Goal: Task Accomplishment & Management: Manage account settings

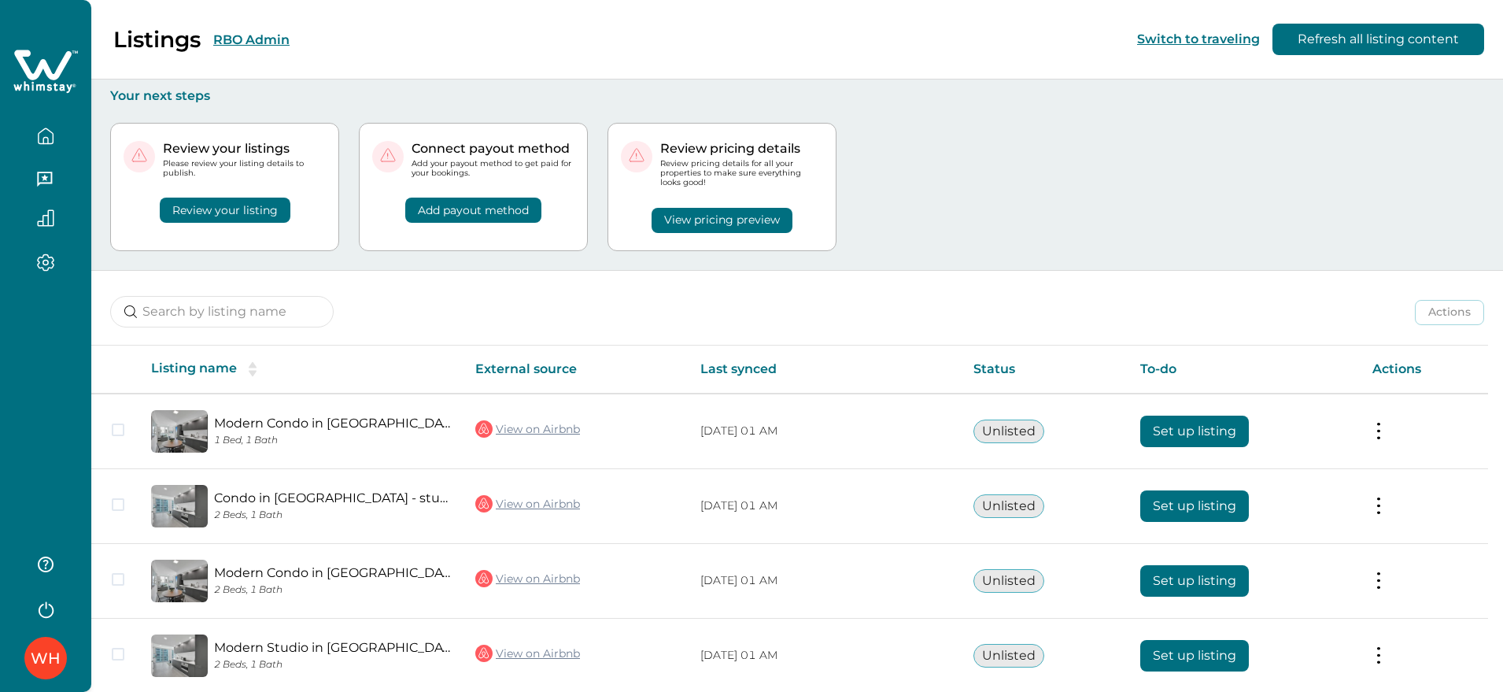
drag, startPoint x: 755, startPoint y: 481, endPoint x: 779, endPoint y: 342, distance: 140.5
click at [774, 356] on table "Listing name External source Last synced Status To-do Actions Modern Condo in D…" at bounding box center [789, 556] width 1397 height 423
click at [1055, 142] on div "Review your listings Please review your listing details to publish. Review your…" at bounding box center [797, 187] width 1374 height 166
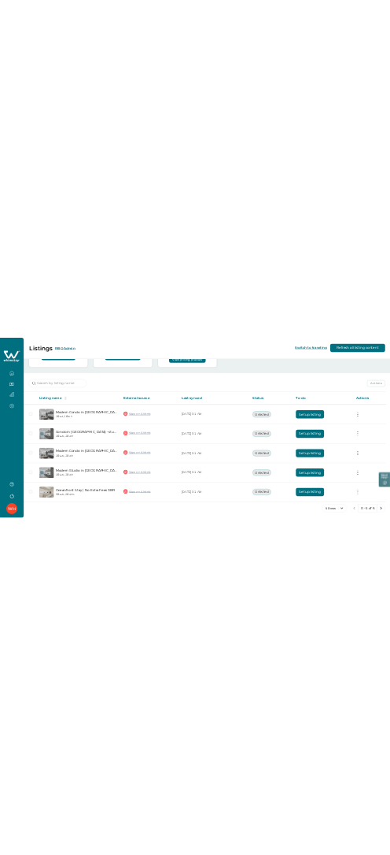
scroll to position [142, 0]
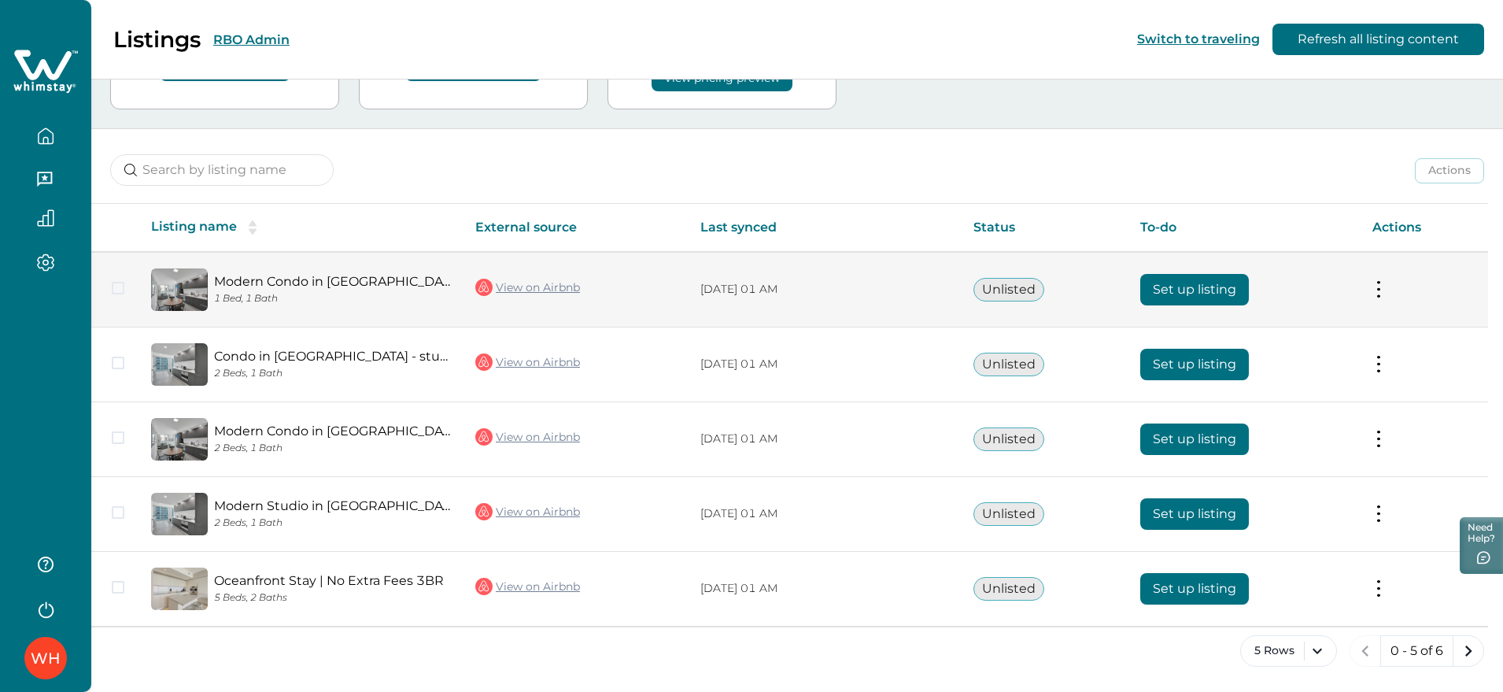
click at [1191, 290] on button "Set up listing" at bounding box center [1194, 289] width 109 height 31
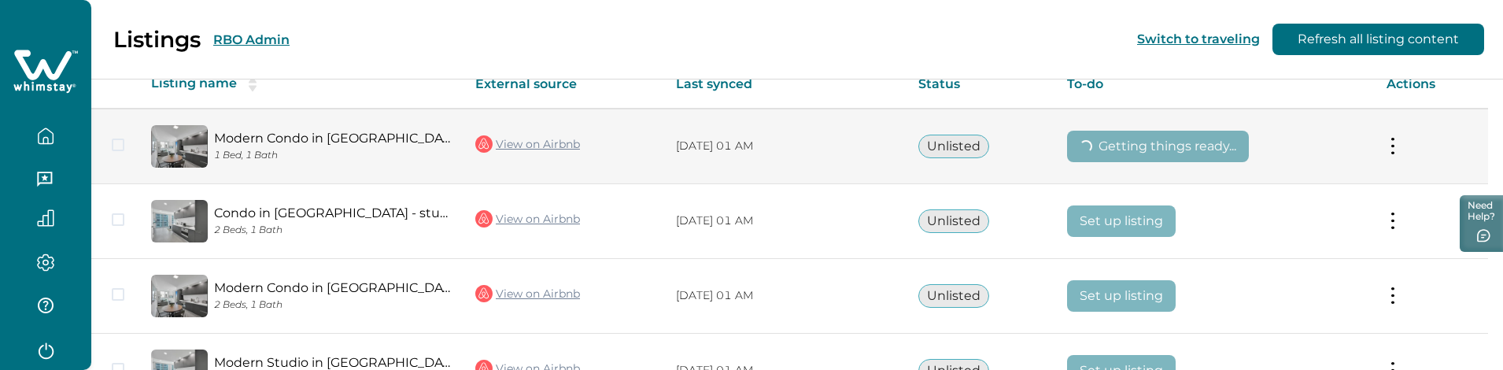
scroll to position [302, 0]
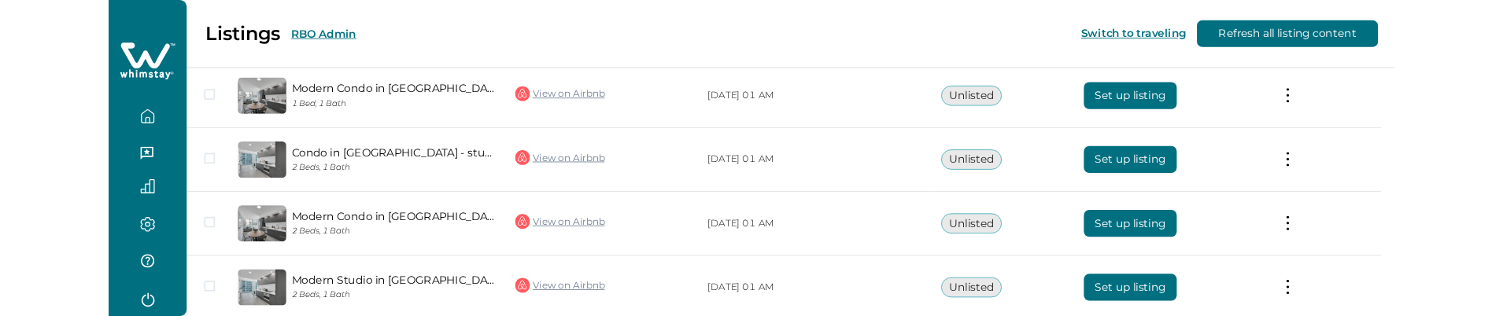
scroll to position [321, 0]
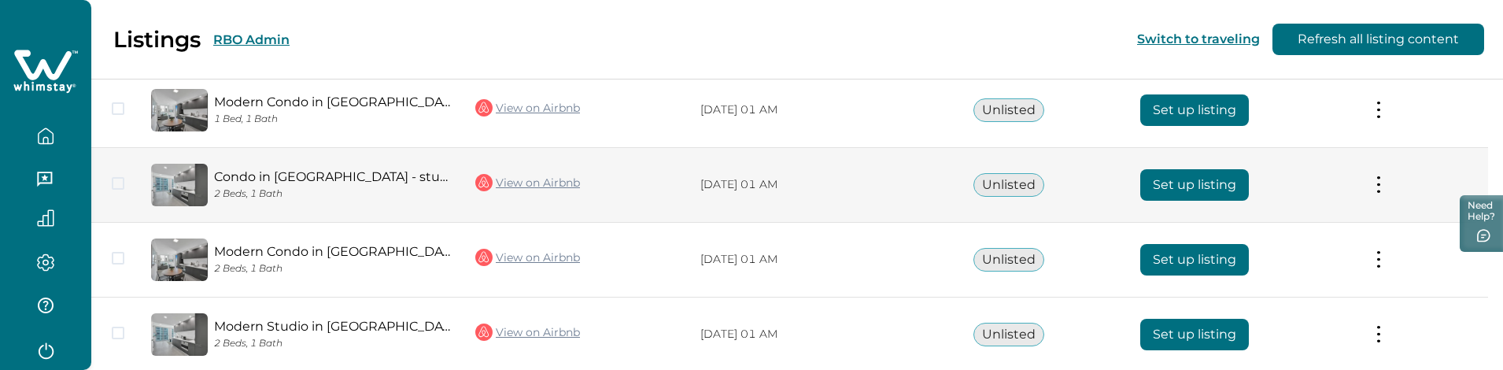
click at [1158, 187] on button "Set up listing" at bounding box center [1194, 184] width 109 height 31
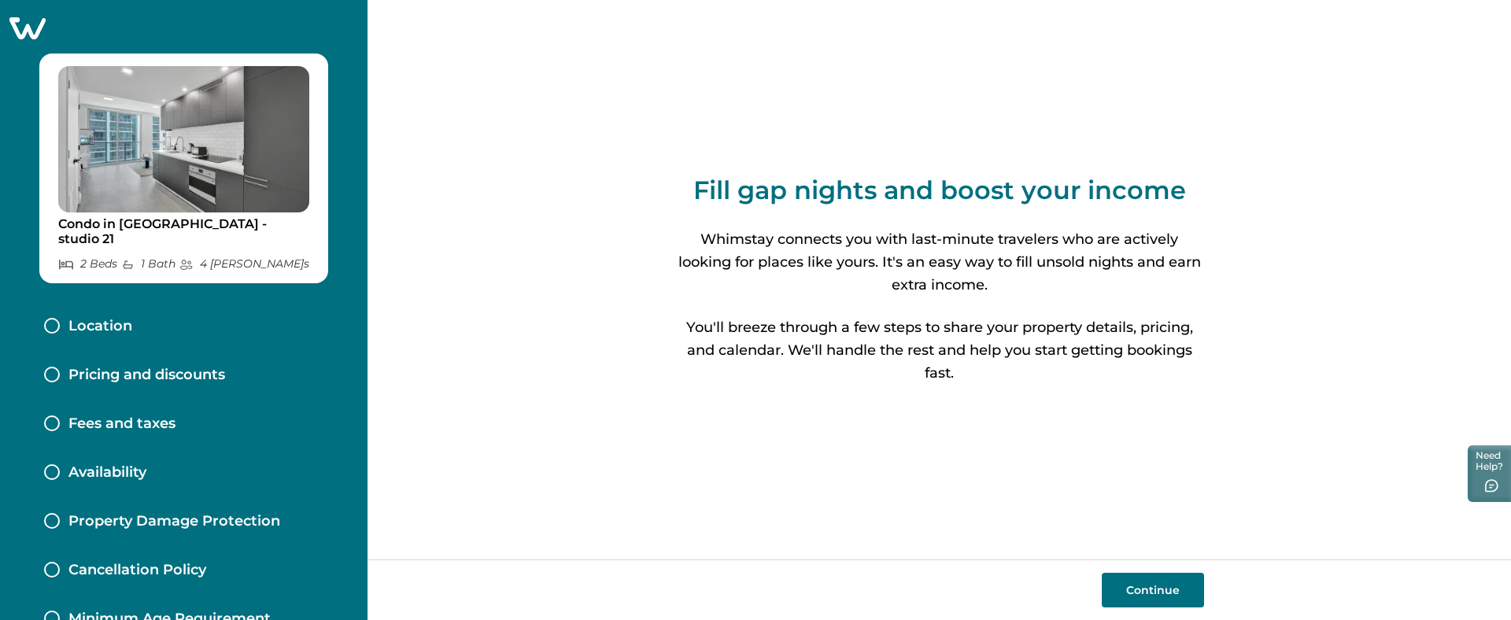
click at [1139, 369] on button "Continue" at bounding box center [1153, 590] width 102 height 35
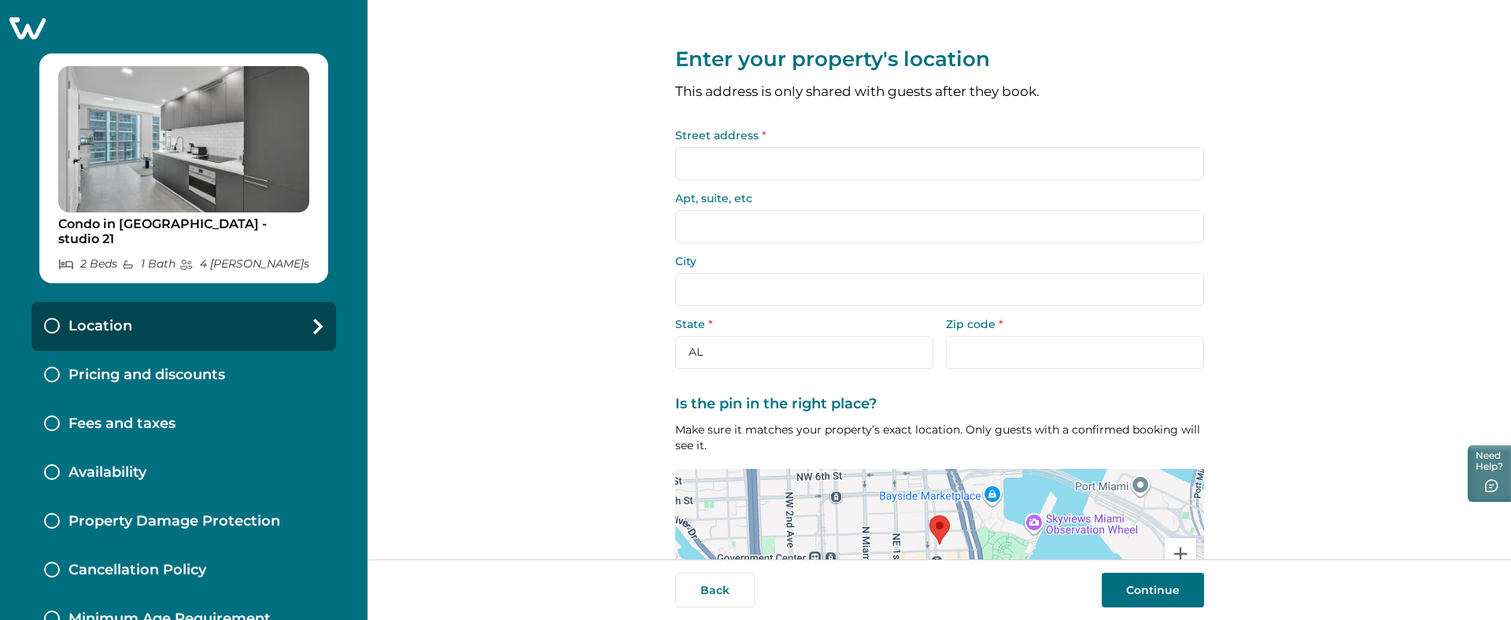
click at [25, 31] on icon at bounding box center [27, 28] width 36 height 22
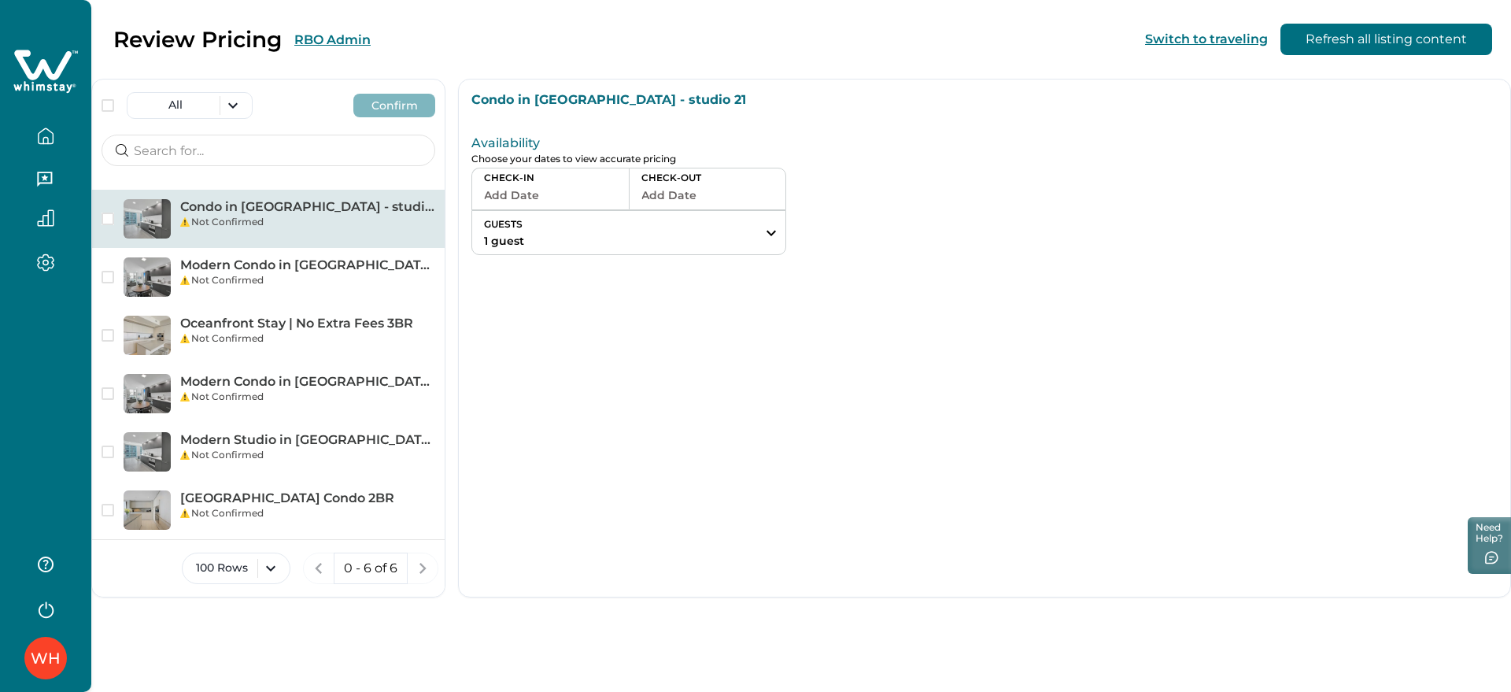
click at [42, 81] on icon at bounding box center [45, 71] width 65 height 47
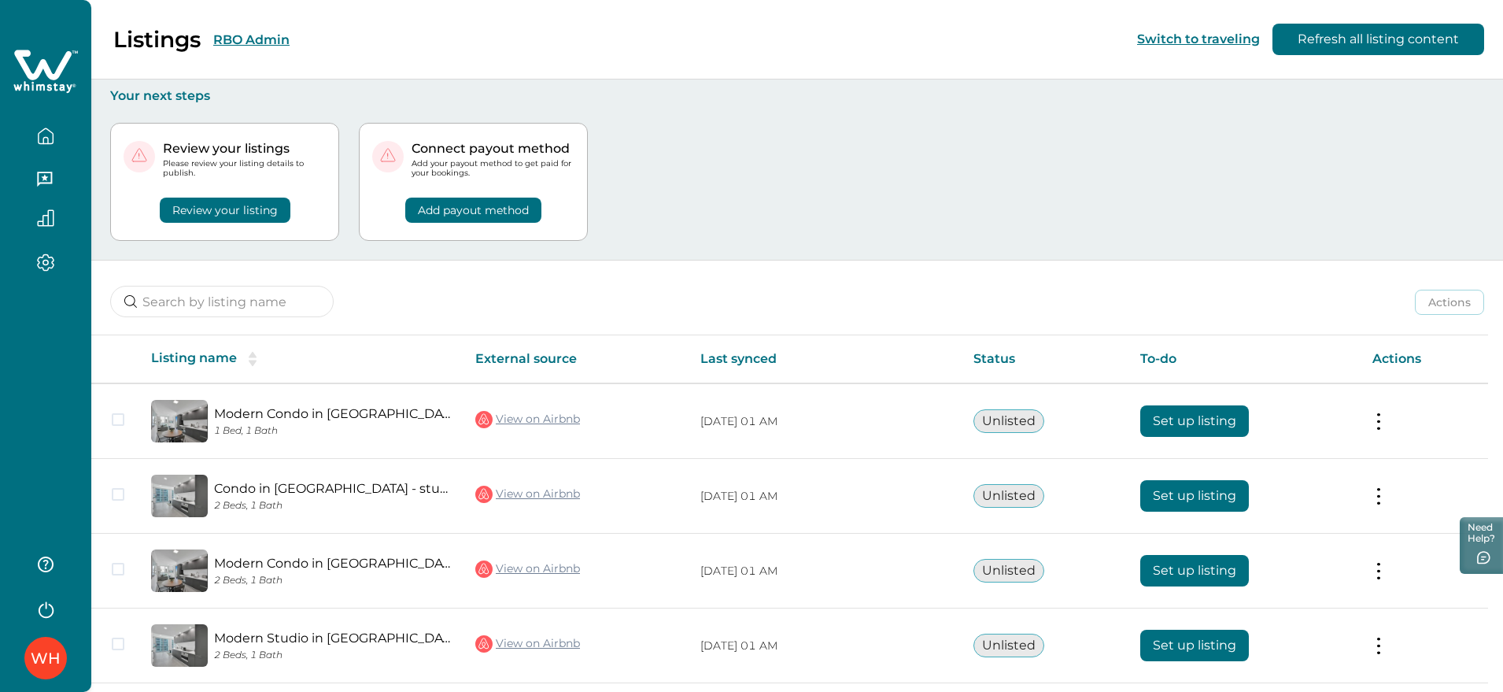
click at [242, 44] on button "RBO Admin" at bounding box center [251, 39] width 76 height 15
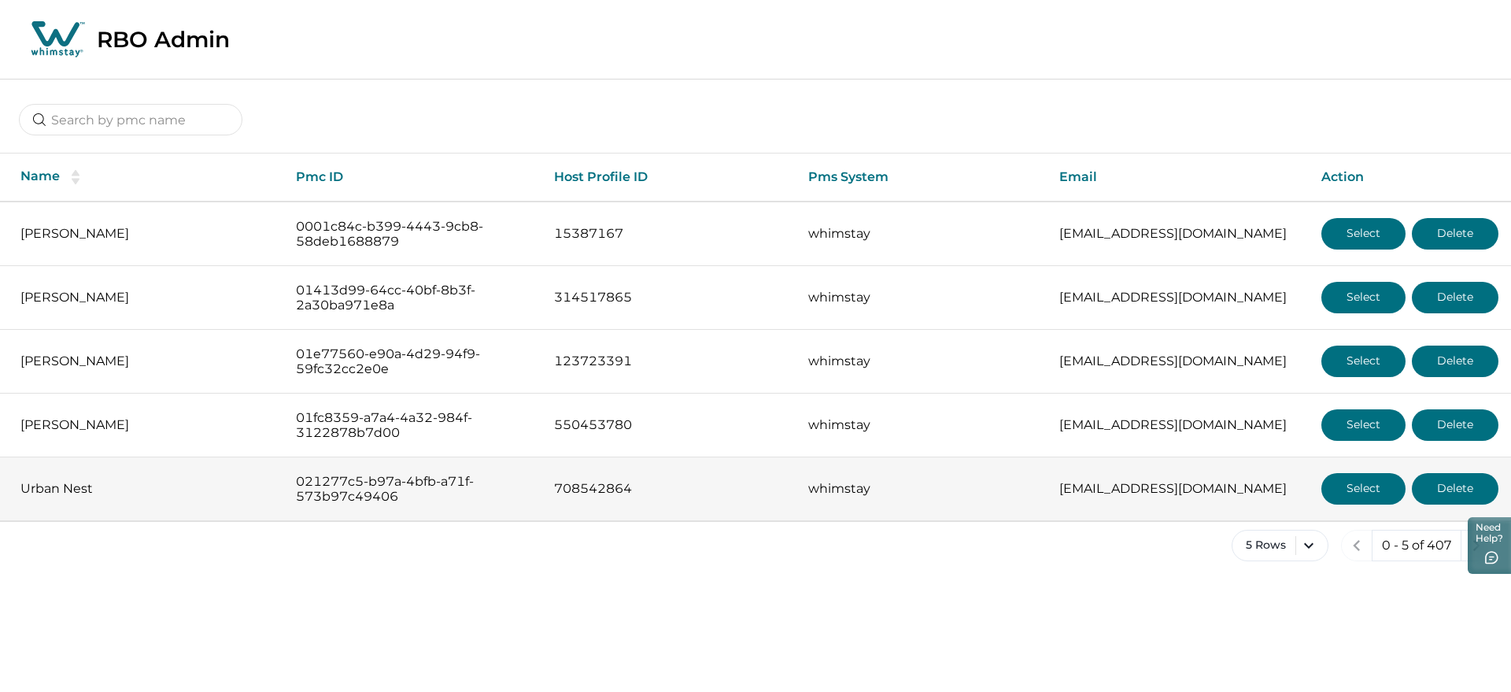
click at [1361, 497] on button "Select" at bounding box center [1363, 488] width 84 height 31
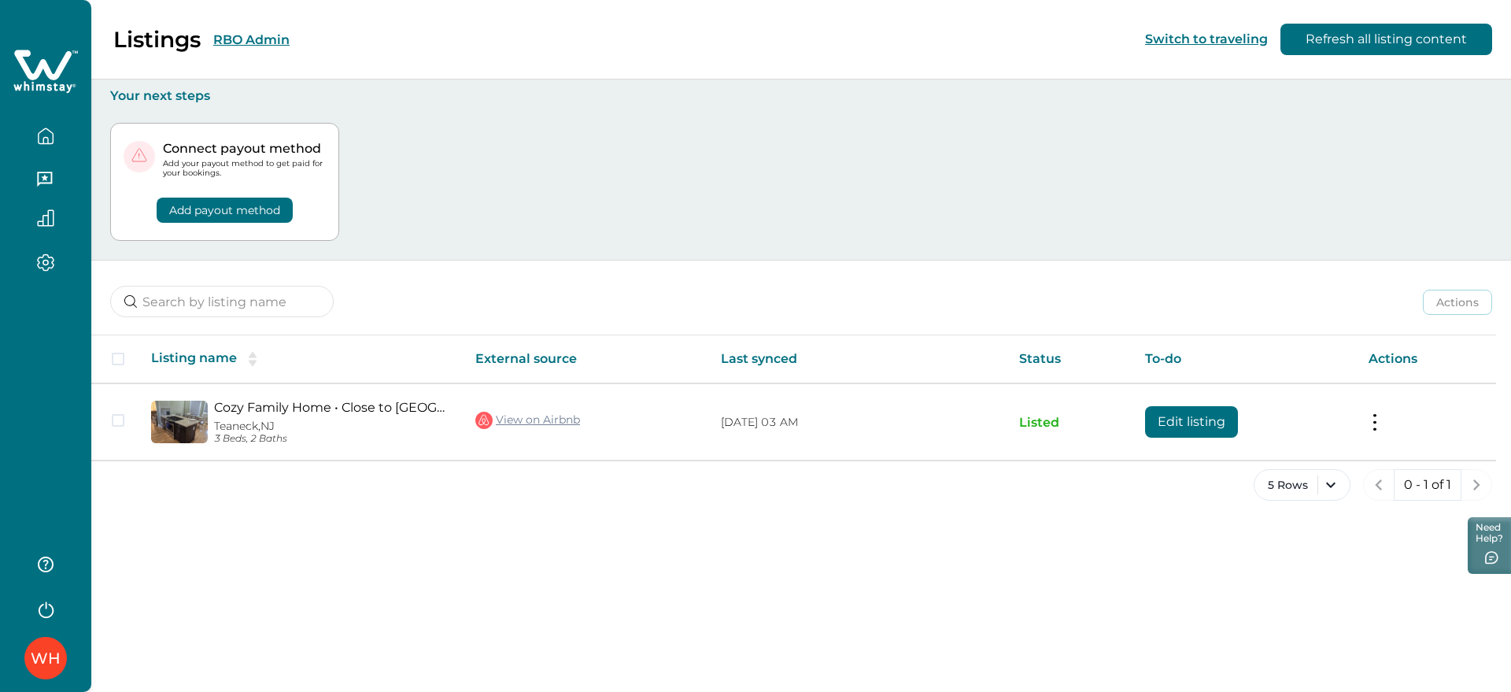
click at [269, 32] on button "RBO Admin" at bounding box center [251, 39] width 76 height 15
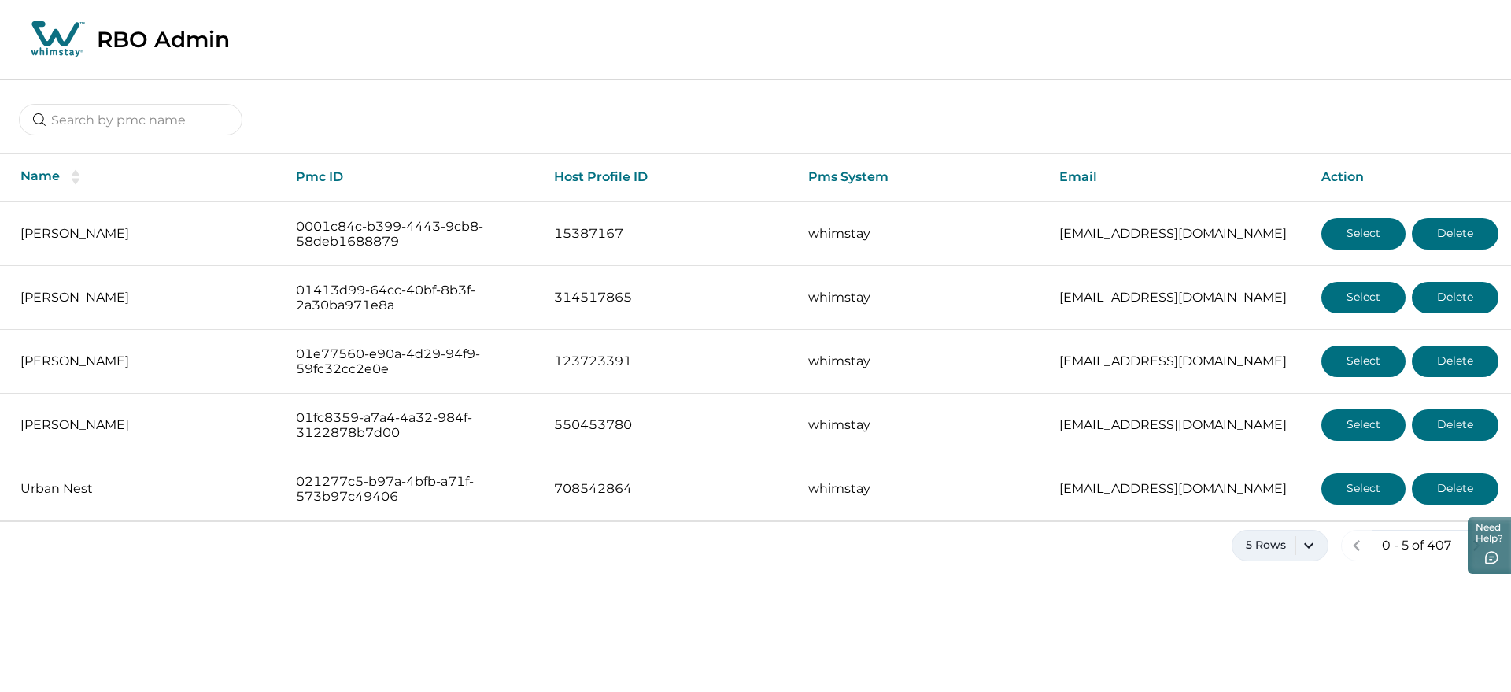
click at [1300, 540] on button "5 Rows" at bounding box center [1280, 545] width 97 height 31
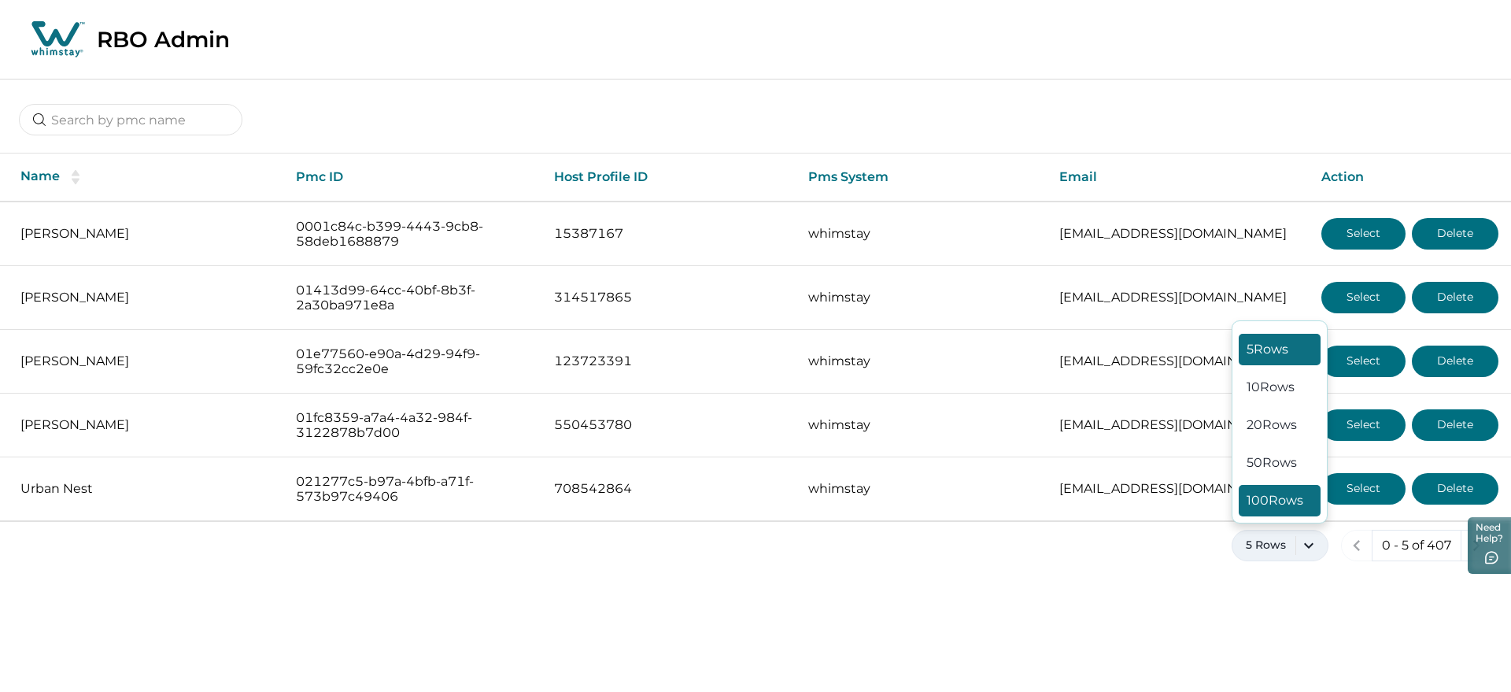
click at [1280, 503] on button "100 Rows" at bounding box center [1280, 500] width 82 height 31
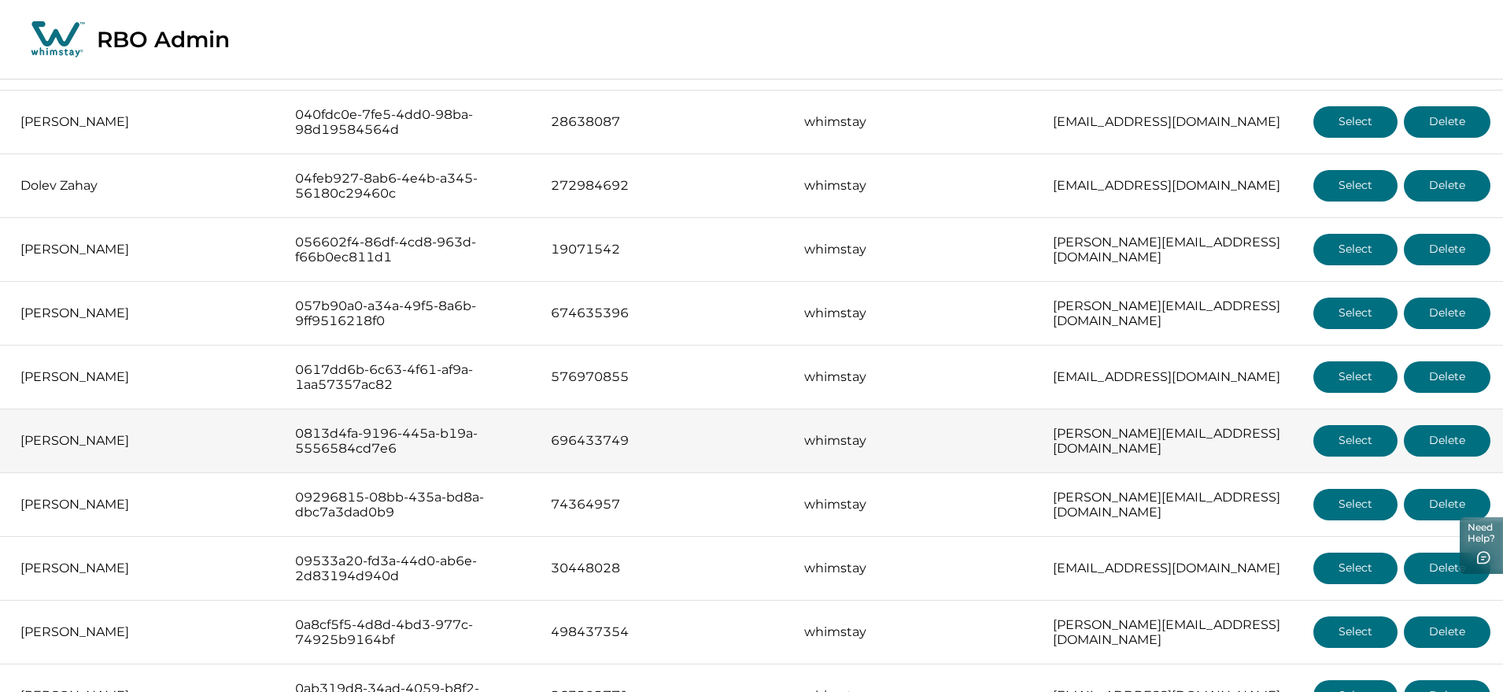
scroll to position [689, 0]
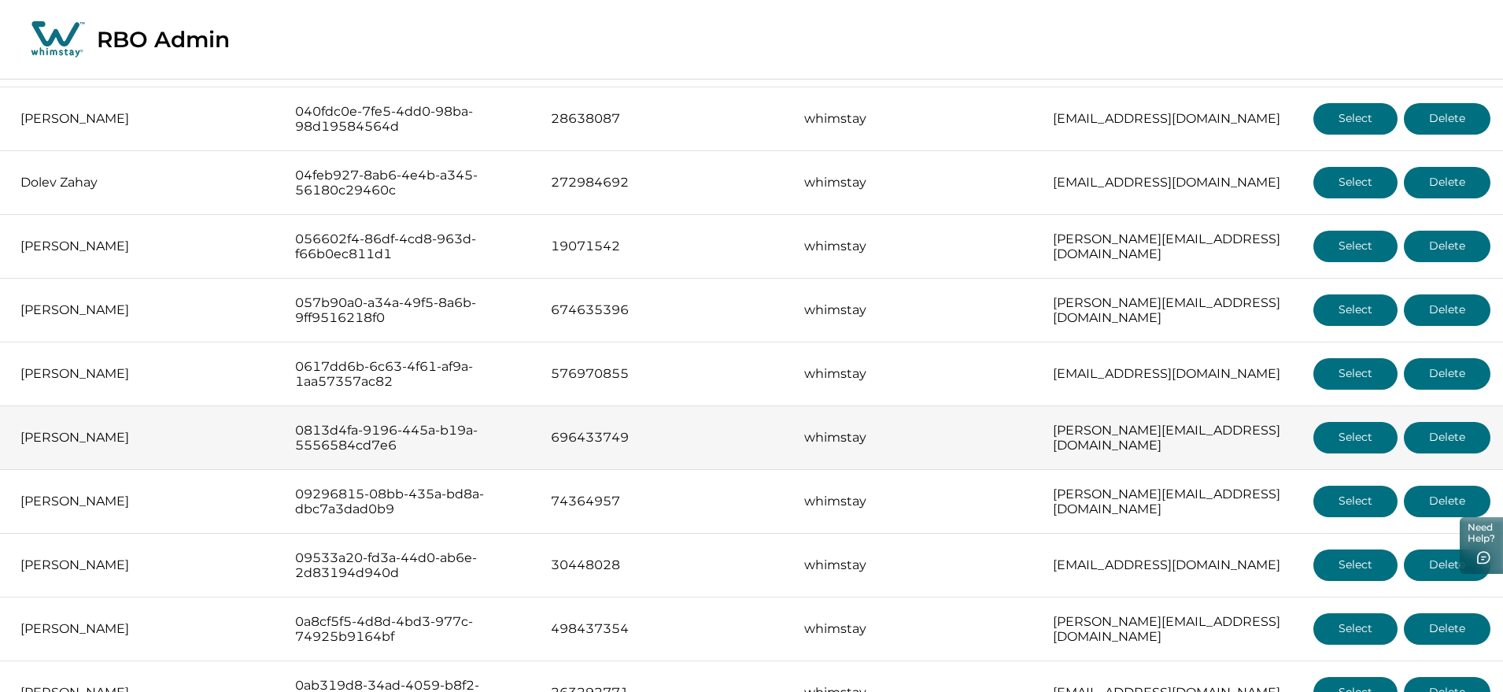
click at [1341, 427] on button "Select" at bounding box center [1355, 437] width 84 height 31
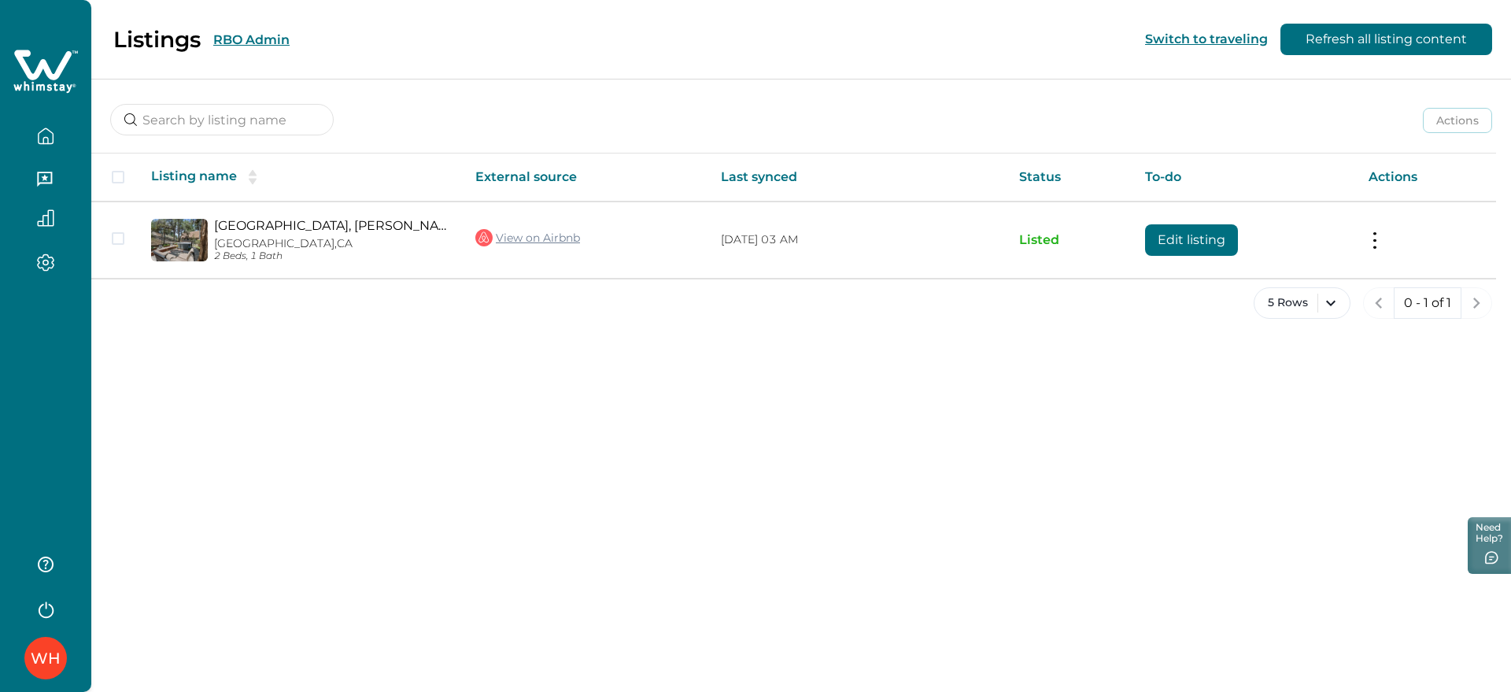
click at [228, 35] on button "RBO Admin" at bounding box center [251, 39] width 76 height 15
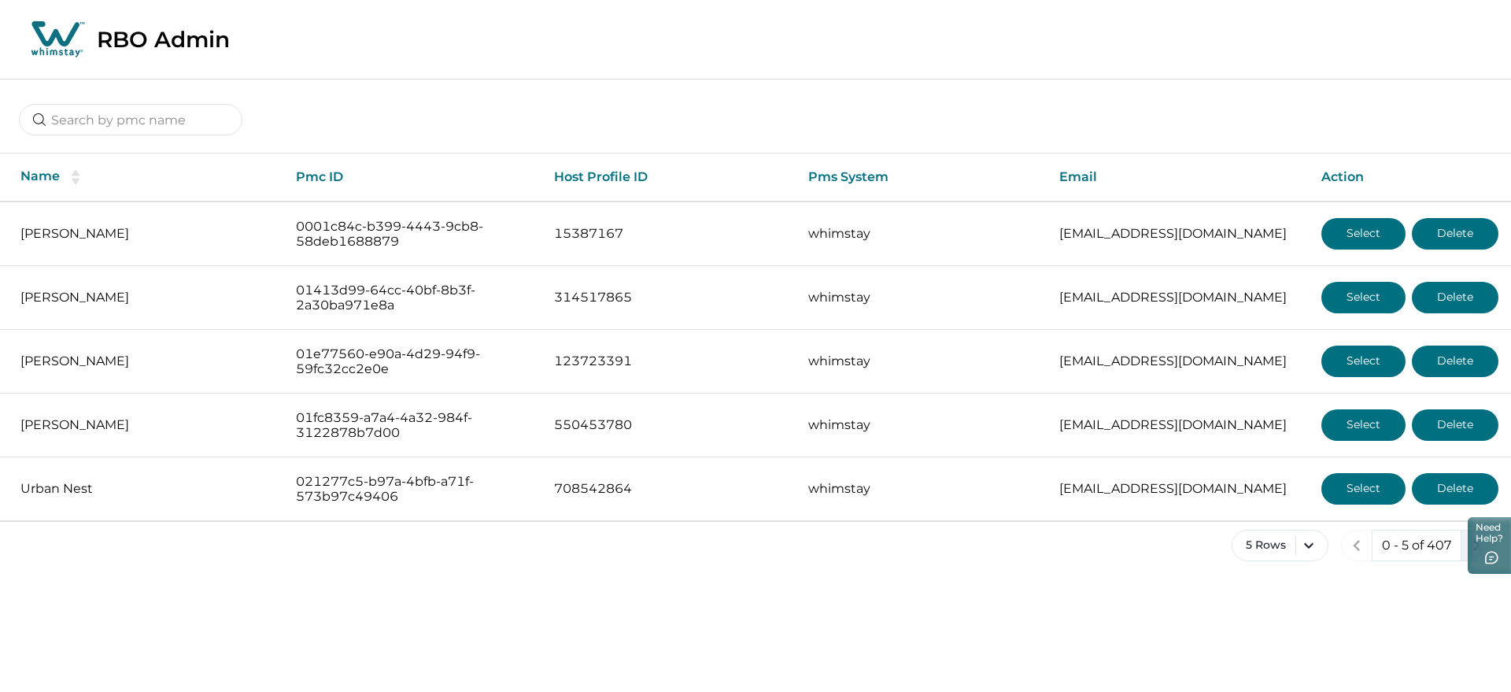
click at [1462, 549] on button "next page" at bounding box center [1476, 545] width 31 height 31
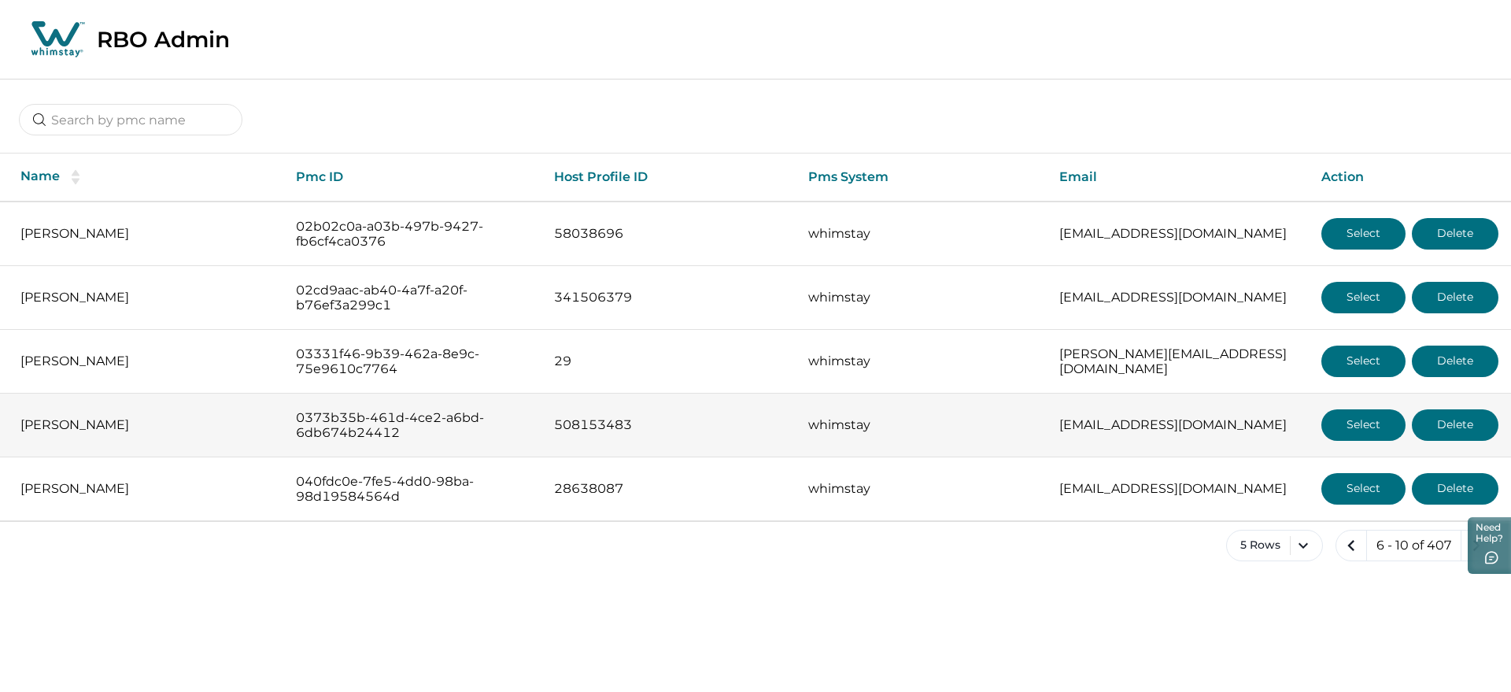
click at [1339, 424] on button "Select" at bounding box center [1363, 424] width 84 height 31
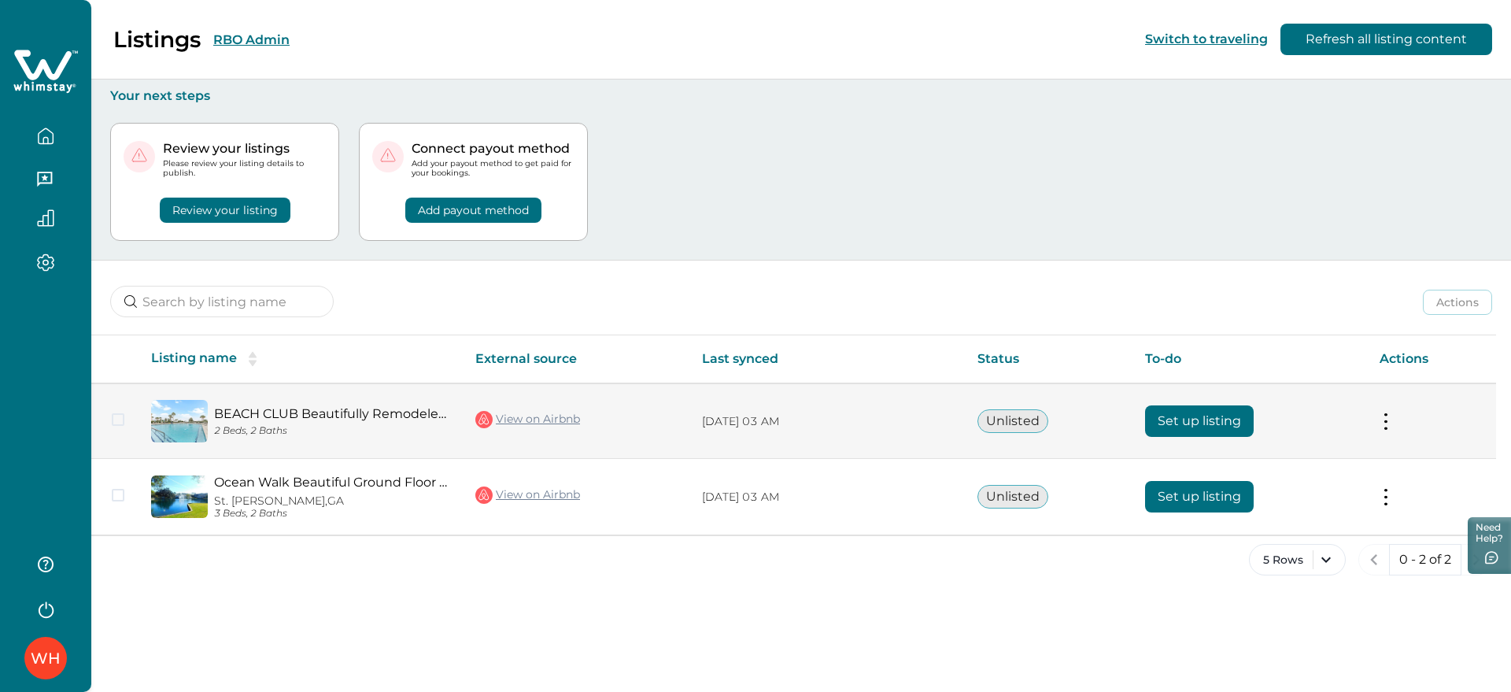
click at [523, 415] on link "View on Airbnb" at bounding box center [527, 419] width 105 height 20
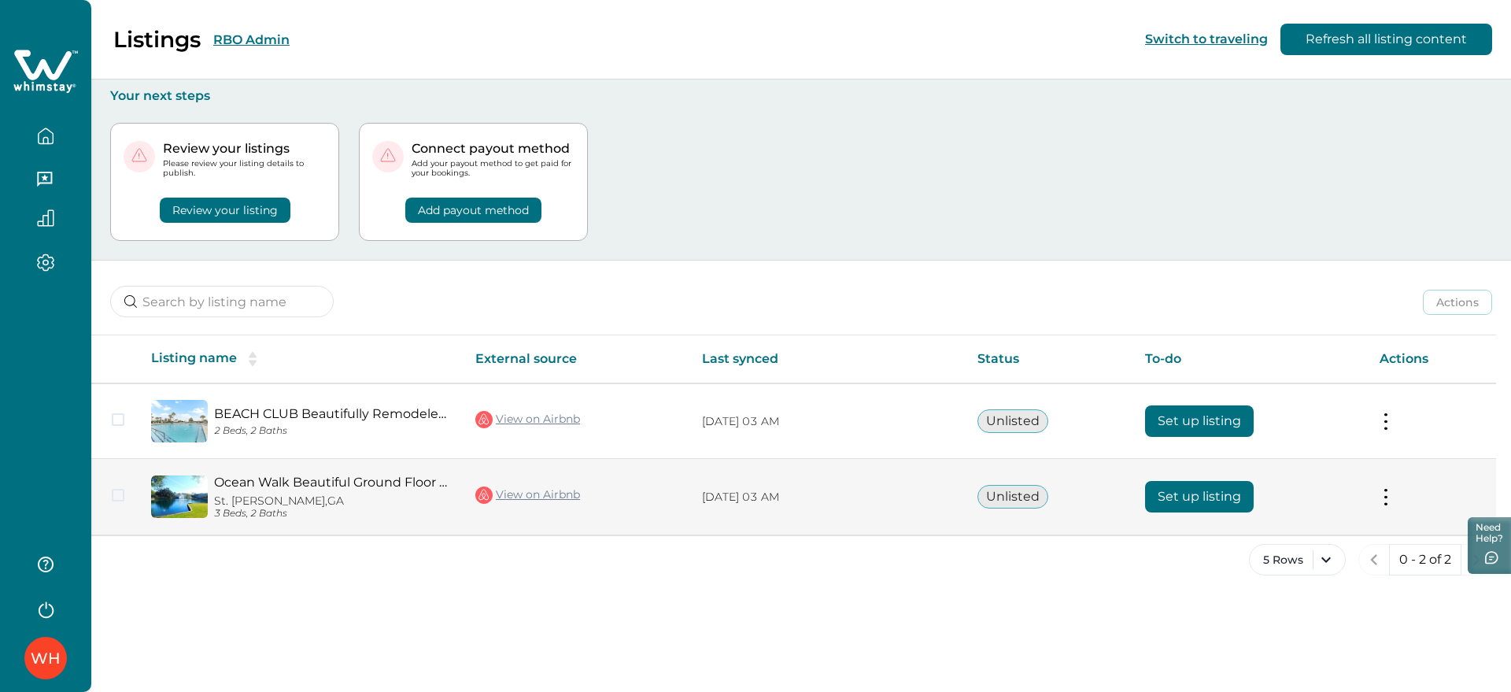
click at [536, 490] on link "View on Airbnb" at bounding box center [527, 495] width 105 height 20
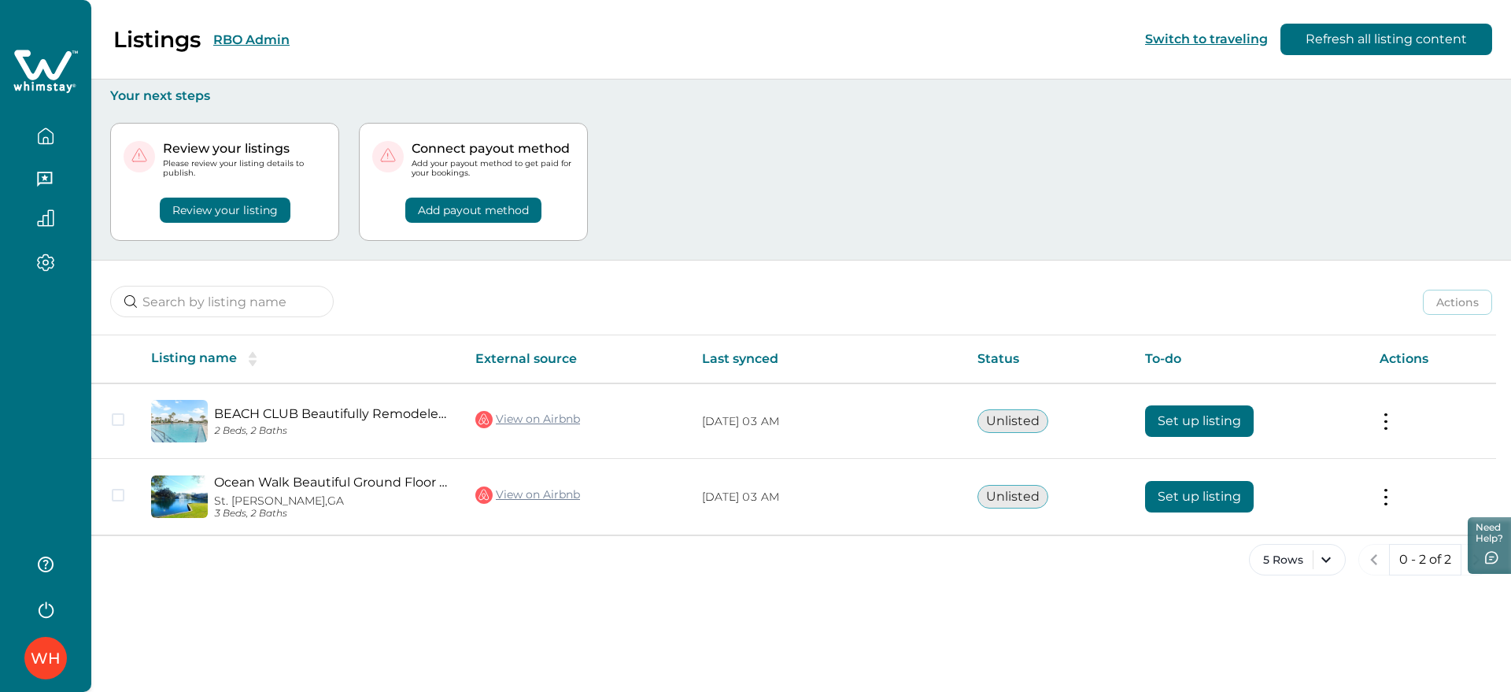
click at [253, 39] on button "RBO Admin" at bounding box center [251, 39] width 76 height 15
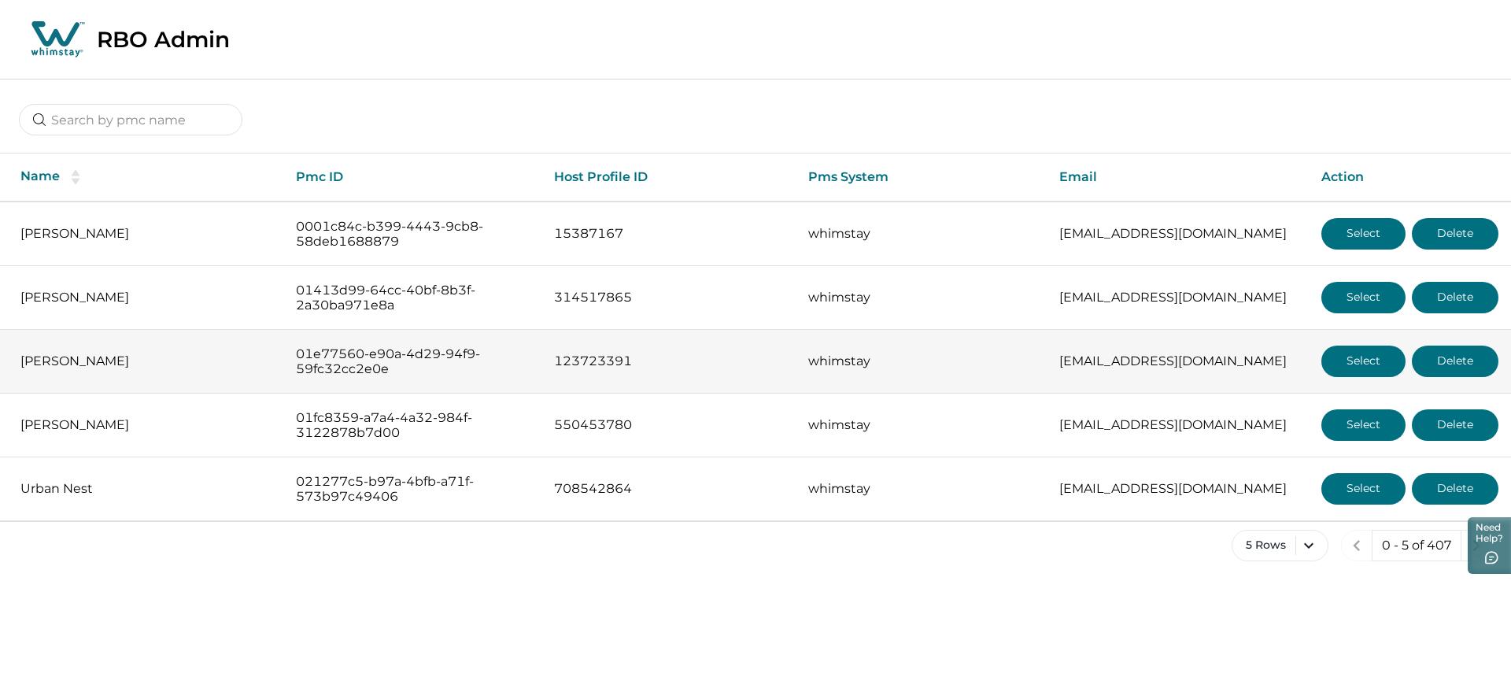
click at [1348, 360] on button "Select" at bounding box center [1363, 360] width 84 height 31
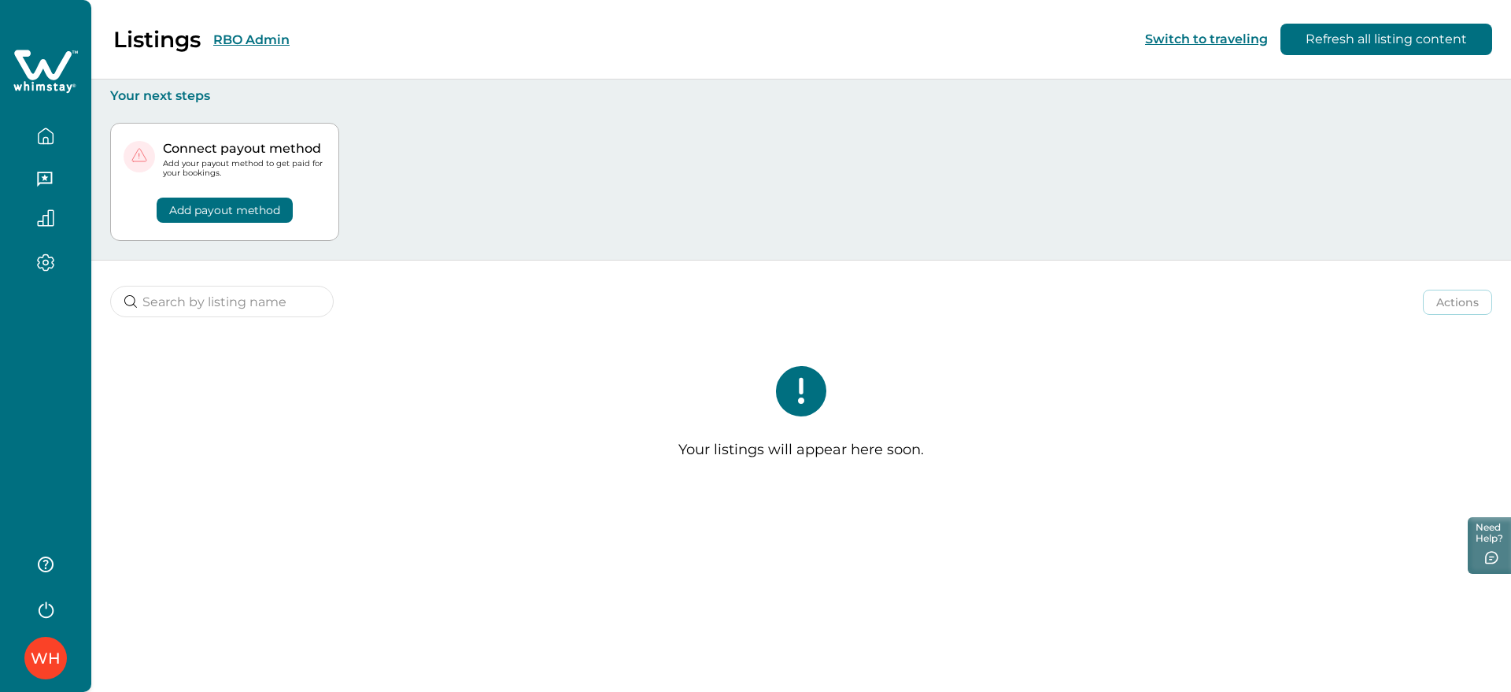
click at [233, 42] on button "RBO Admin" at bounding box center [251, 39] width 76 height 15
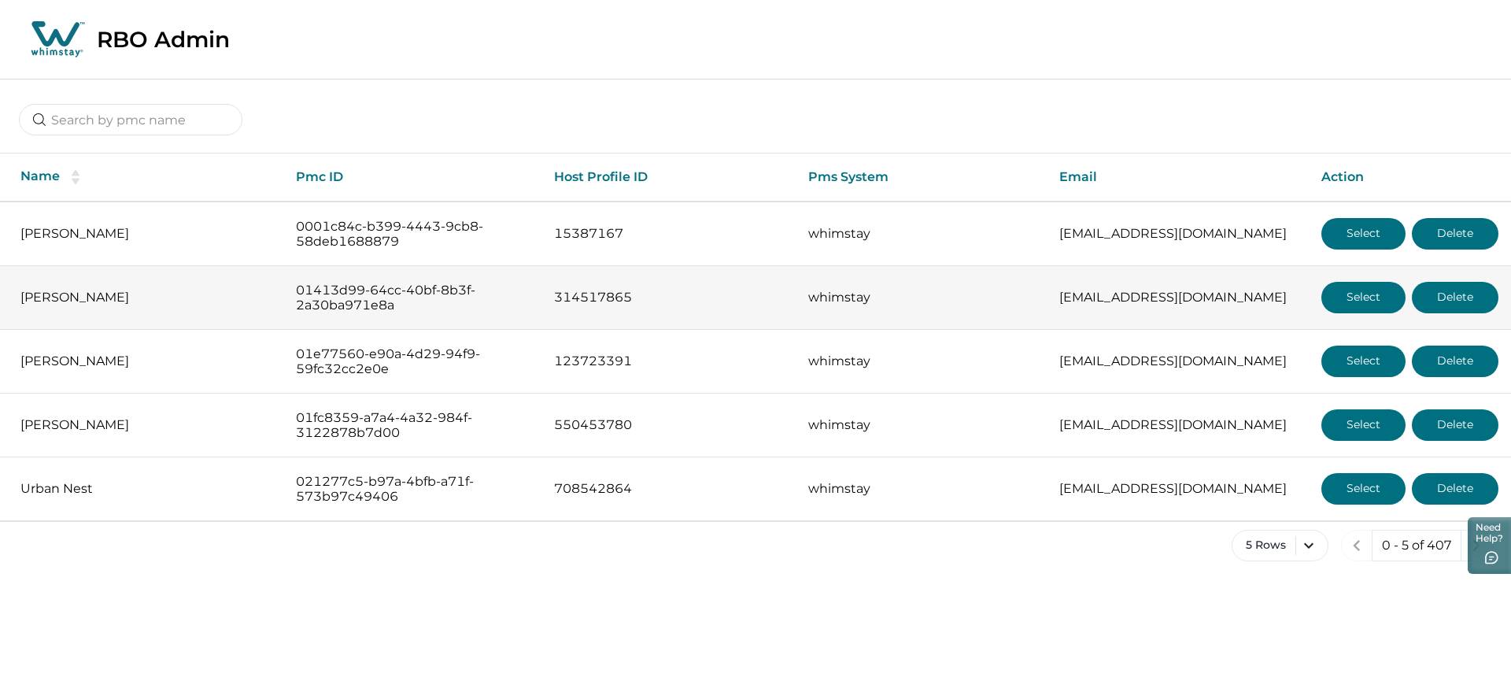
click at [1363, 293] on button "Select" at bounding box center [1363, 297] width 84 height 31
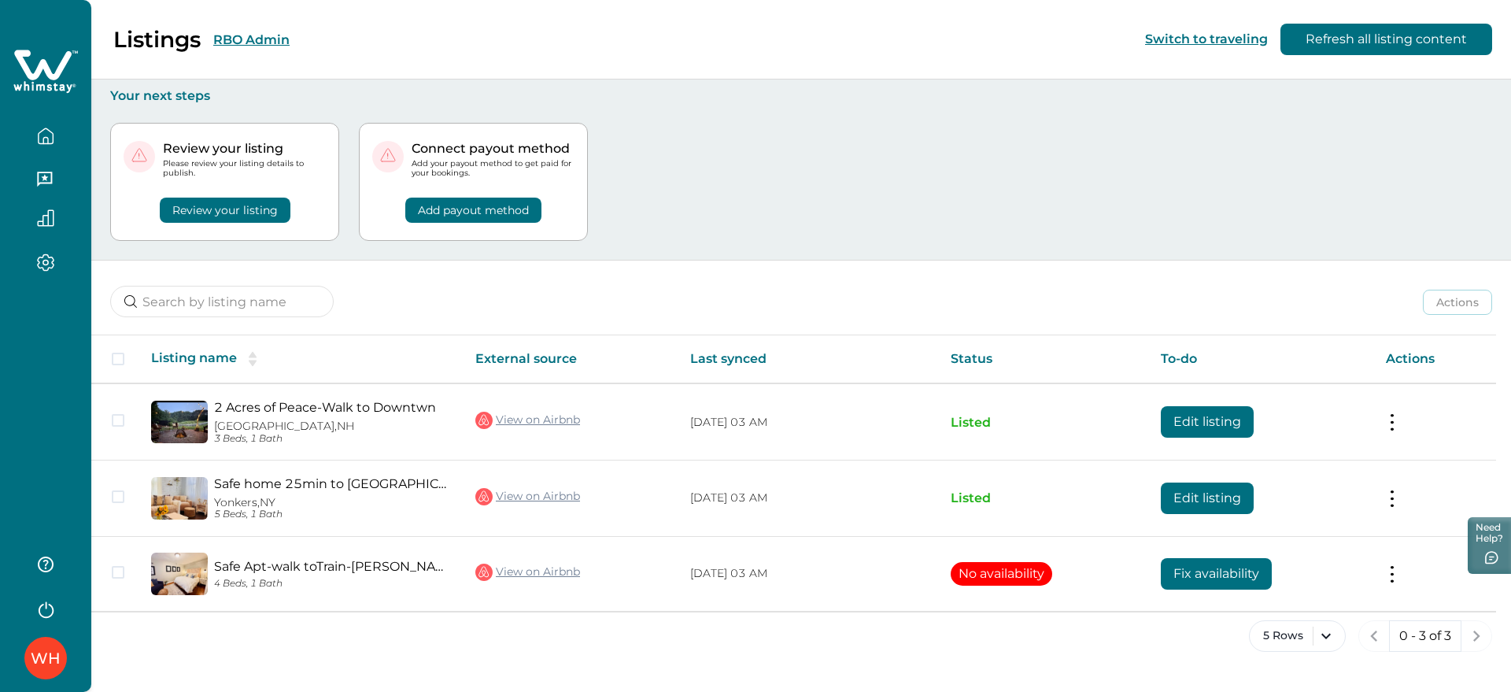
drag, startPoint x: 238, startPoint y: 22, endPoint x: 238, endPoint y: 38, distance: 15.7
click at [238, 27] on div "Listings RBO Admin Switch to traveling Refresh all listing content" at bounding box center [755, 39] width 1511 height 79
click at [238, 38] on button "RBO Admin" at bounding box center [251, 39] width 76 height 15
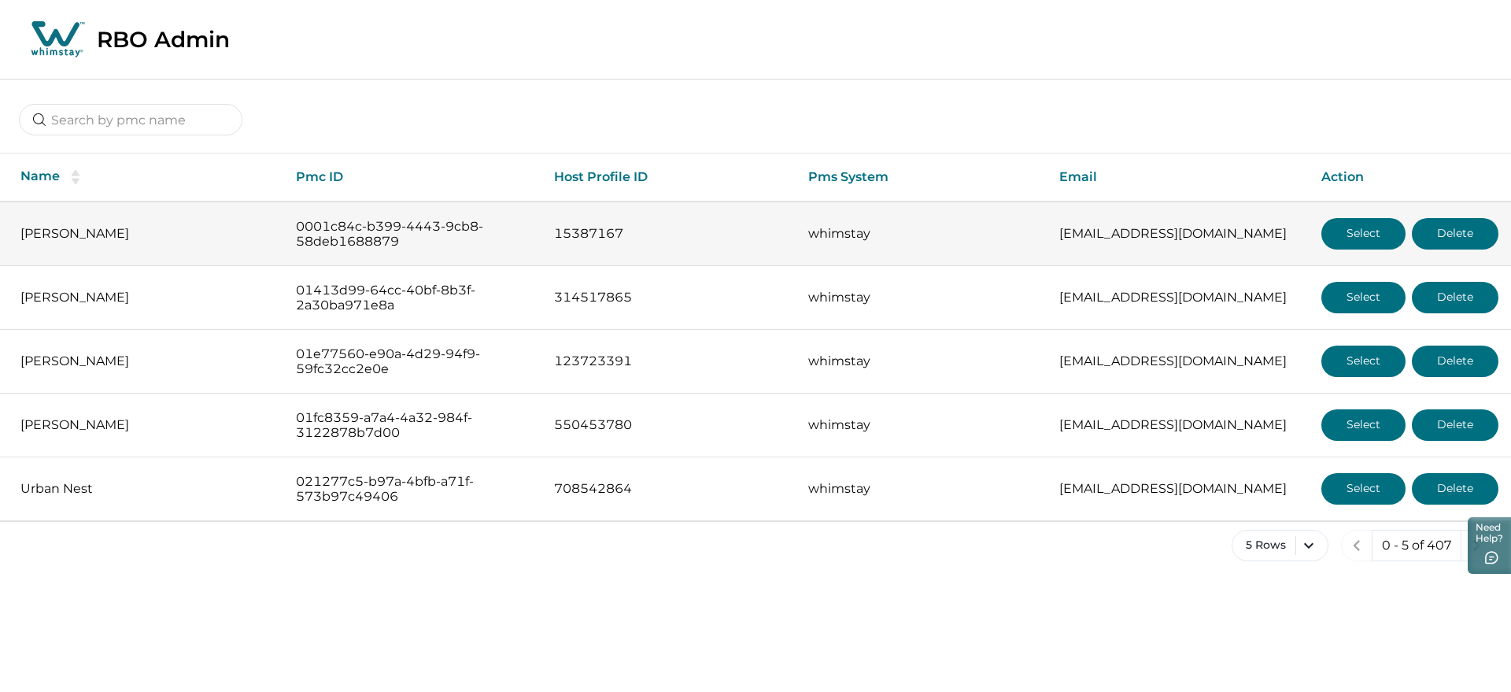
click at [1390, 227] on button "Select" at bounding box center [1363, 233] width 84 height 31
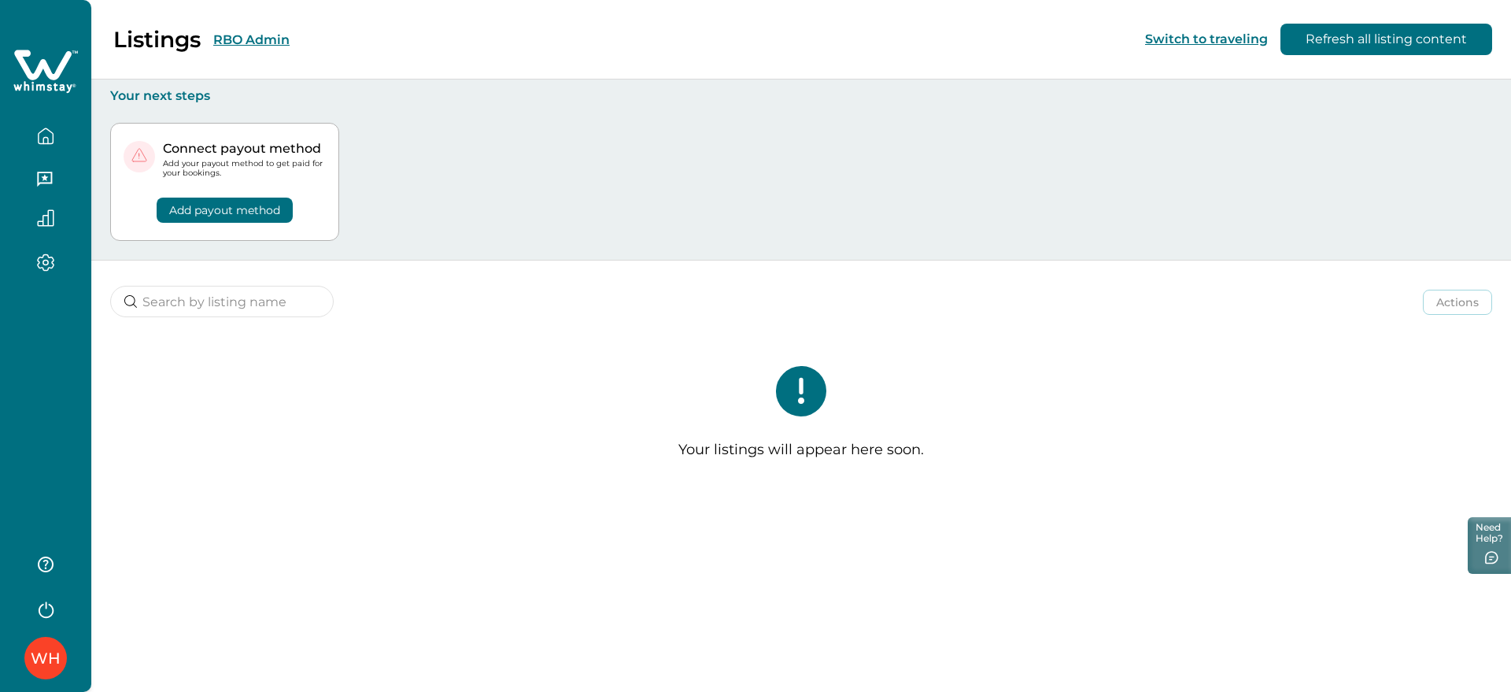
click at [251, 36] on button "RBO Admin" at bounding box center [251, 39] width 76 height 15
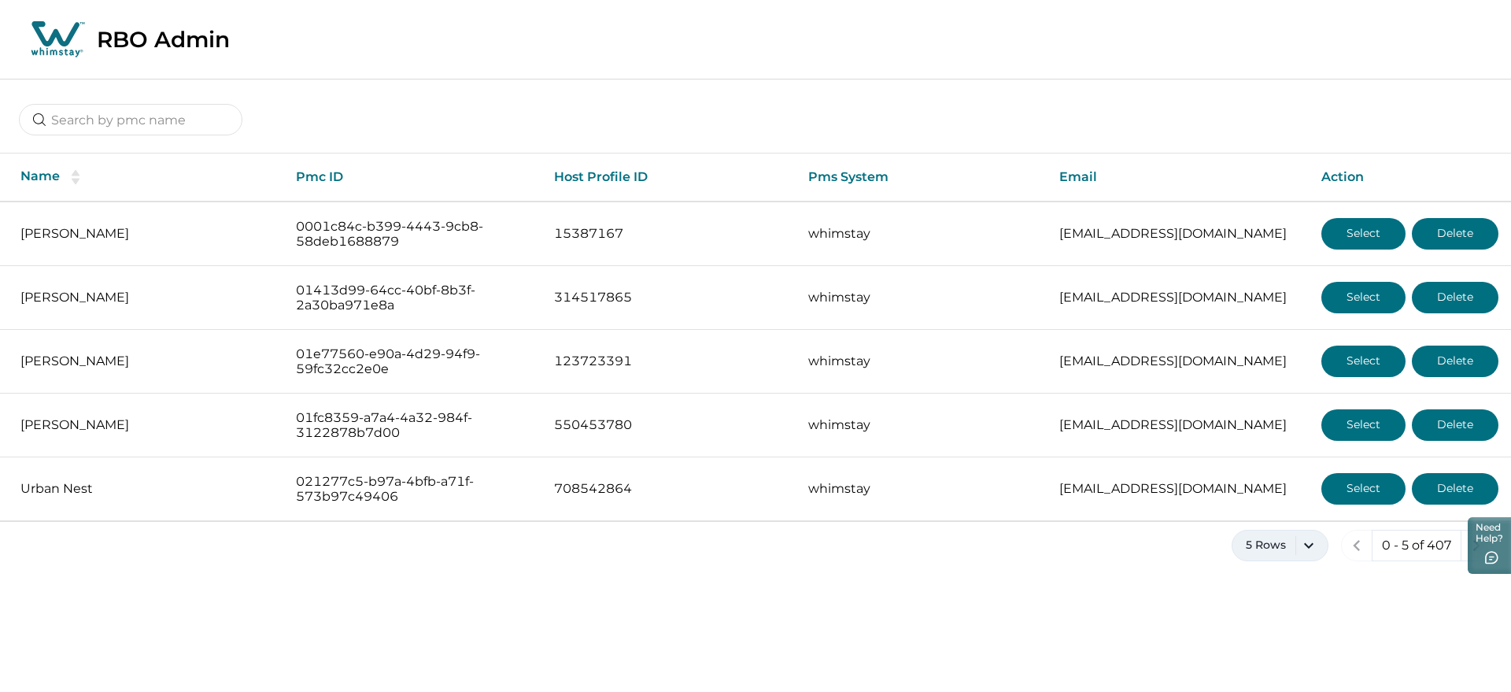
click at [1309, 545] on button "5 Rows" at bounding box center [1280, 545] width 97 height 31
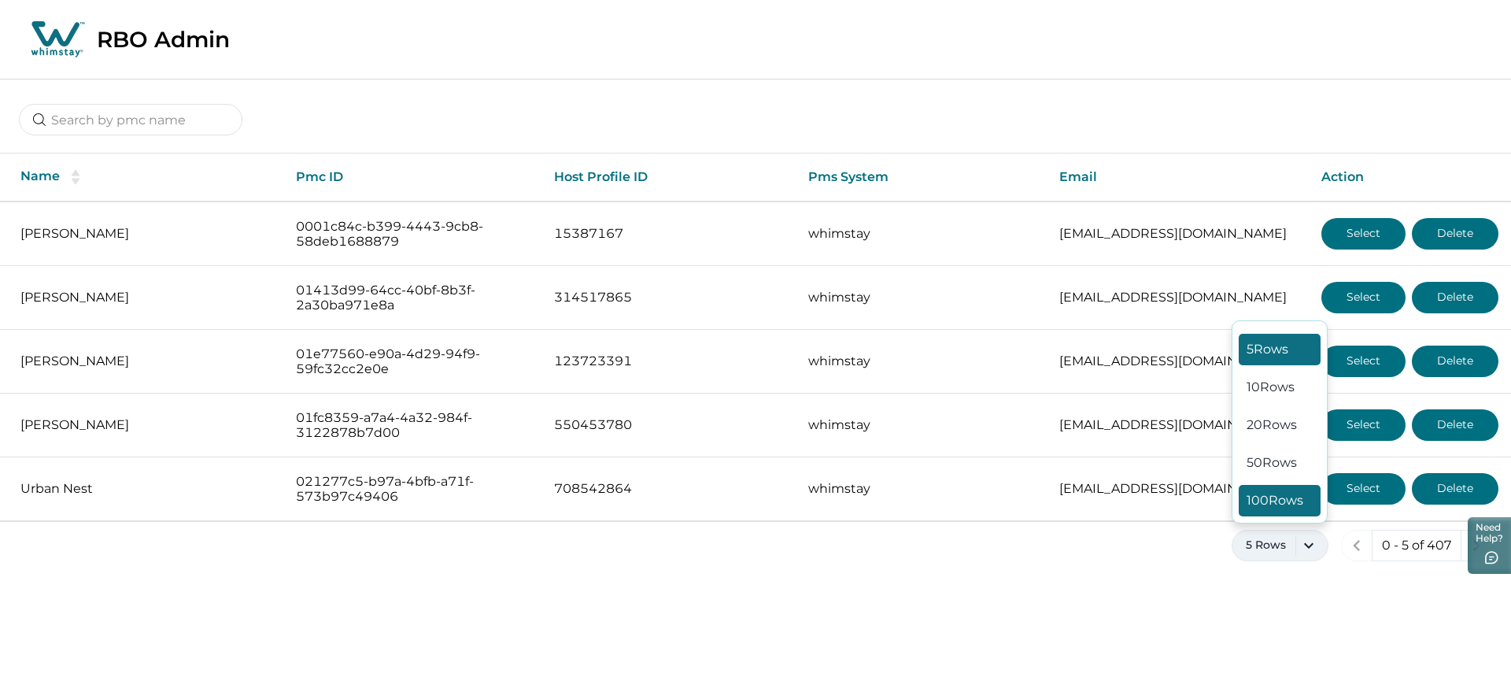
click at [1273, 503] on button "100 Rows" at bounding box center [1280, 500] width 82 height 31
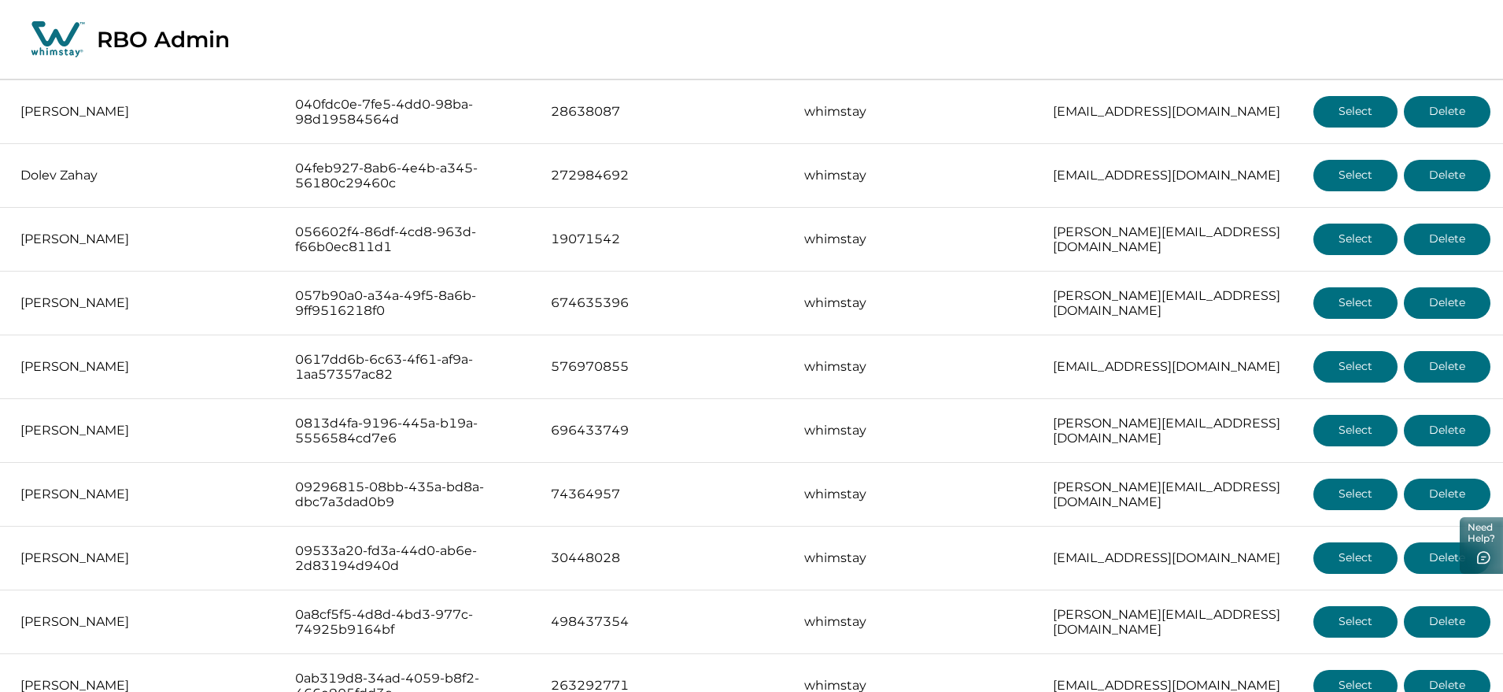
scroll to position [885, 0]
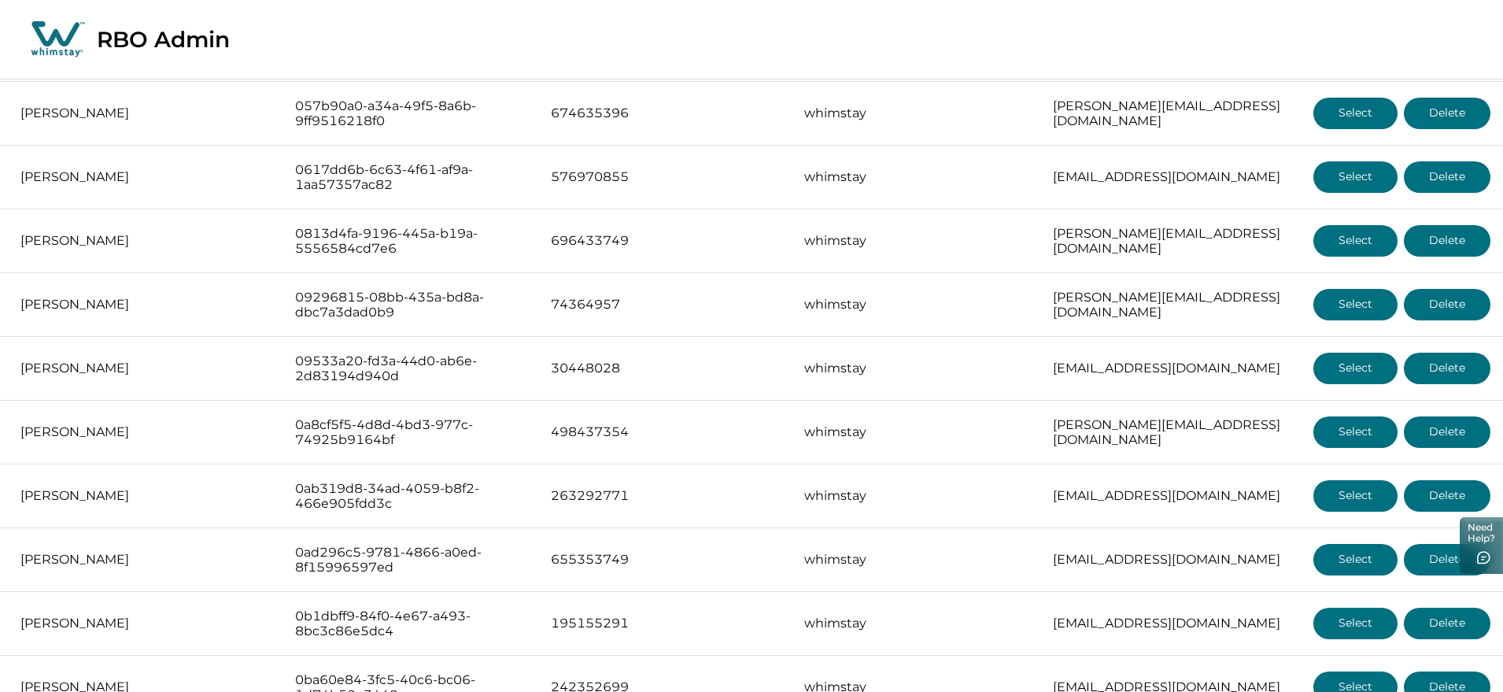
drag, startPoint x: 1360, startPoint y: 561, endPoint x: 1020, endPoint y: 13, distance: 645.3
click at [1020, 13] on div "RBO Admin" at bounding box center [751, 39] width 1503 height 79
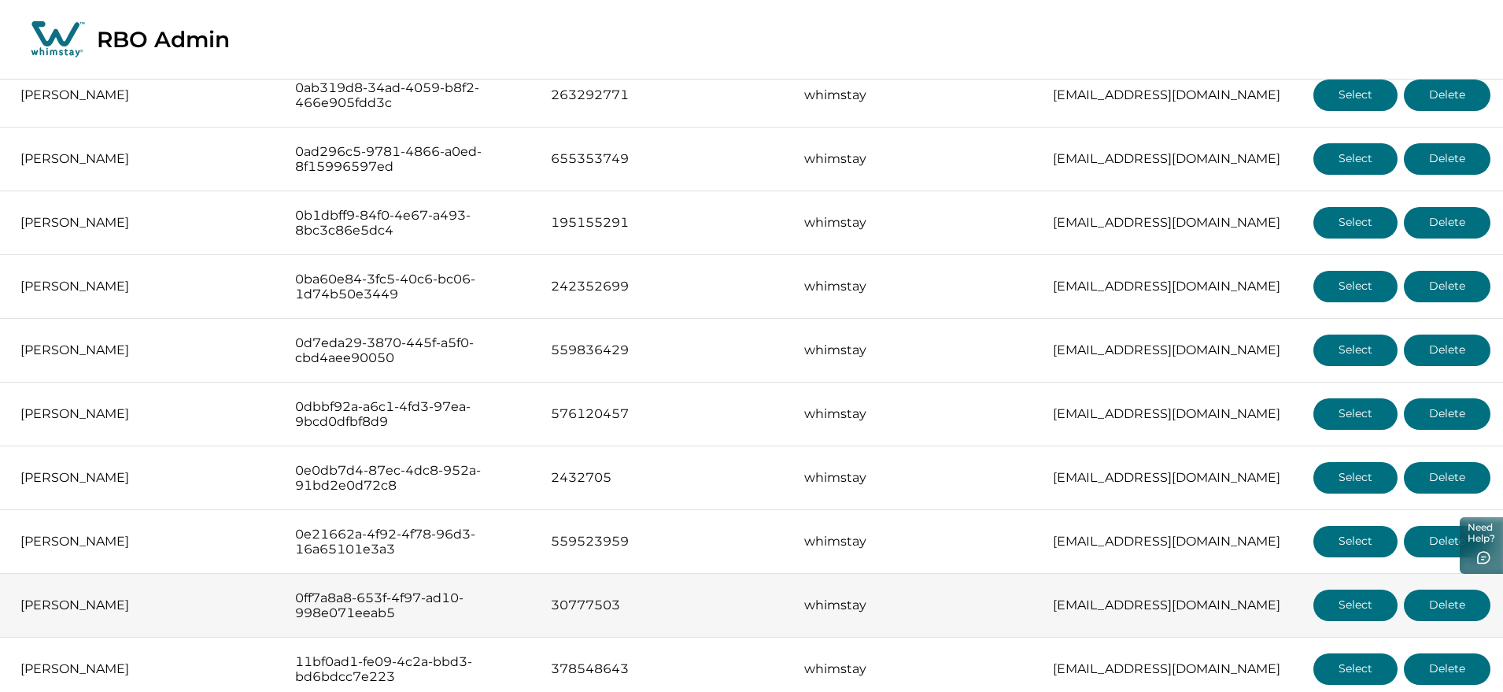
scroll to position [1377, 0]
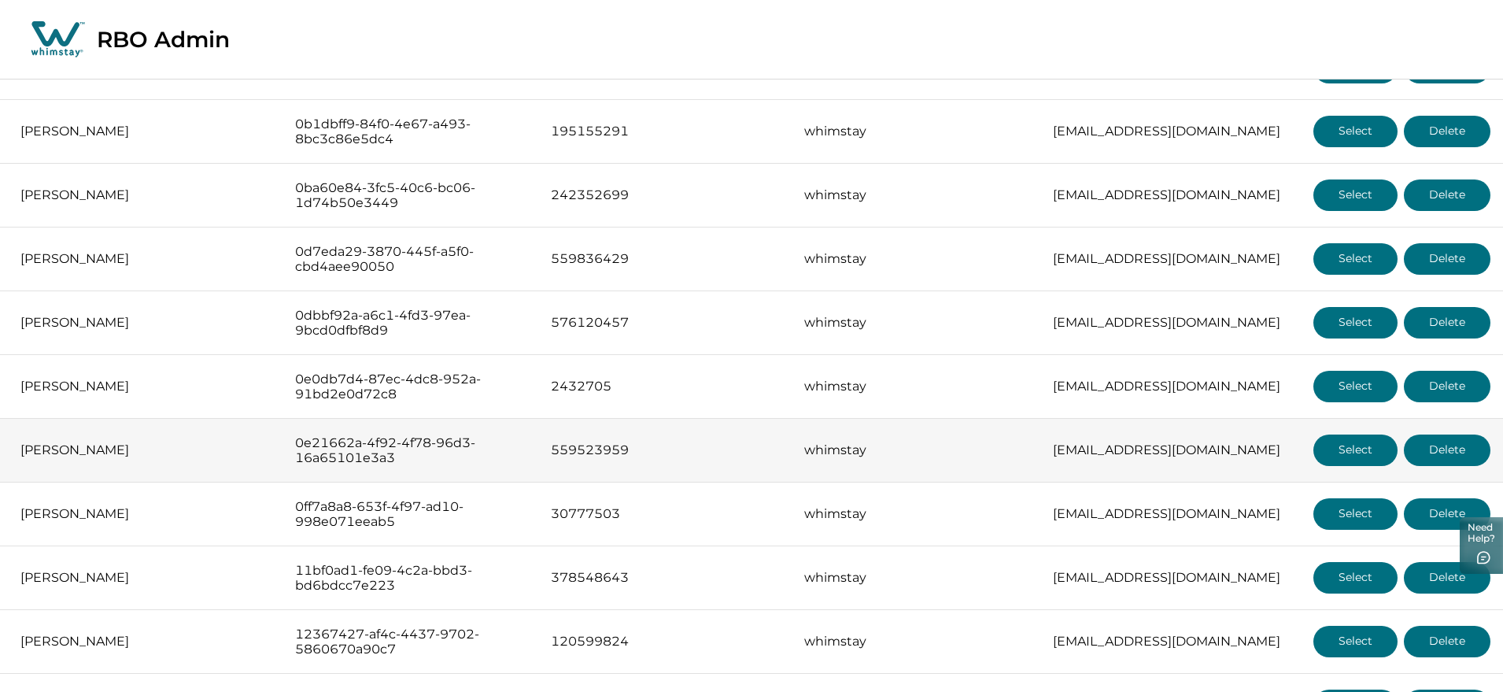
drag, startPoint x: 1343, startPoint y: 457, endPoint x: 1437, endPoint y: 448, distance: 94.9
click at [1437, 448] on div "Select Delete" at bounding box center [1401, 449] width 177 height 31
click at [1372, 449] on button "Select" at bounding box center [1355, 449] width 84 height 31
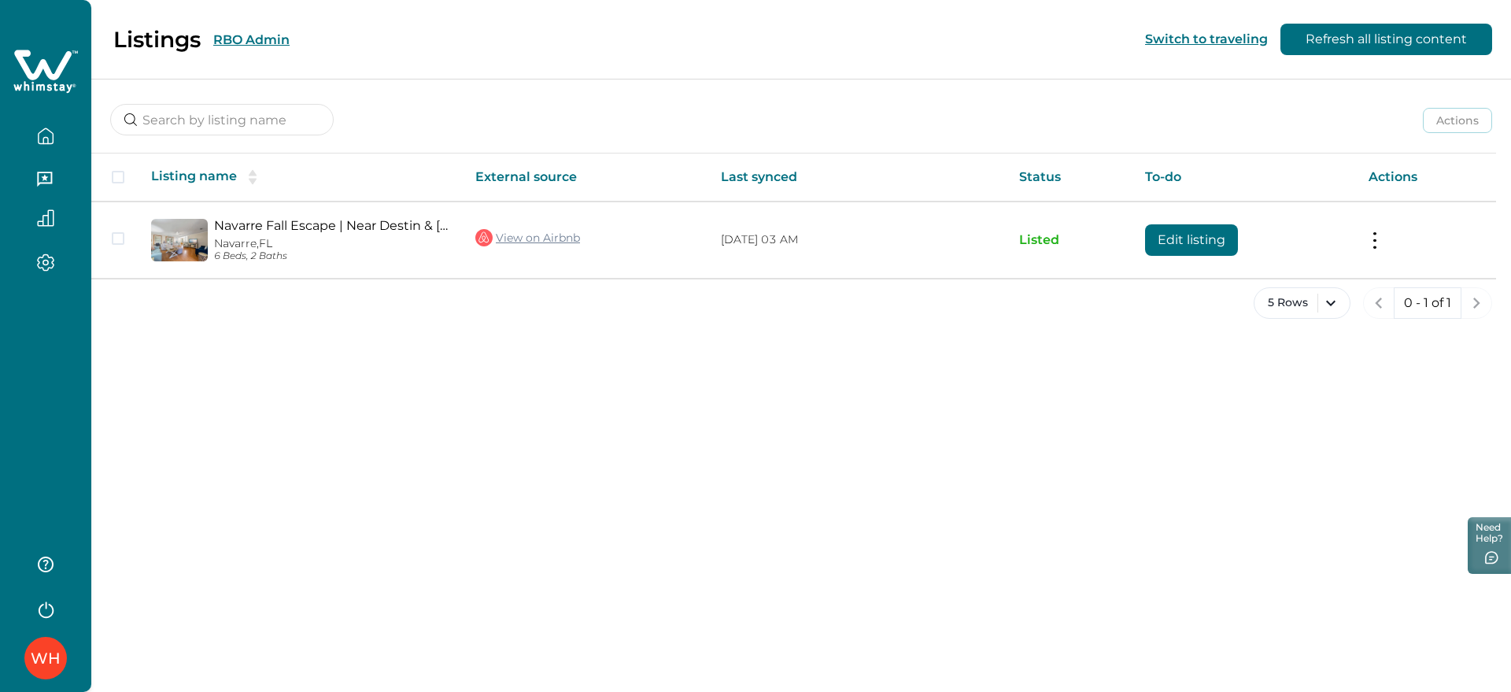
click at [238, 42] on button "RBO Admin" at bounding box center [251, 39] width 76 height 15
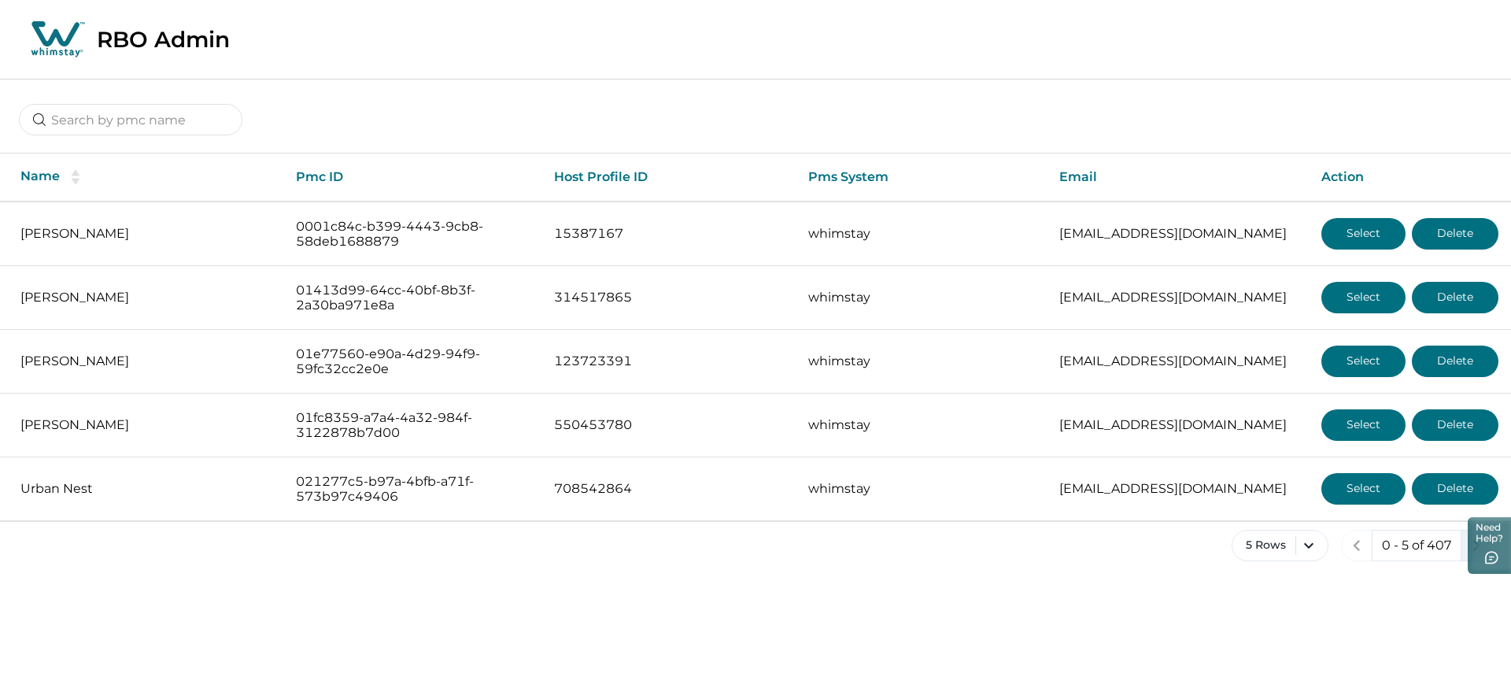
click at [1464, 554] on button "next page" at bounding box center [1476, 545] width 31 height 31
click at [1467, 551] on icon "next page" at bounding box center [1476, 545] width 22 height 22
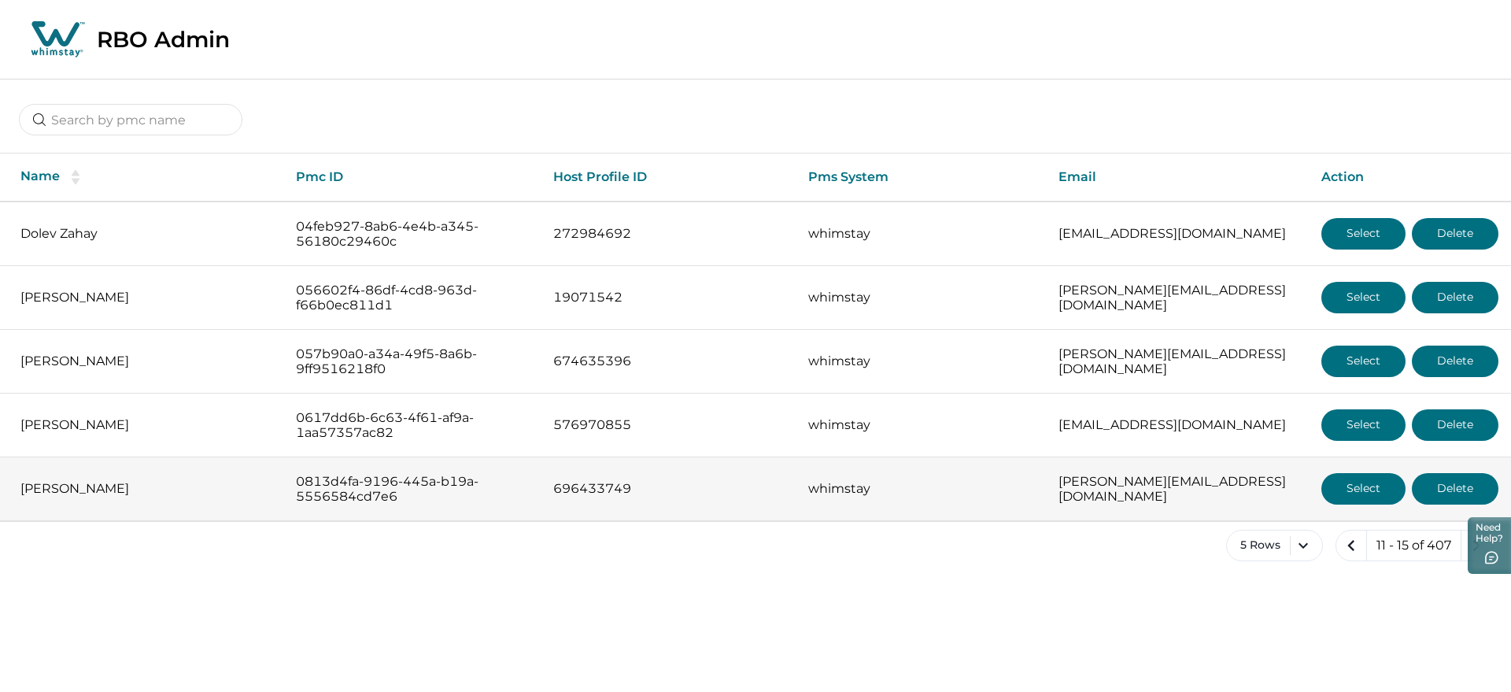
click at [1359, 489] on button "Select" at bounding box center [1363, 488] width 84 height 31
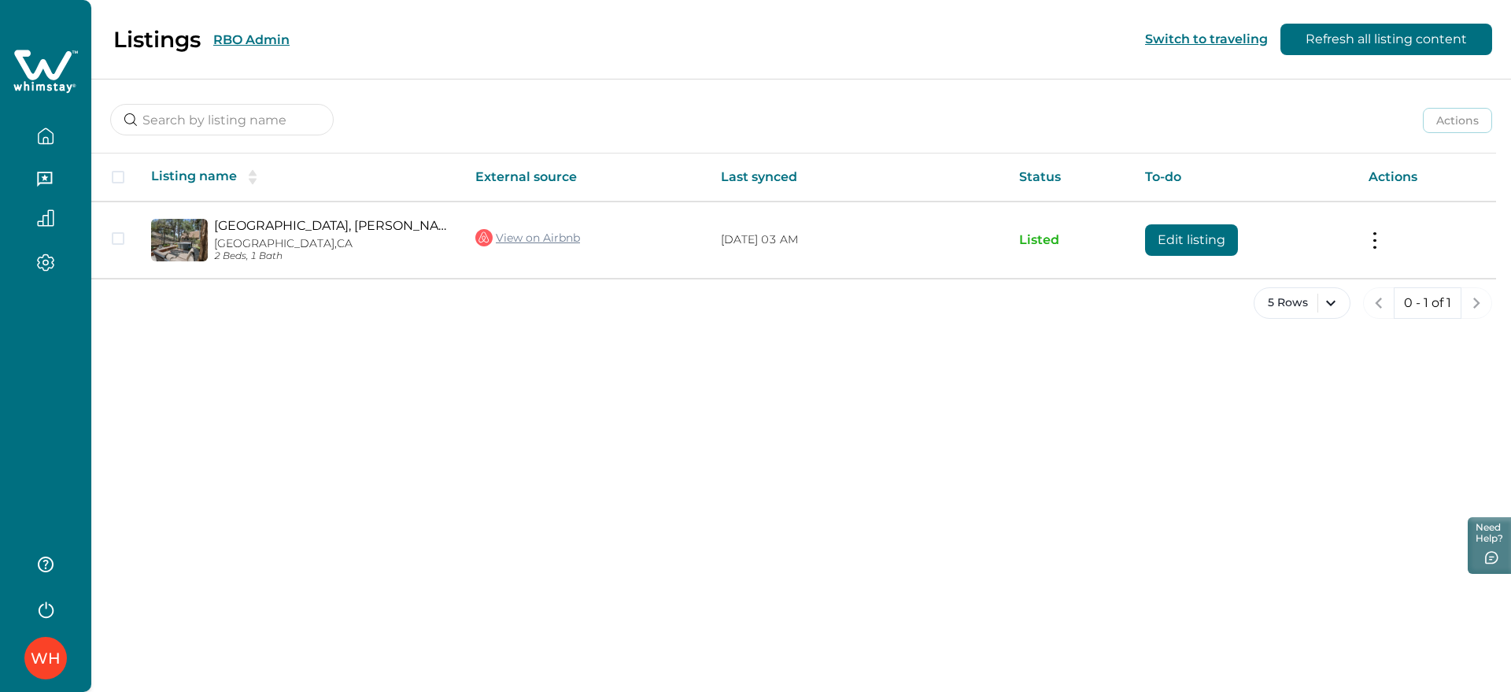
click at [213, 32] on div "Listings RBO Admin" at bounding box center [154, 39] width 271 height 27
click at [224, 36] on button "RBO Admin" at bounding box center [251, 39] width 76 height 15
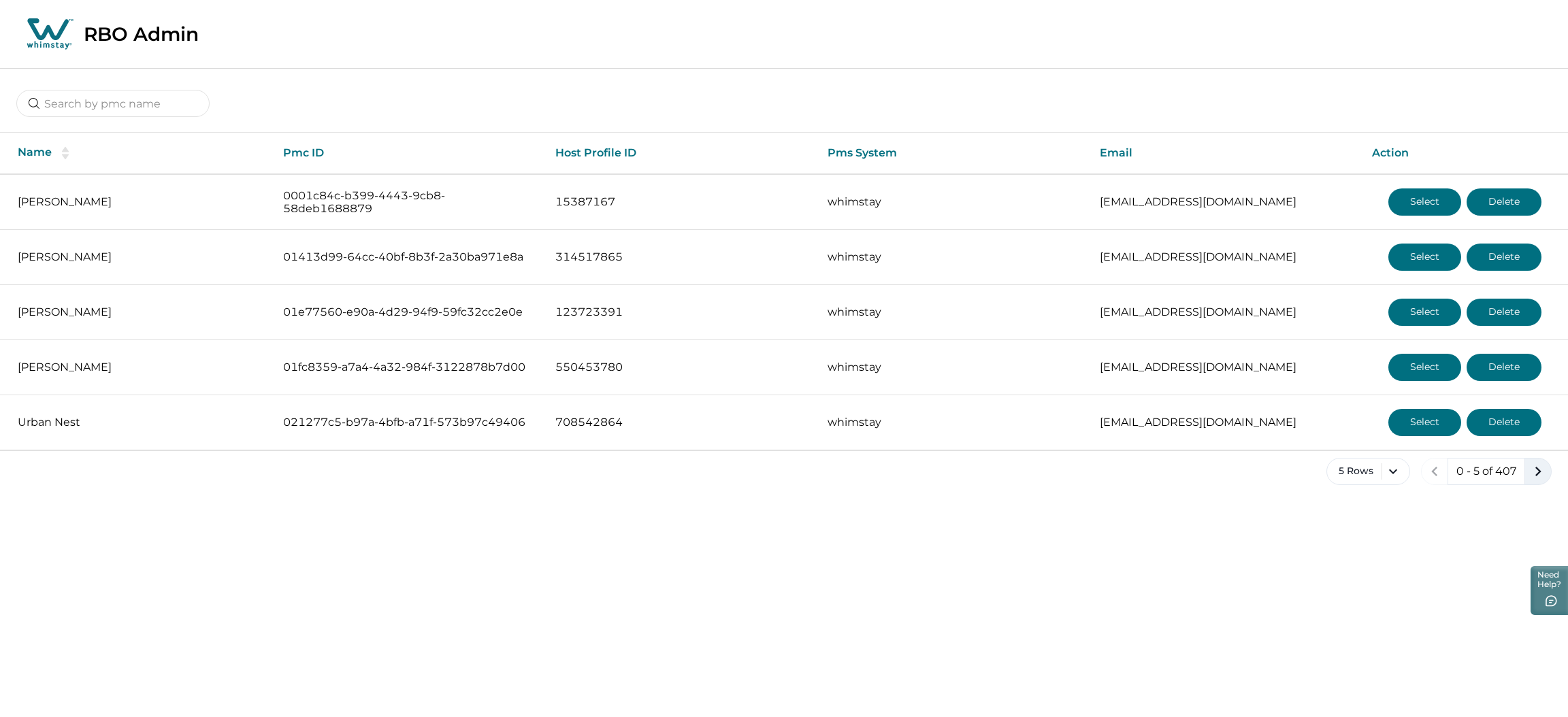
click at [1306, 465] on icon "next page" at bounding box center [1538, 471] width 19 height 19
click at [1306, 476] on icon "next page" at bounding box center [1538, 471] width 19 height 19
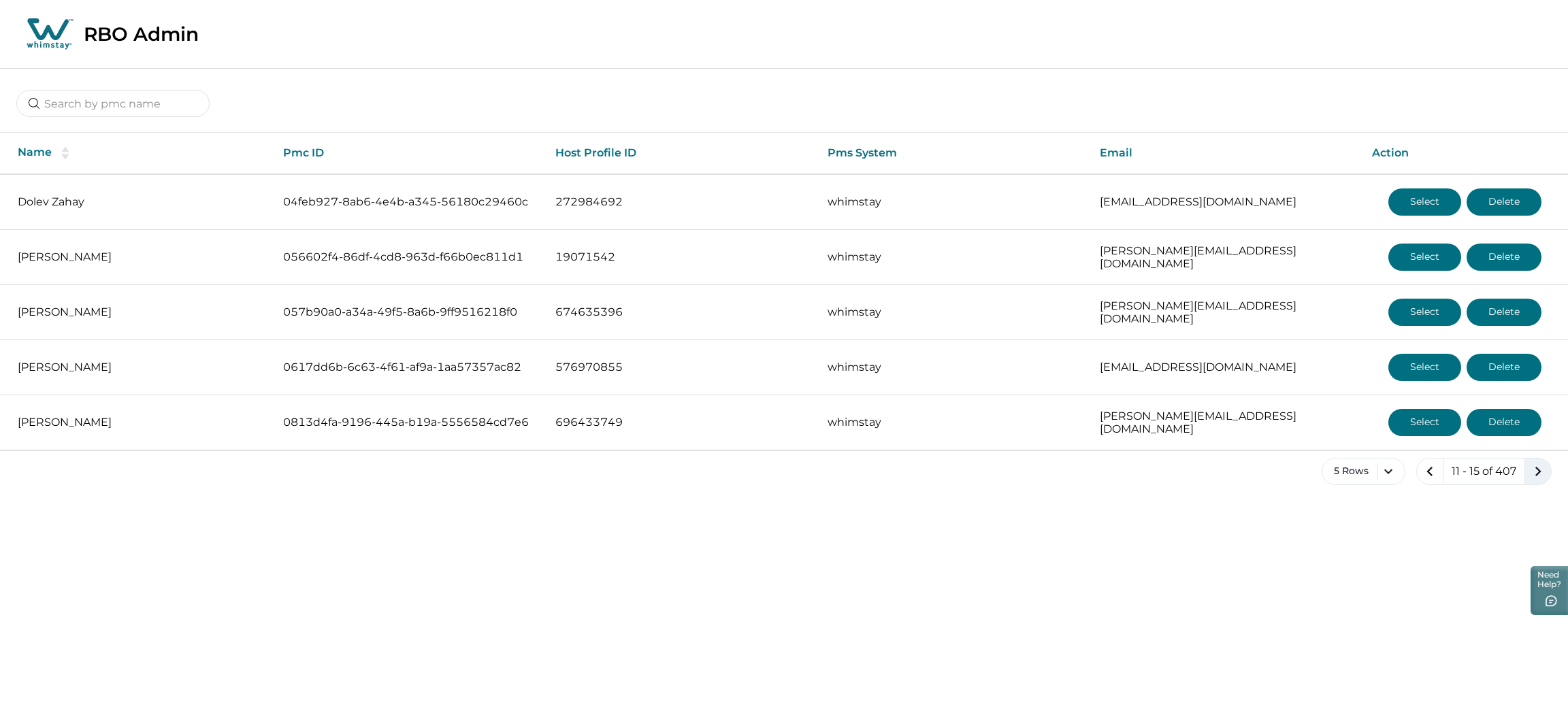
click at [1306, 476] on icon "next page" at bounding box center [1538, 471] width 19 height 19
click at [1306, 471] on icon "next page" at bounding box center [1538, 471] width 19 height 19
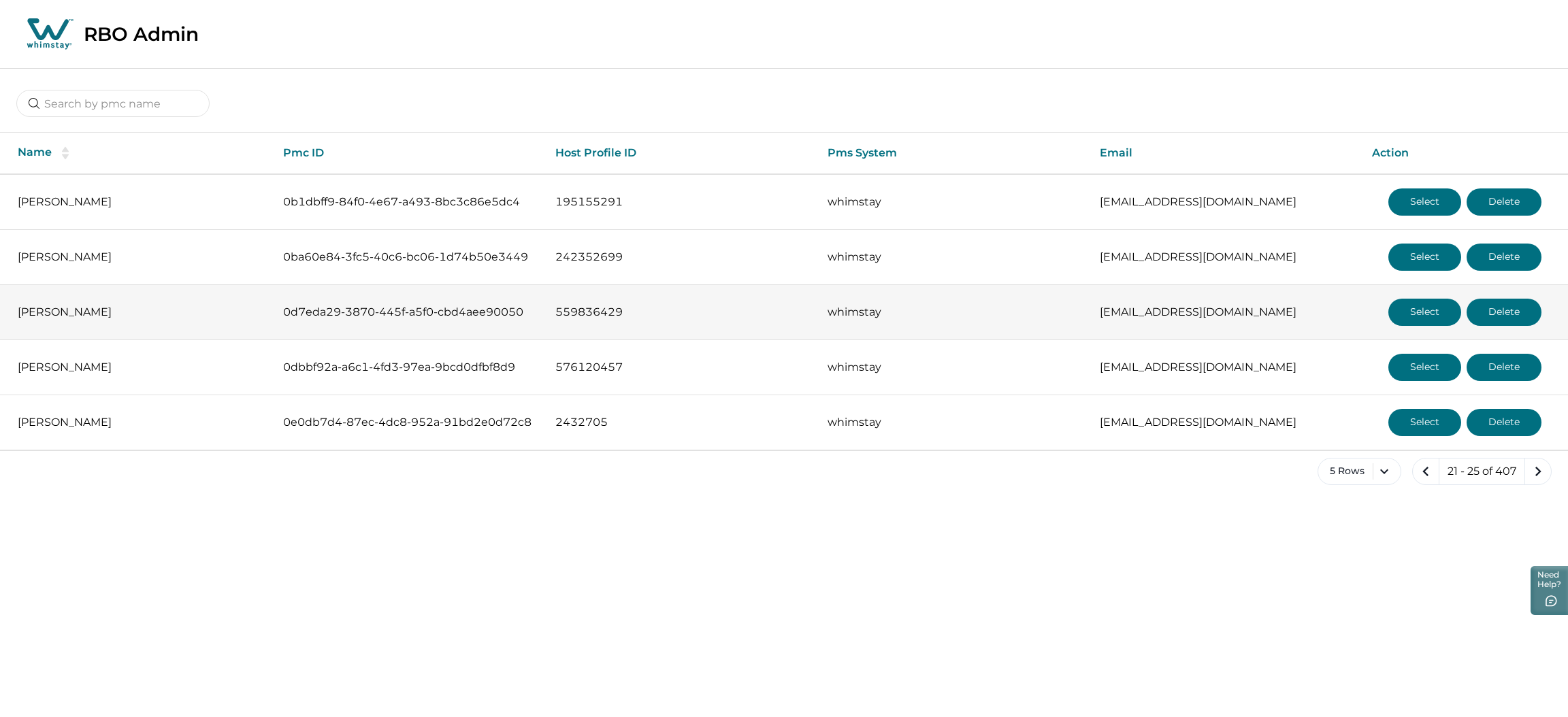
click at [1306, 310] on button "Select" at bounding box center [1424, 311] width 73 height 27
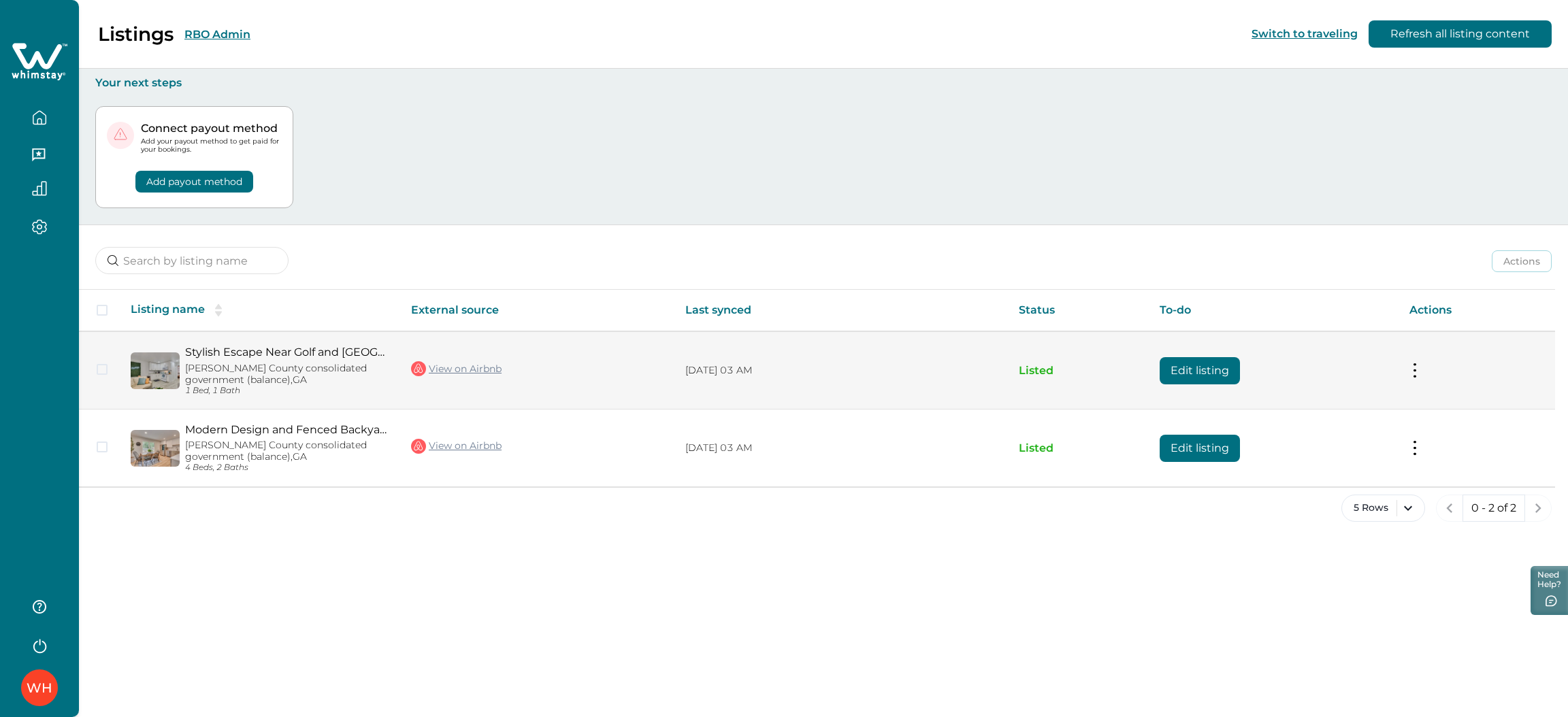
click at [1194, 362] on button "Edit listing" at bounding box center [1200, 370] width 80 height 27
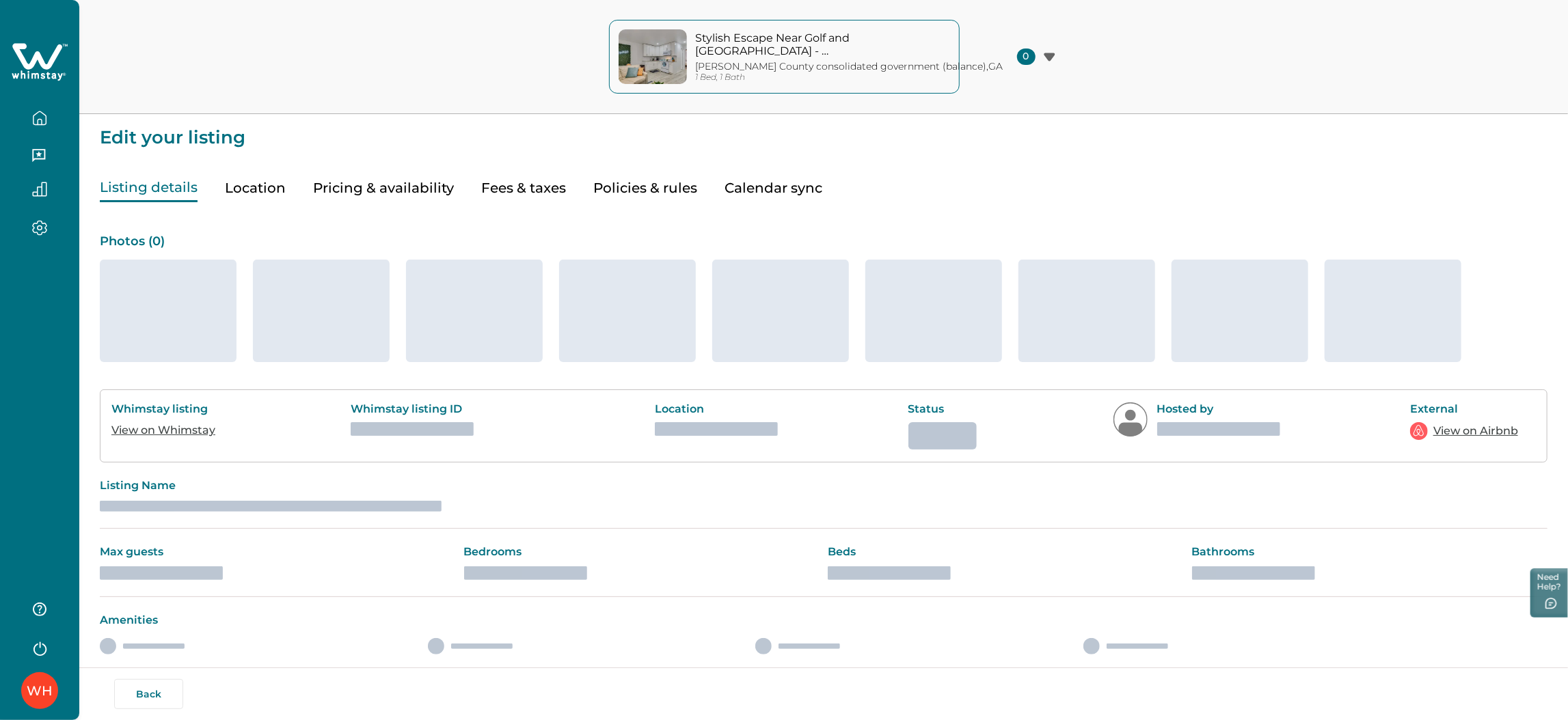
click at [379, 180] on button "Pricing & availability" at bounding box center [383, 188] width 141 height 28
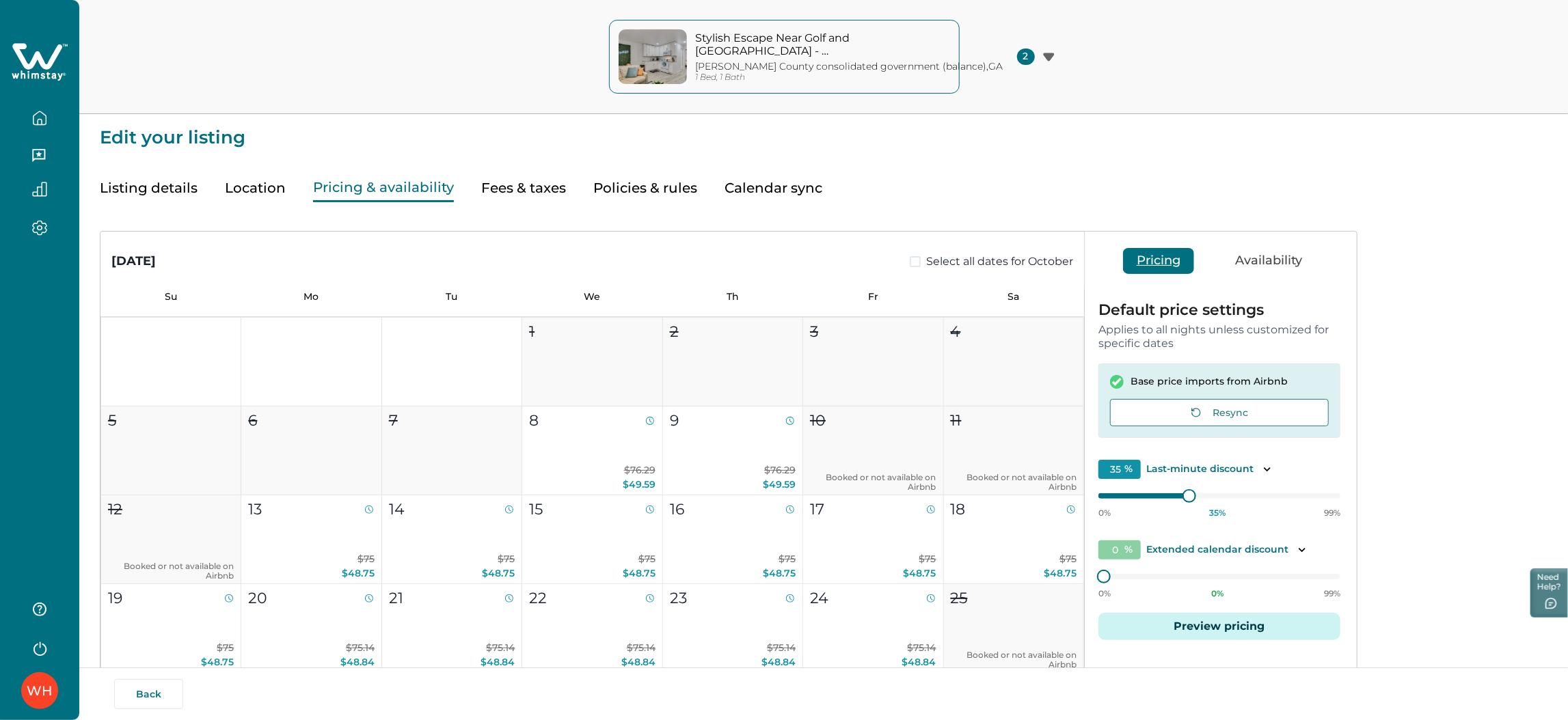
type input "35"
click at [391, 188] on button "Pricing & availability" at bounding box center [383, 188] width 141 height 28
click at [549, 183] on button "Fees & taxes" at bounding box center [524, 188] width 85 height 28
type input "0"
type input "8"
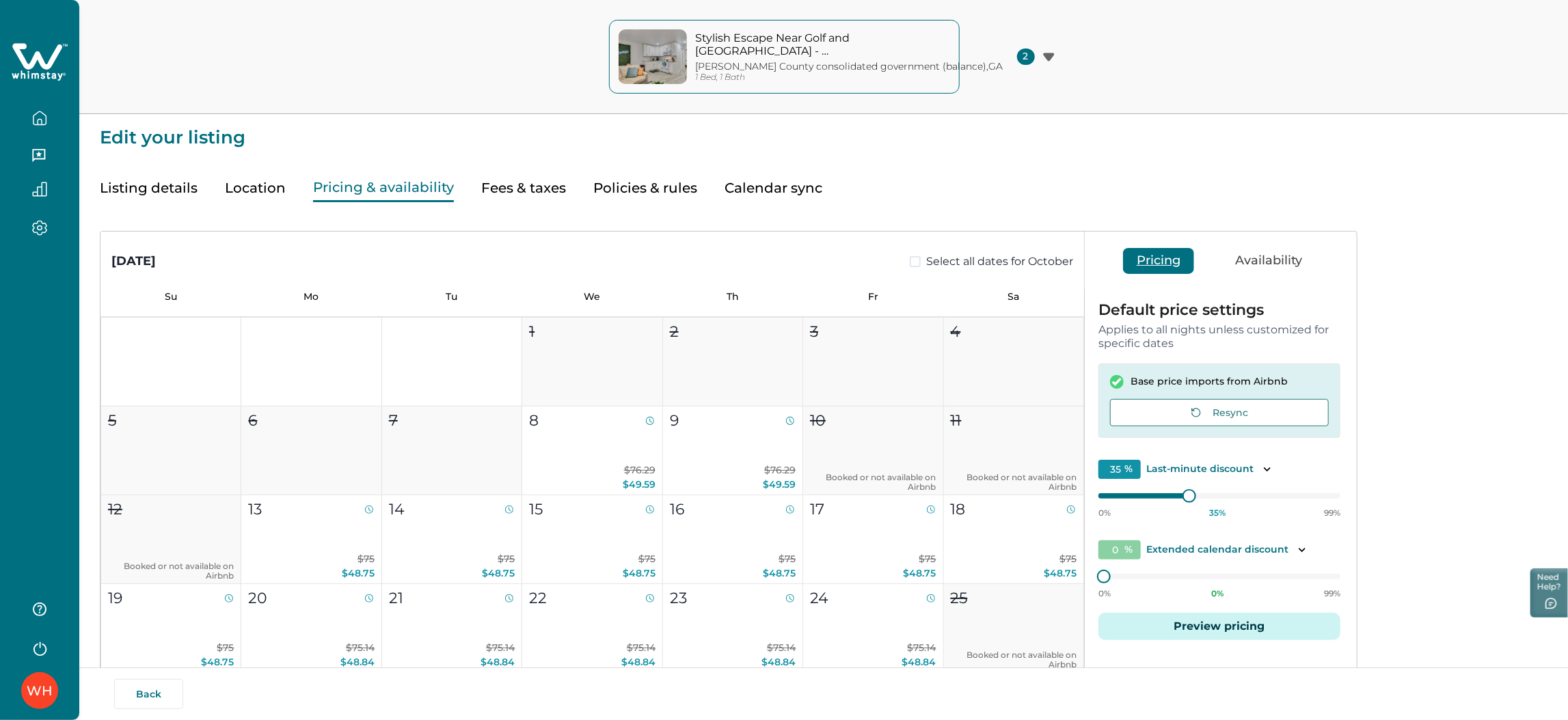
type input "75"
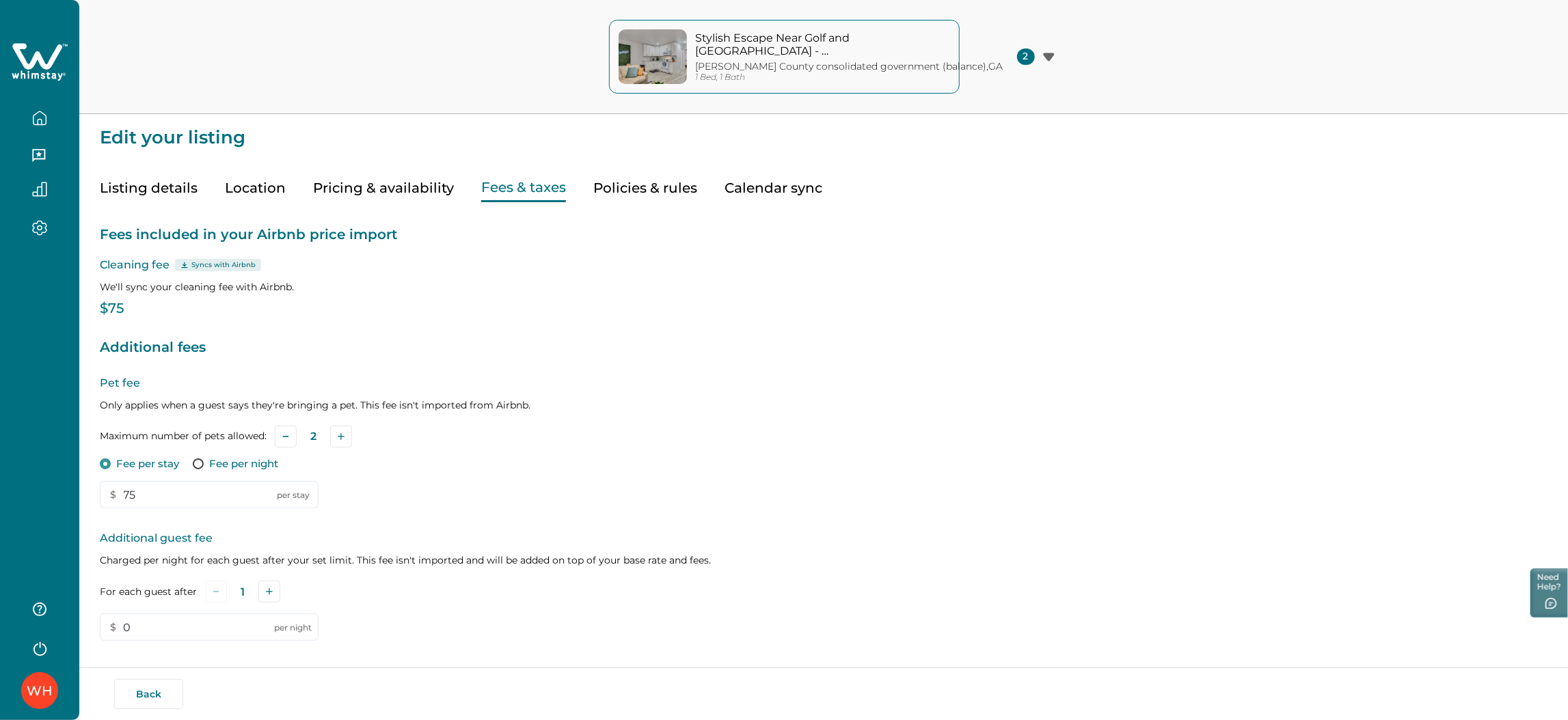
click at [37, 104] on button "button" at bounding box center [40, 117] width 57 height 27
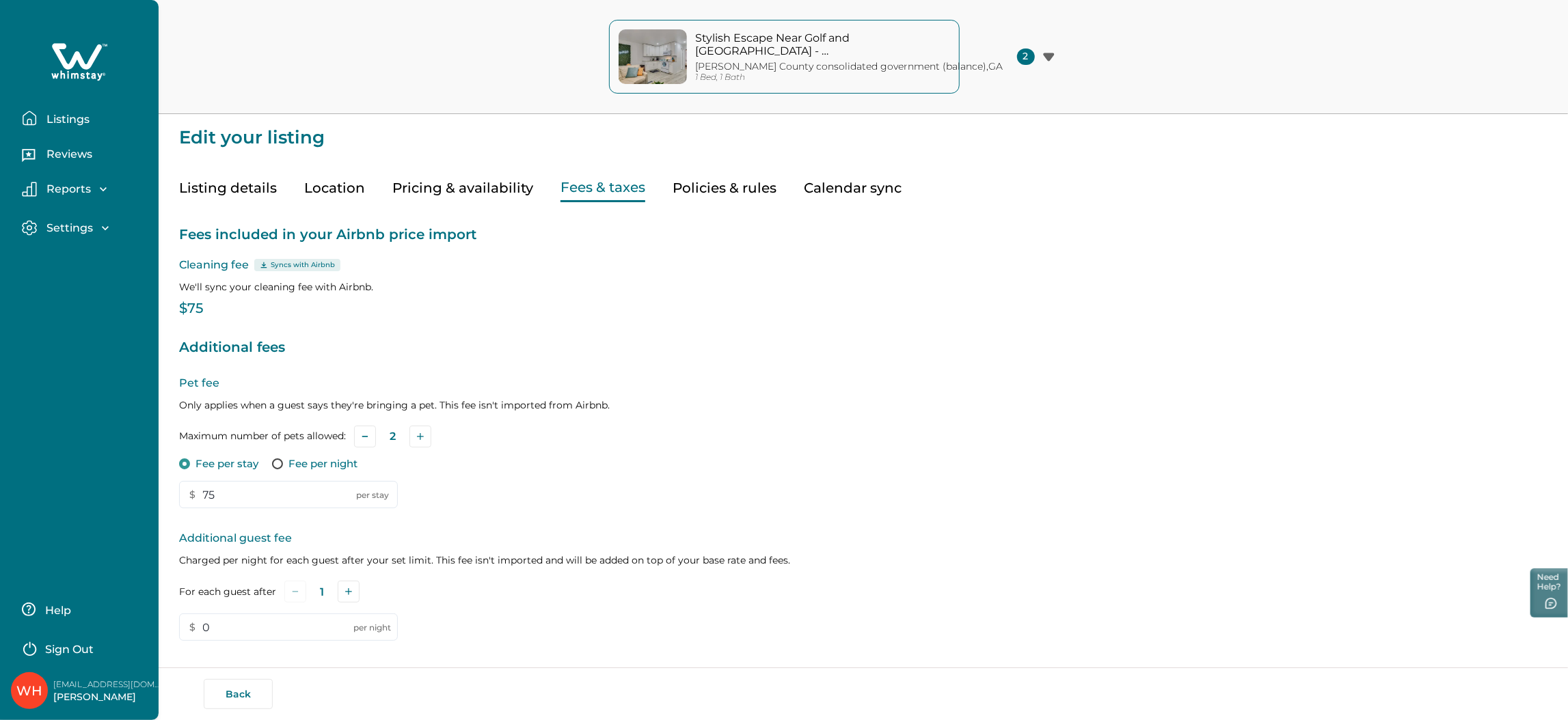
click at [116, 118] on button "Listings" at bounding box center [84, 117] width 126 height 27
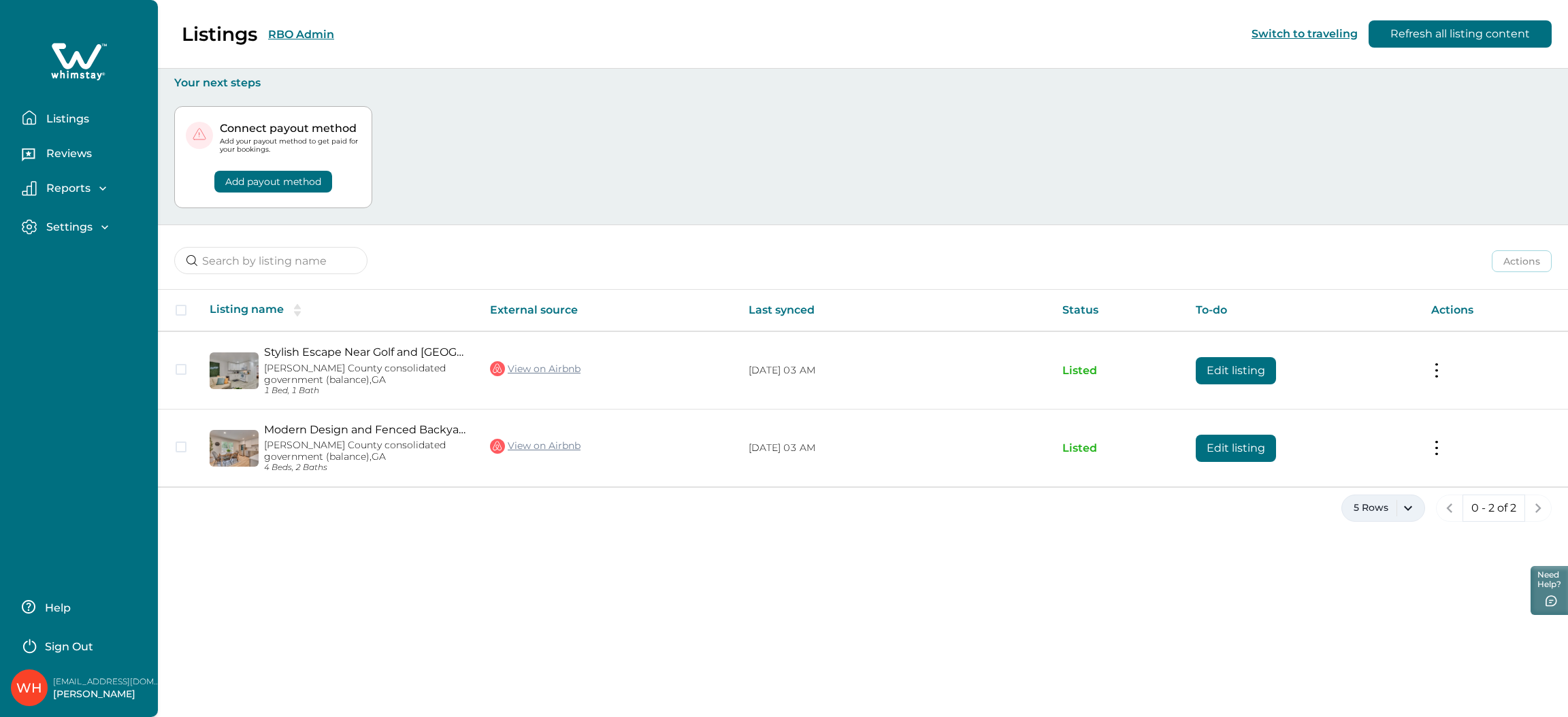
click at [1306, 509] on button "5 Rows" at bounding box center [1383, 508] width 84 height 27
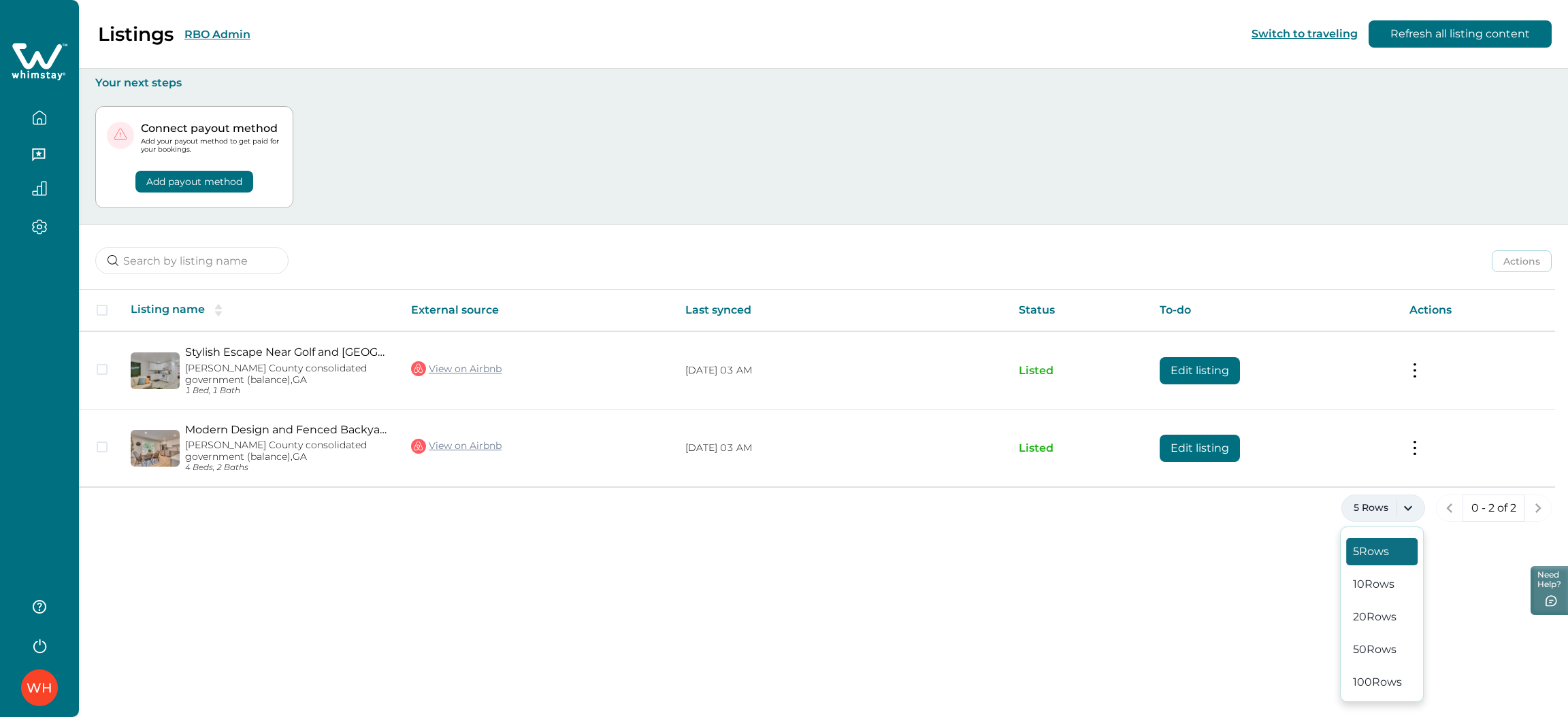
click at [219, 36] on button "RBO Admin" at bounding box center [217, 34] width 66 height 13
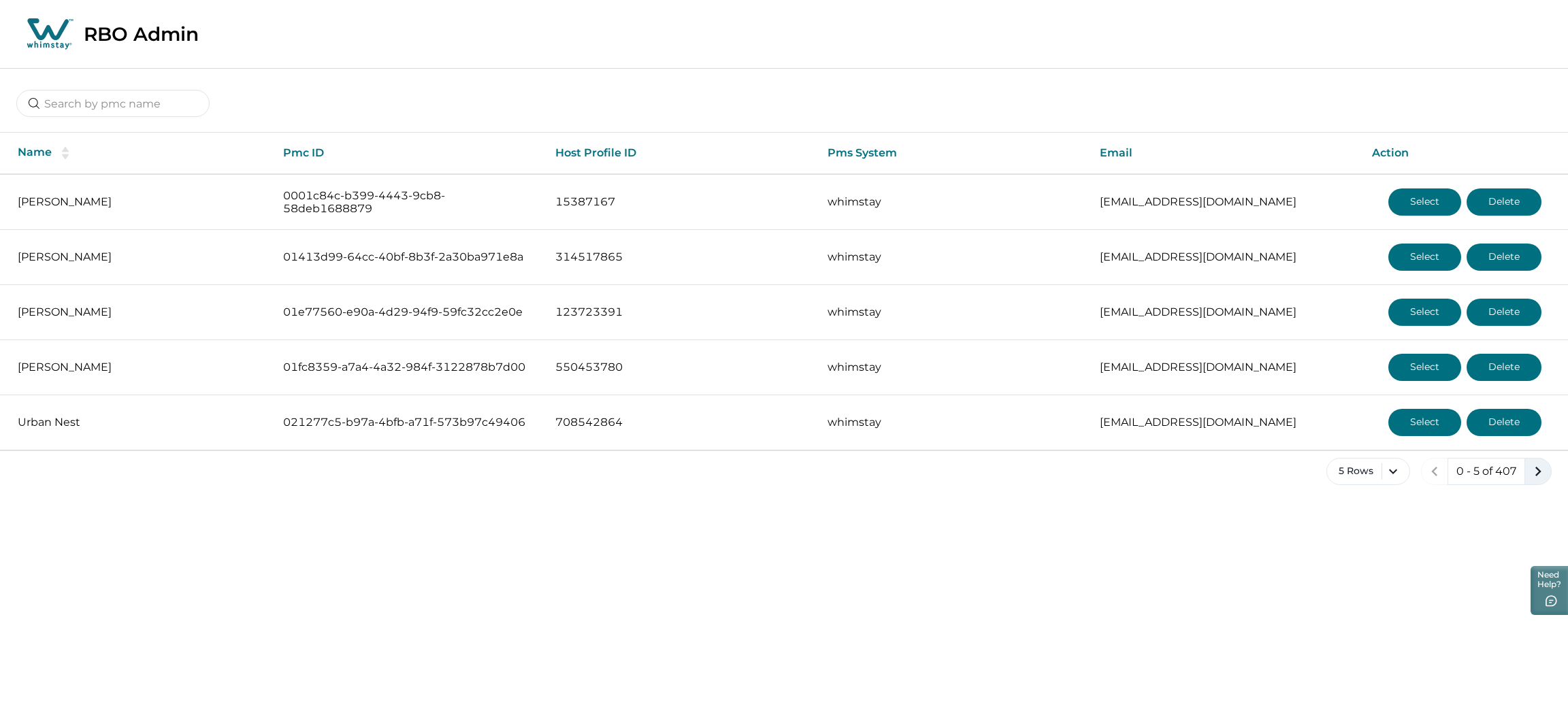
click at [1306, 477] on icon "next page" at bounding box center [1538, 471] width 19 height 19
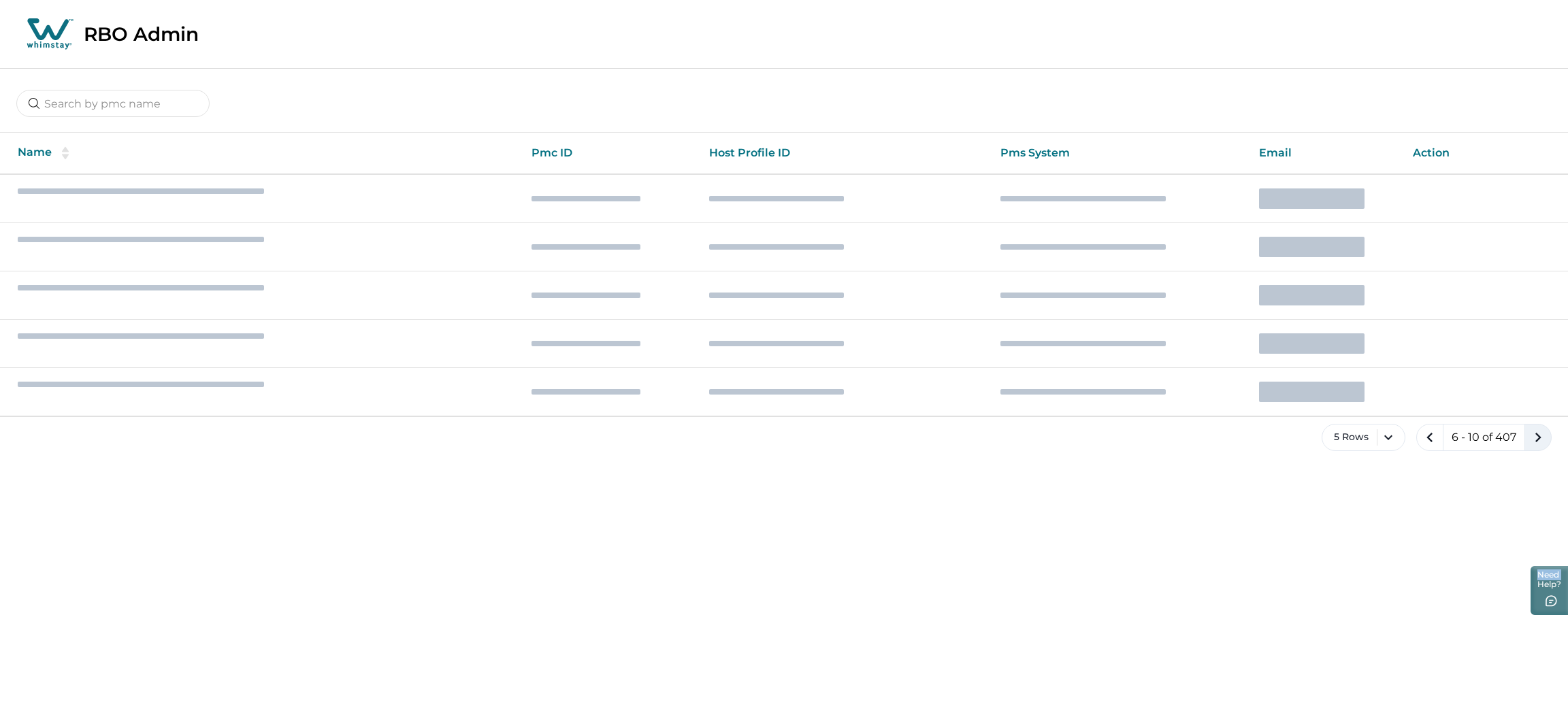
click at [1306, 473] on html "Skip to Content RBO Admin Name Pmc ID Host Profile ID Pms System Email Action 5…" at bounding box center [784, 236] width 1568 height 473
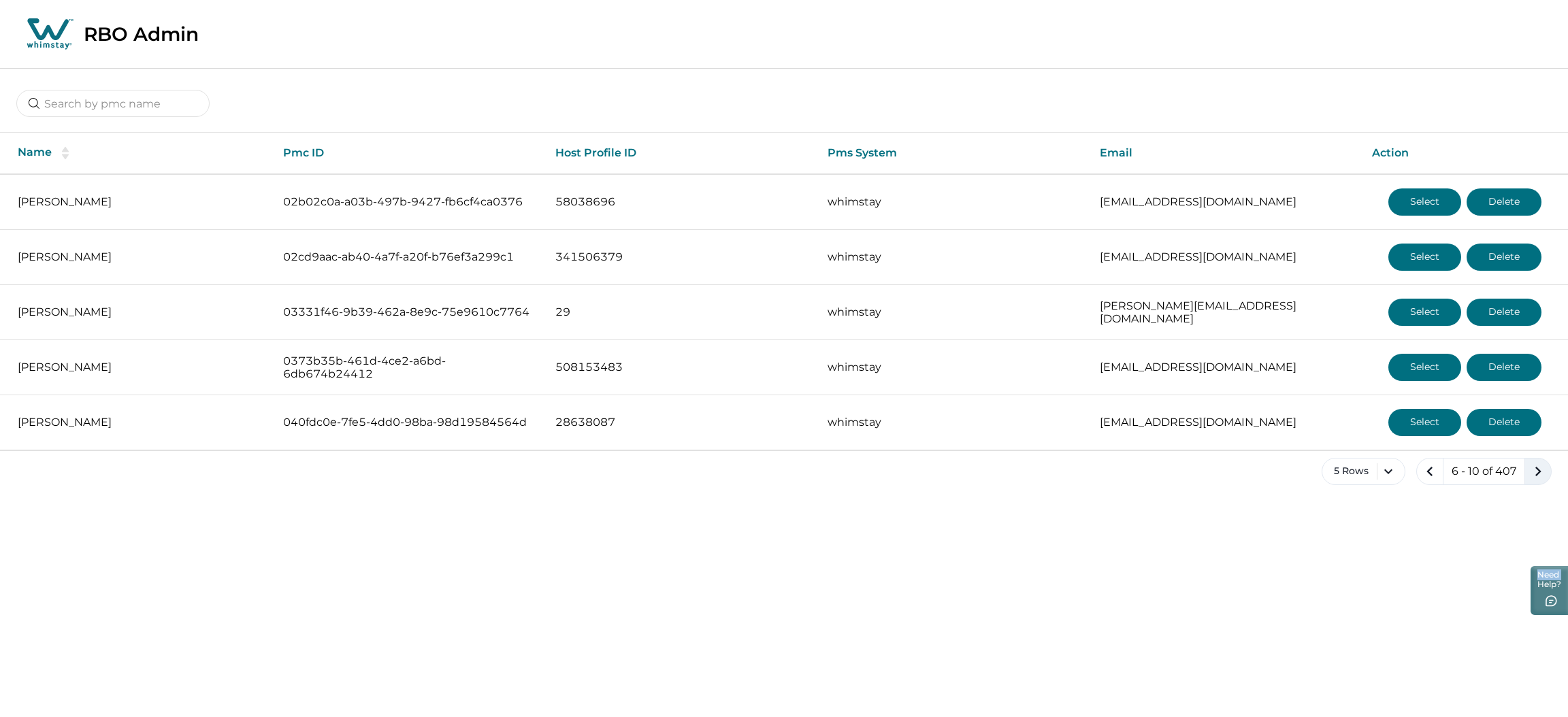
click at [1306, 469] on icon "next page" at bounding box center [1538, 471] width 19 height 19
click at [1306, 475] on button "5 Rows" at bounding box center [1355, 471] width 84 height 27
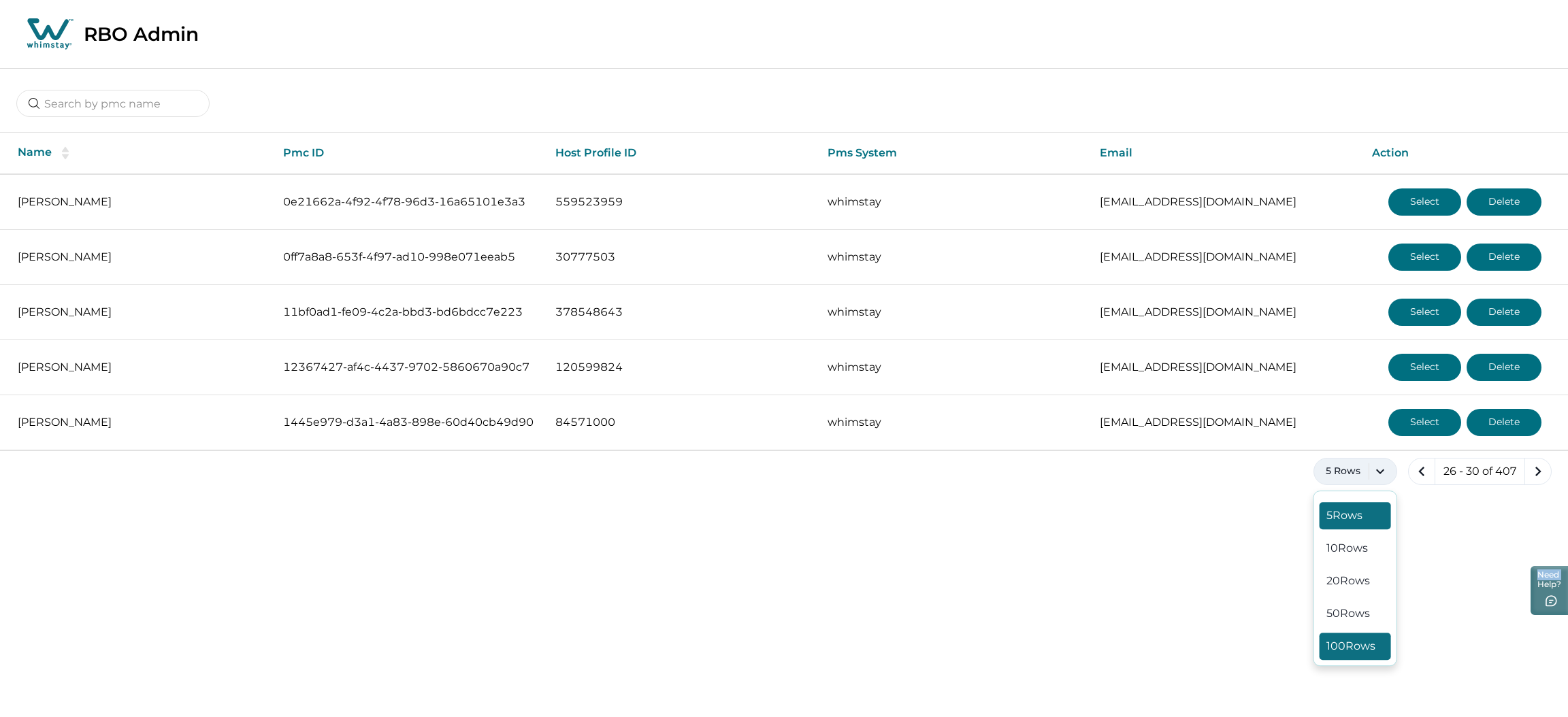
click at [1306, 535] on button "100 Rows" at bounding box center [1355, 646] width 72 height 27
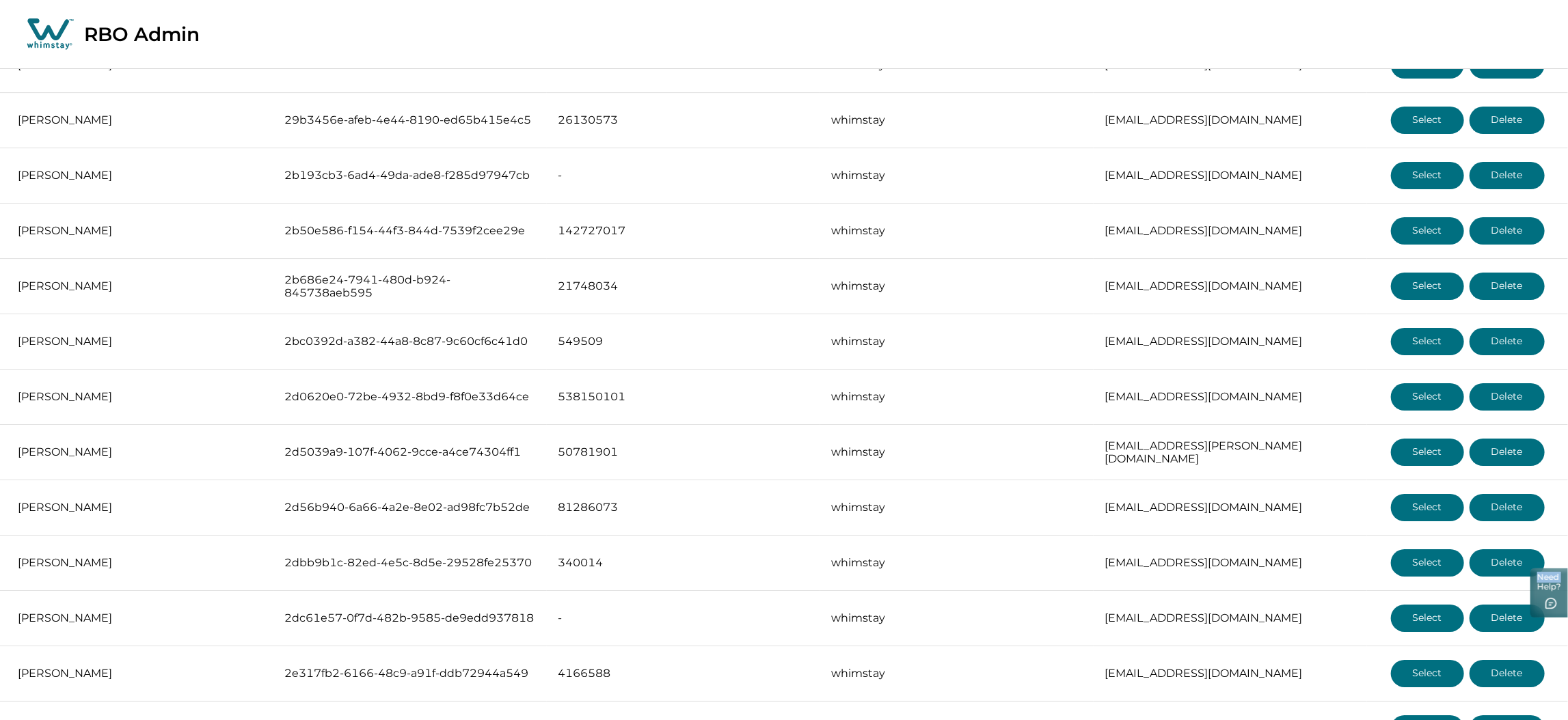
scroll to position [3690, 0]
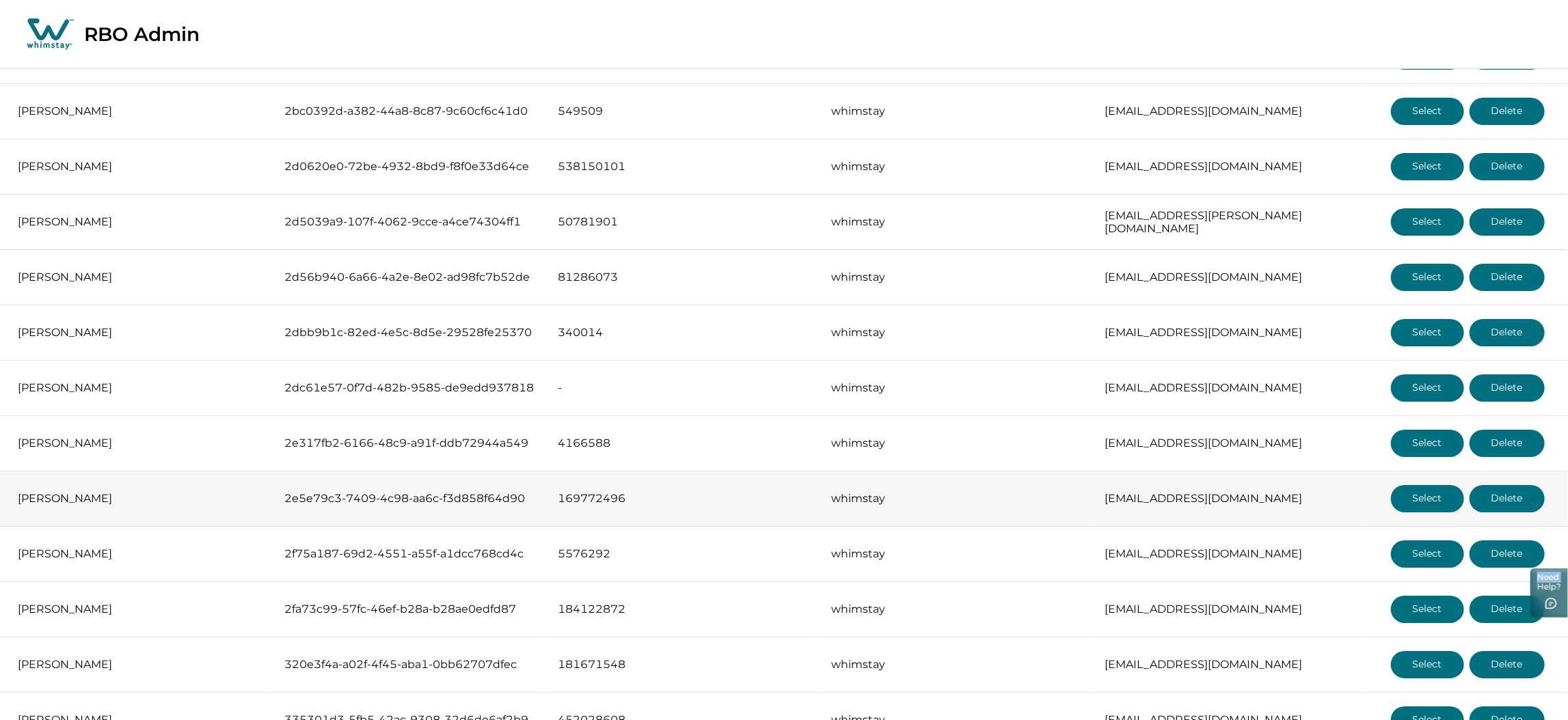
click at [1312, 502] on button "Select" at bounding box center [1427, 499] width 73 height 27
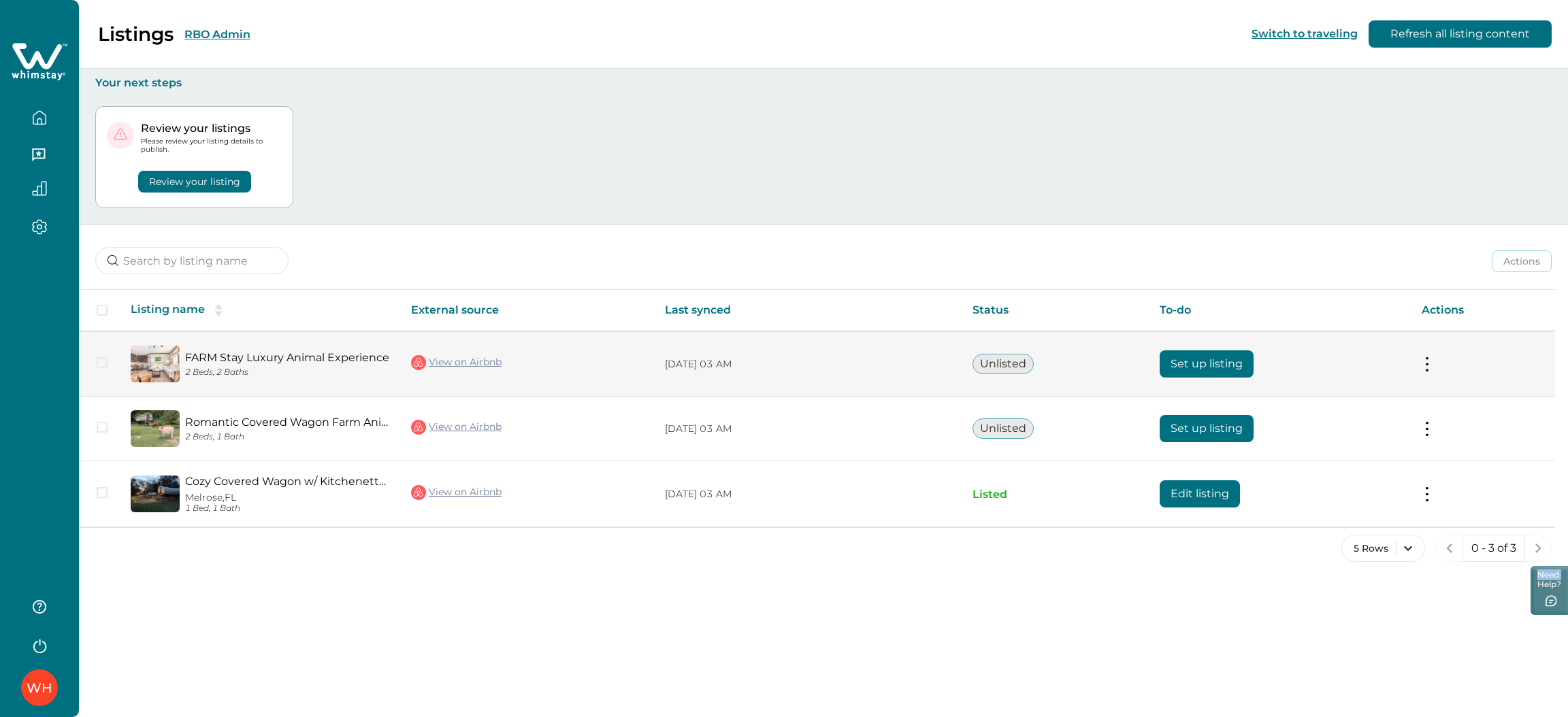
click at [452, 361] on link "View on Airbnb" at bounding box center [456, 362] width 91 height 17
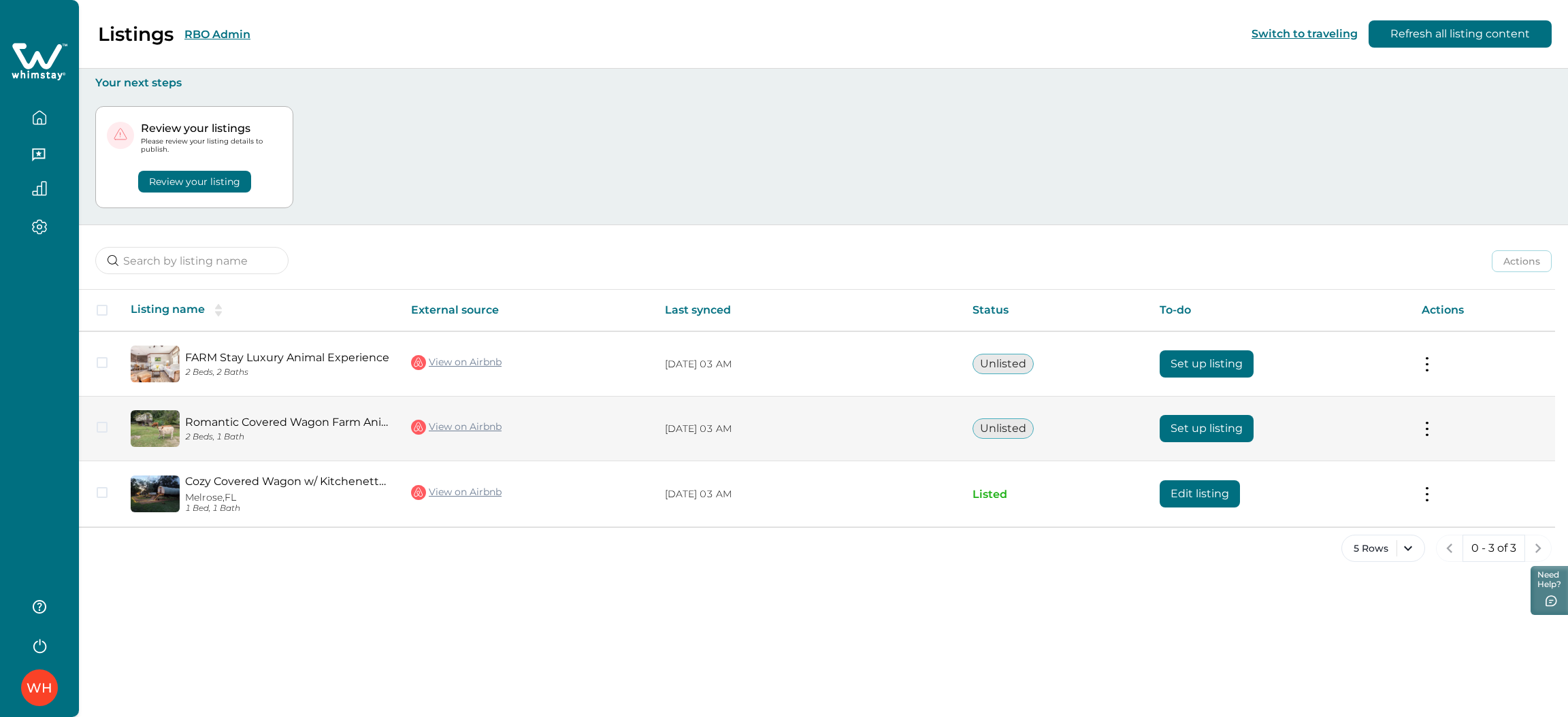
click at [1187, 413] on td "Set up listing" at bounding box center [1279, 429] width 261 height 65
click at [1195, 428] on button "Set up listing" at bounding box center [1206, 428] width 94 height 27
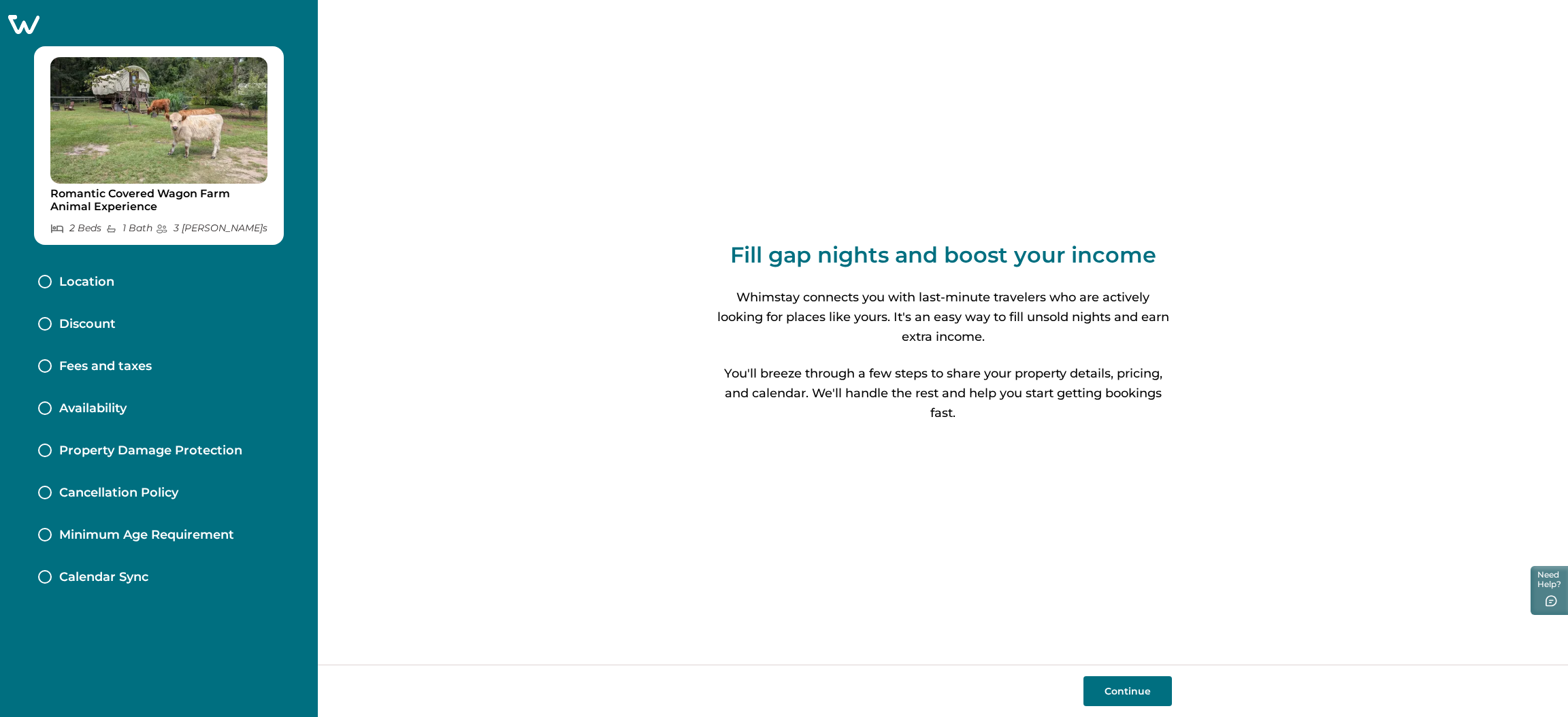
click at [1125, 535] on button "Continue" at bounding box center [1128, 691] width 88 height 30
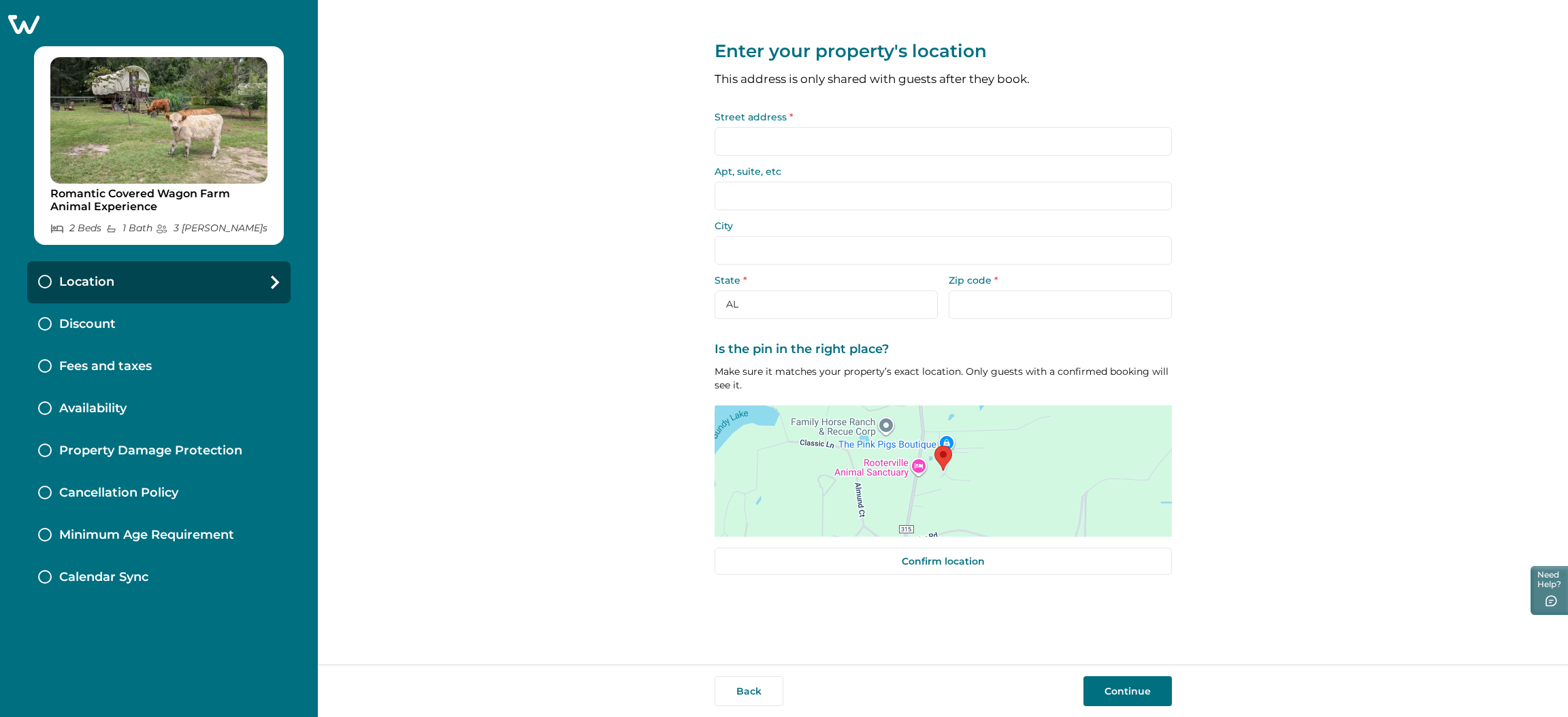
click at [176, 310] on div "Discount" at bounding box center [158, 324] width 264 height 42
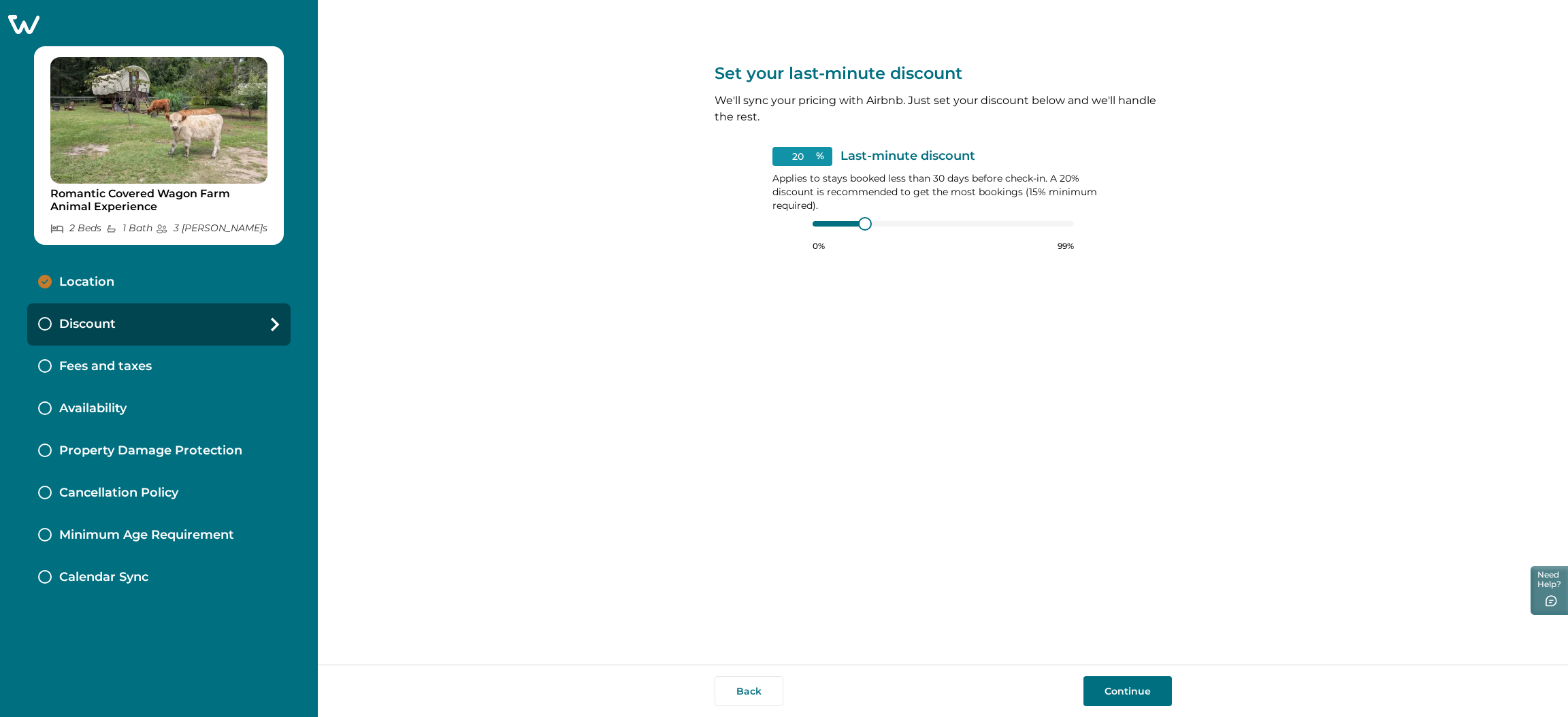
click at [186, 353] on div "Fees and taxes" at bounding box center [158, 367] width 264 height 42
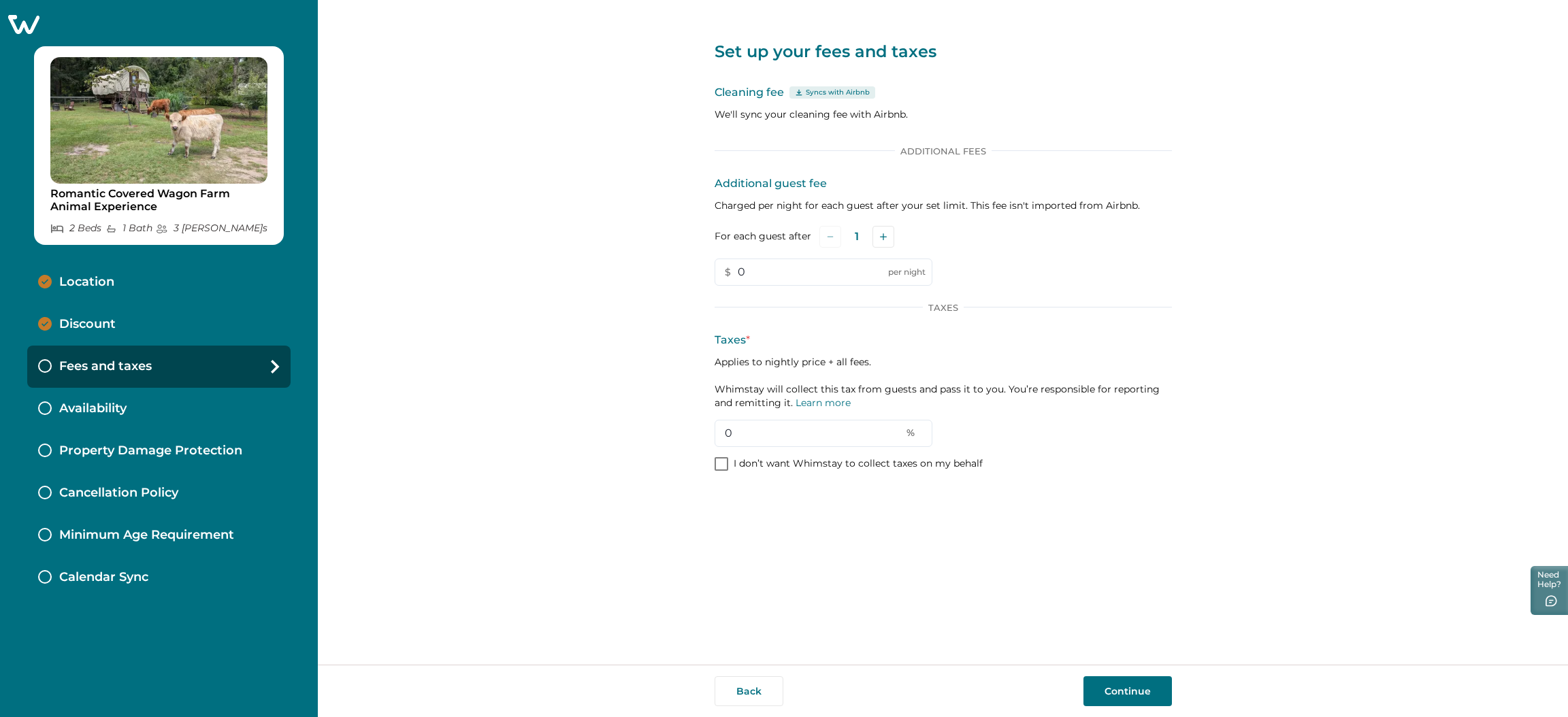
click at [30, 24] on icon at bounding box center [23, 24] width 31 height 19
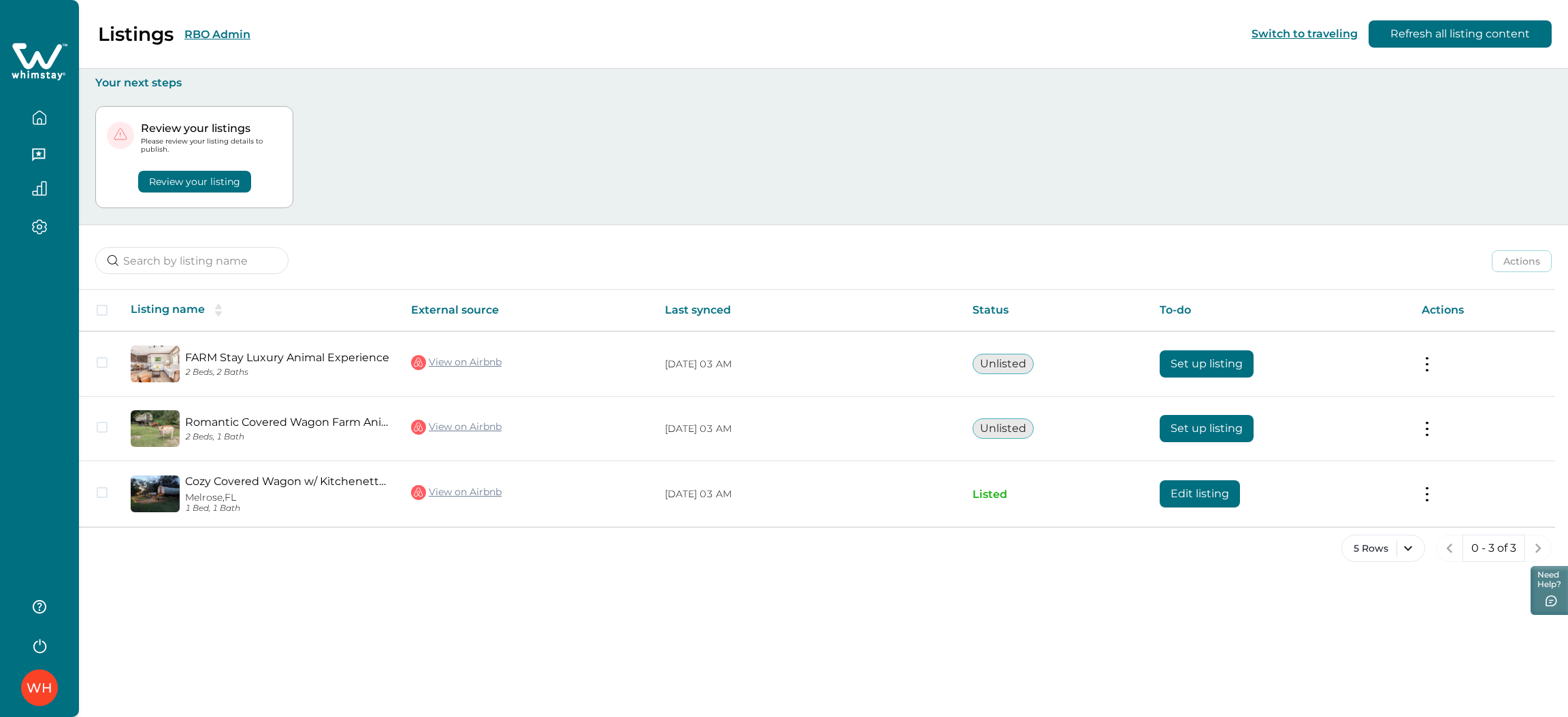
click at [234, 28] on button "RBO Admin" at bounding box center [217, 34] width 66 height 13
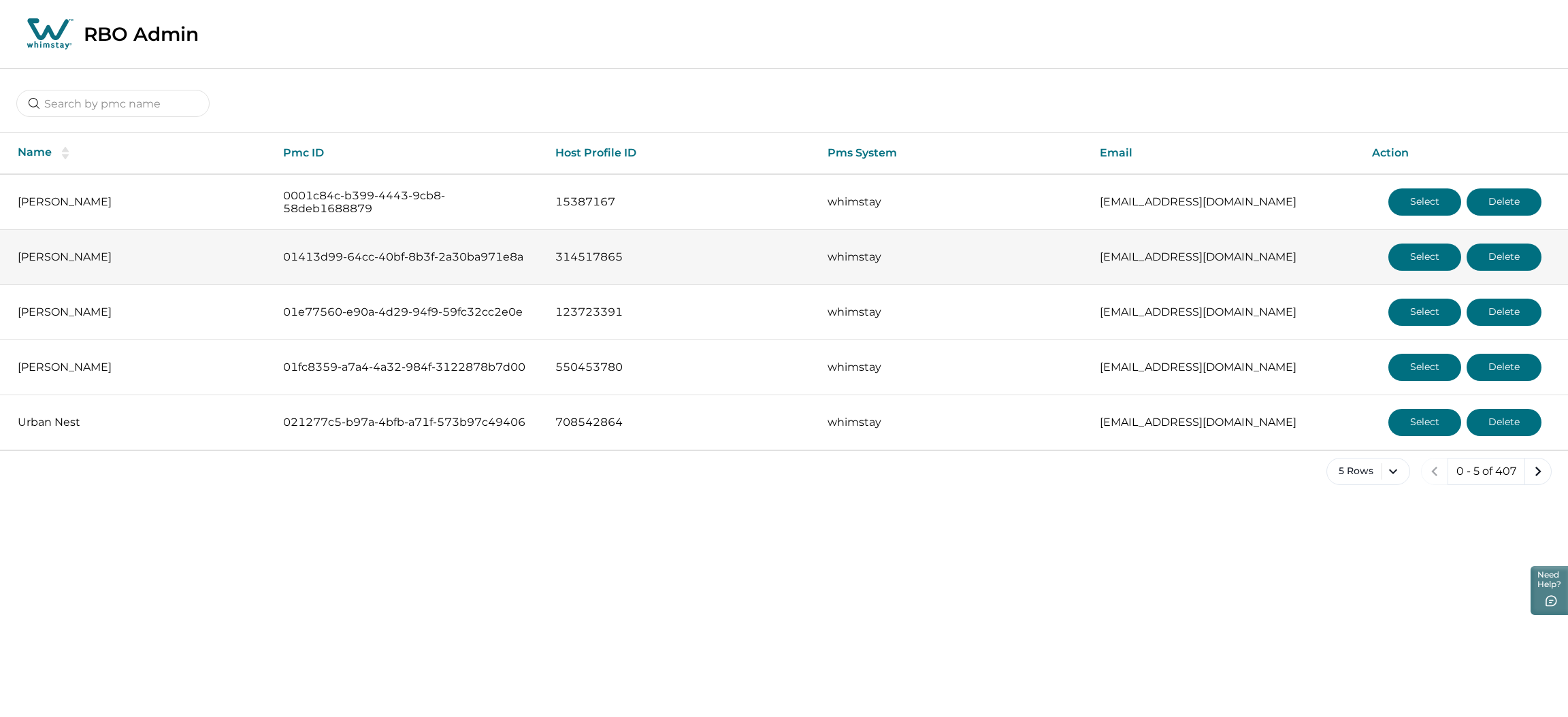
click at [76, 257] on p "Margaret Madden" at bounding box center [139, 258] width 244 height 14
drag, startPoint x: 76, startPoint y: 257, endPoint x: 316, endPoint y: 271, distance: 240.4
click at [308, 265] on tr "Margaret Madden 01413d99-64cc-40bf-8b3f-2a30ba971e8a 314517865 whimstay bigcity…" at bounding box center [784, 258] width 1568 height 55
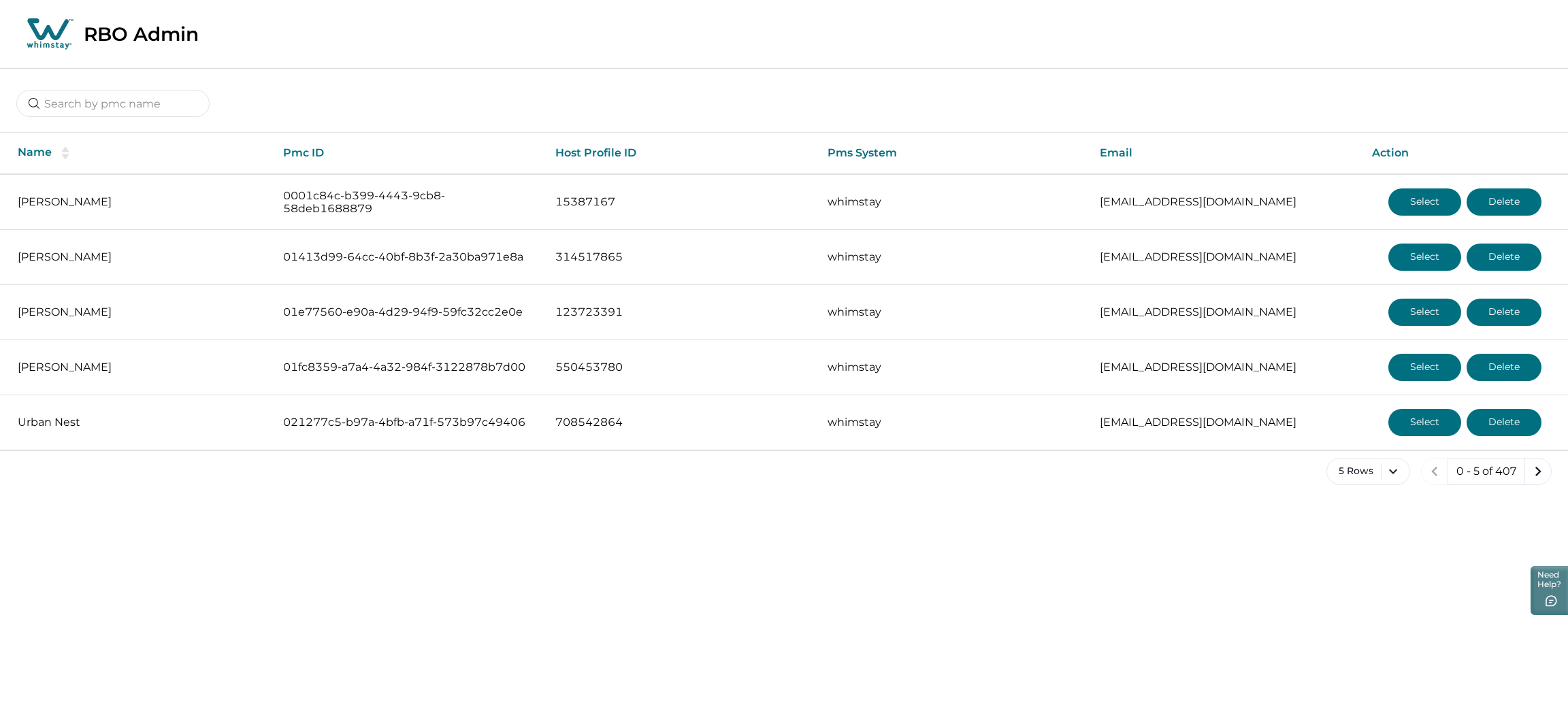
click at [501, 72] on div at bounding box center [784, 93] width 1568 height 50
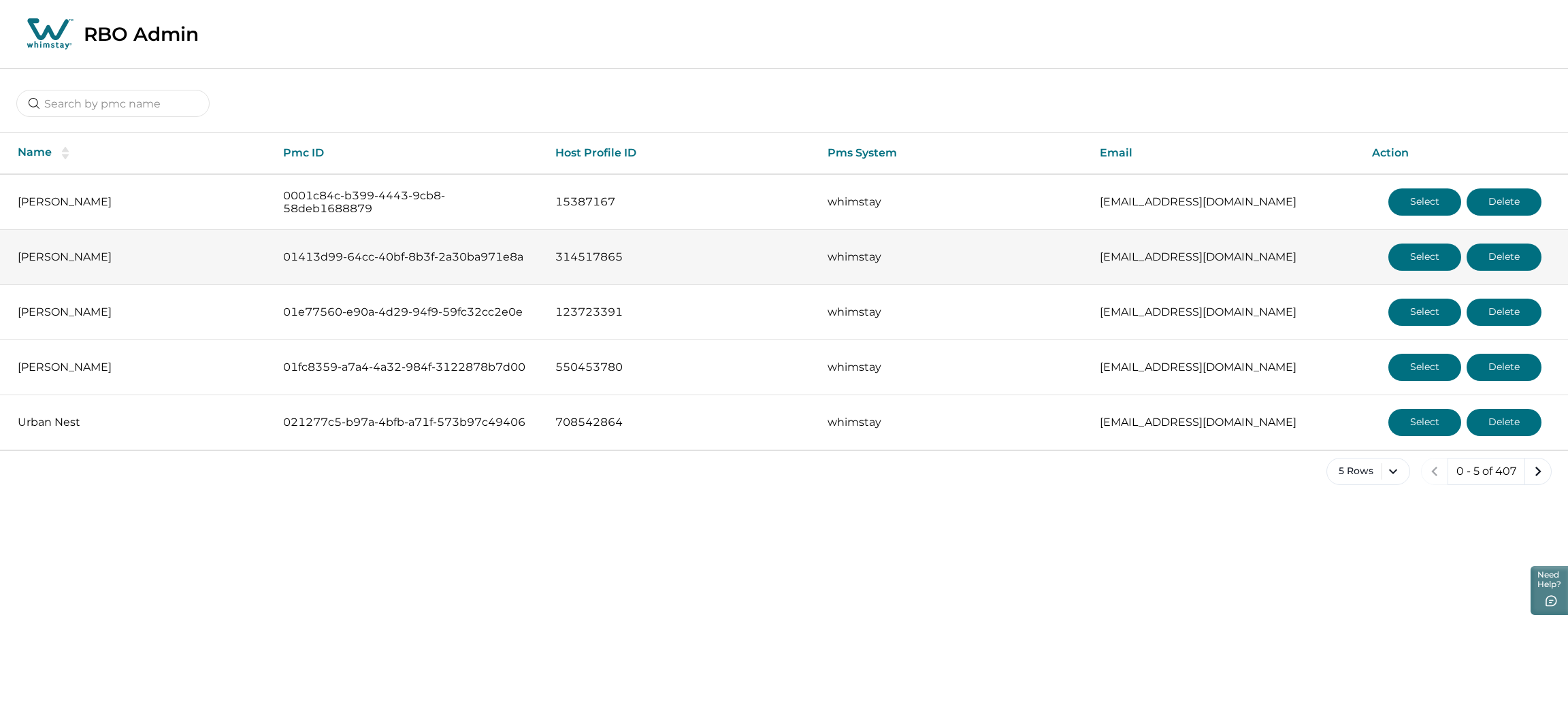
drag, startPoint x: 314, startPoint y: 253, endPoint x: 552, endPoint y: 256, distance: 238.0
click at [552, 256] on tr "Margaret Madden 01413d99-64cc-40bf-8b3f-2a30ba971e8a 314517865 whimstay bigcity…" at bounding box center [784, 258] width 1568 height 55
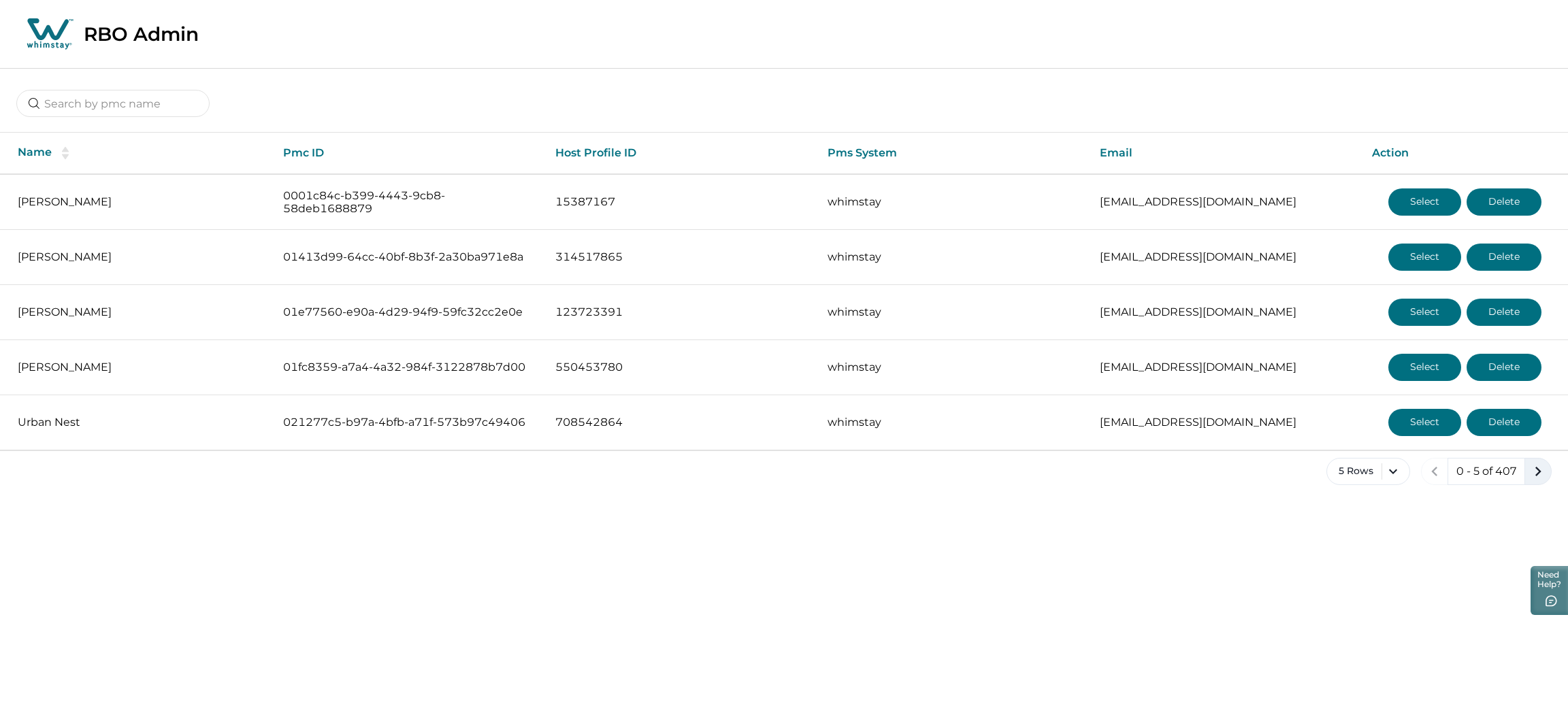
click at [1306, 480] on icon "next page" at bounding box center [1538, 471] width 19 height 19
click at [1306, 474] on icon "next page" at bounding box center [1538, 471] width 19 height 19
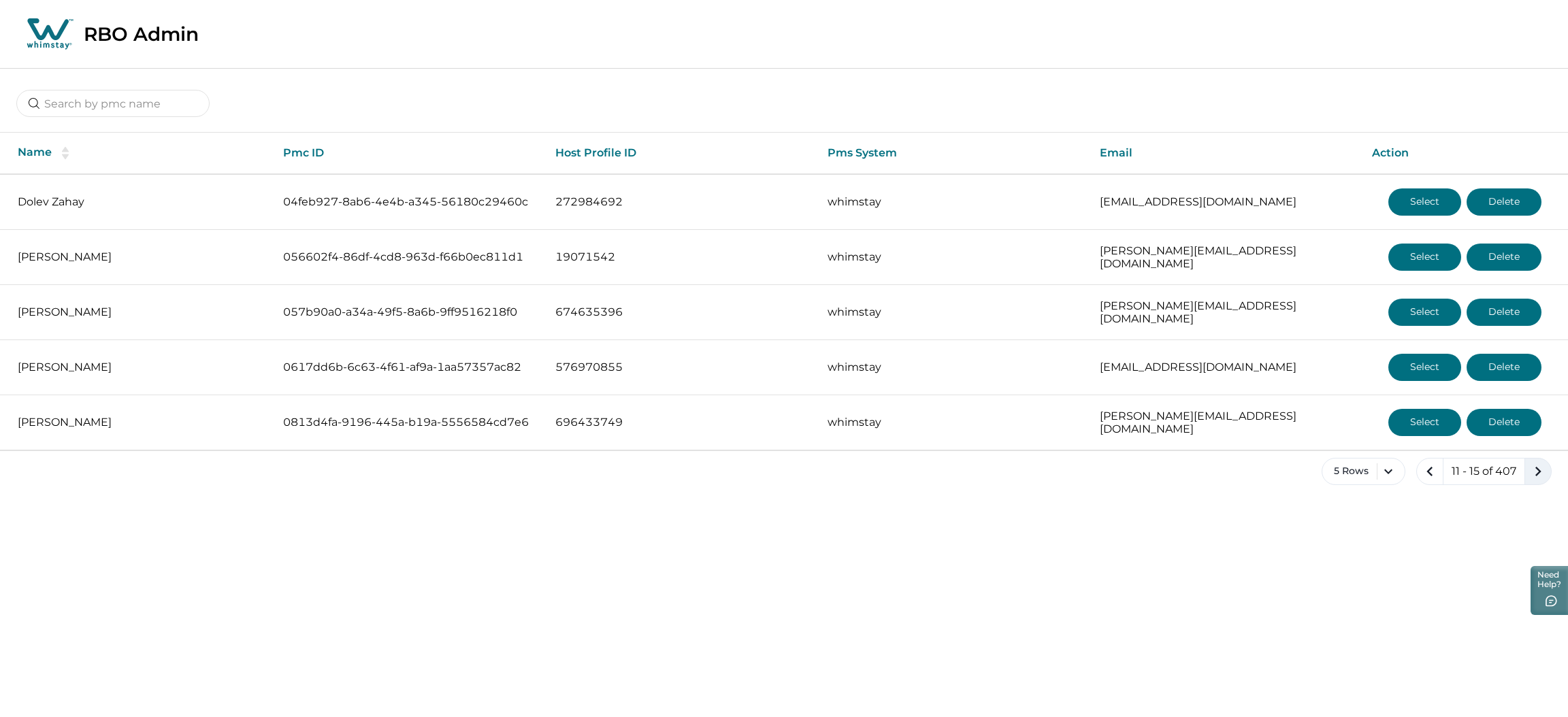
click at [1306, 471] on icon "next page" at bounding box center [1538, 471] width 19 height 19
click at [1306, 470] on icon "next page" at bounding box center [1538, 471] width 19 height 19
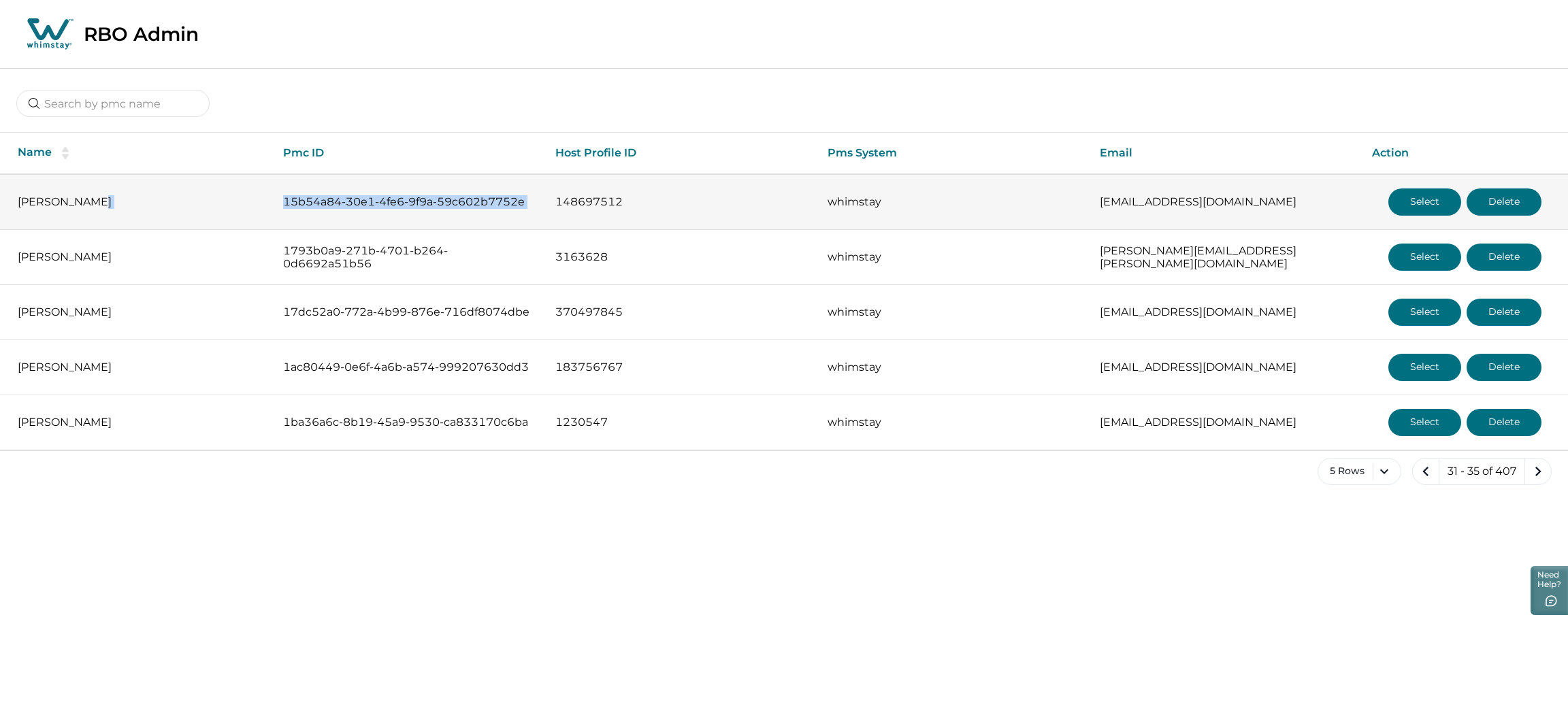
drag, startPoint x: 260, startPoint y: 202, endPoint x: 545, endPoint y: 225, distance: 285.9
click at [545, 225] on tr "Pierre Eclat 15b54a84-30e1-4fe6-9f9a-59c602b7752e 148697512 whimstay topanga@pr…" at bounding box center [784, 202] width 1568 height 56
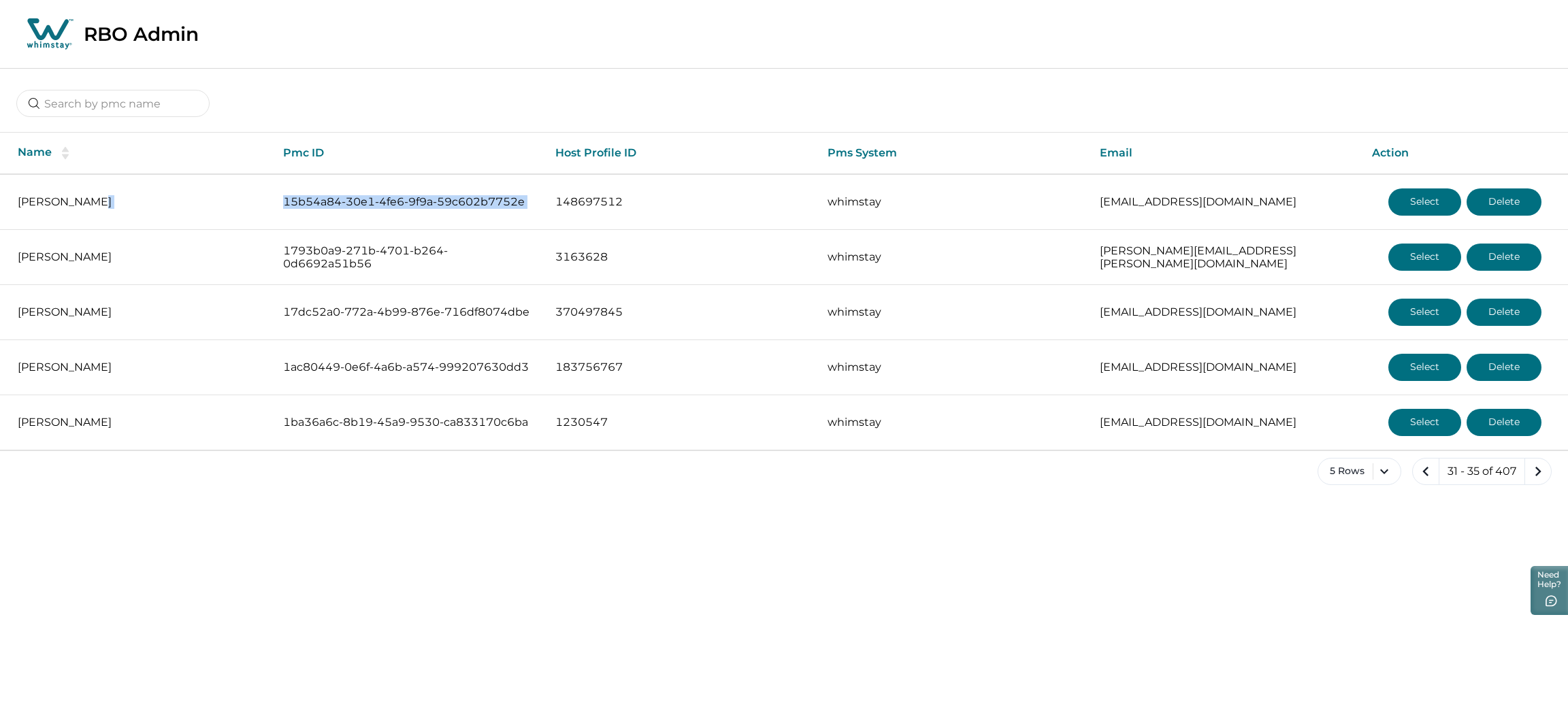
copy tr "15b54a84-30e1-4fe6-9f9a-59c602b7752e"
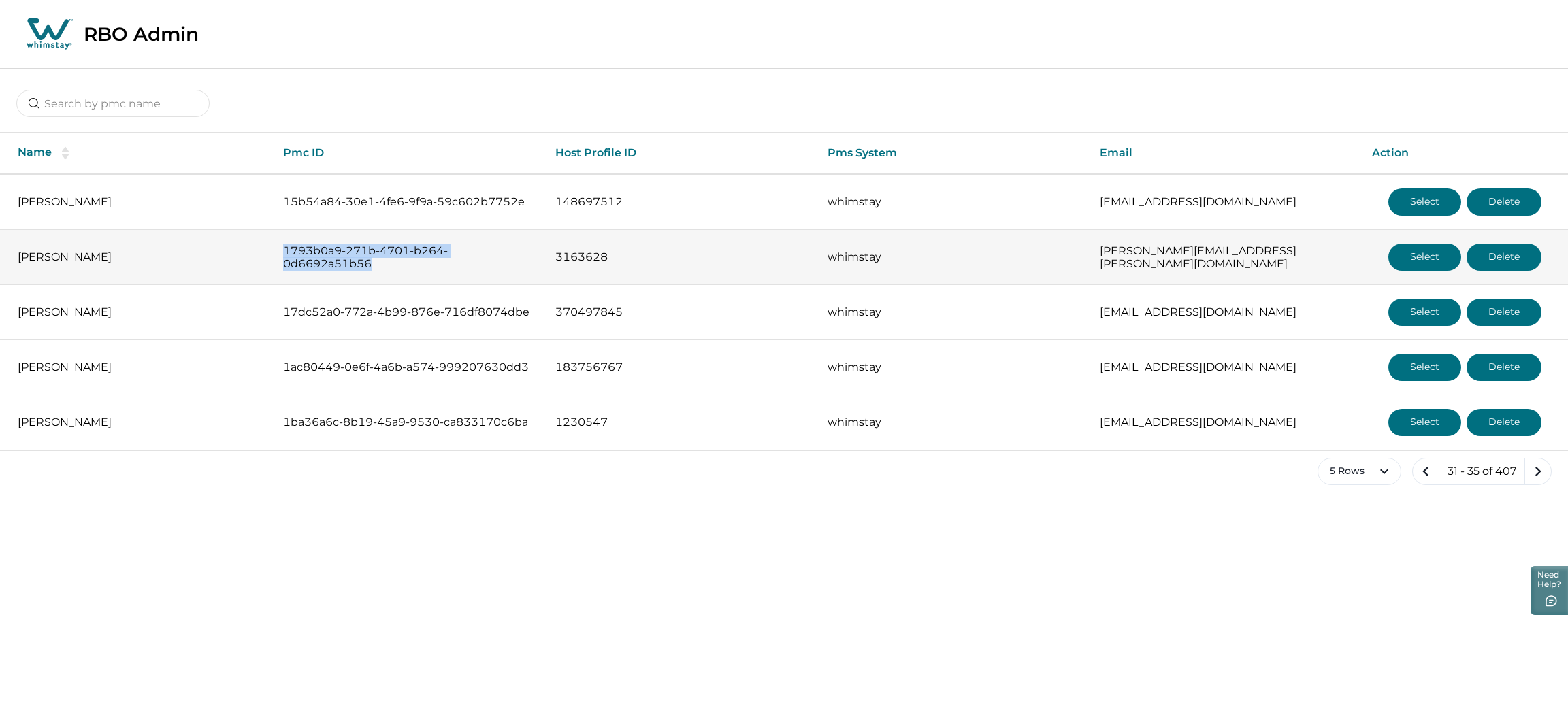
drag, startPoint x: 278, startPoint y: 249, endPoint x: 387, endPoint y: 271, distance: 111.2
click at [387, 271] on td "1793b0a9-271b-4701-b264-0d6692a51b56" at bounding box center [408, 258] width 272 height 55
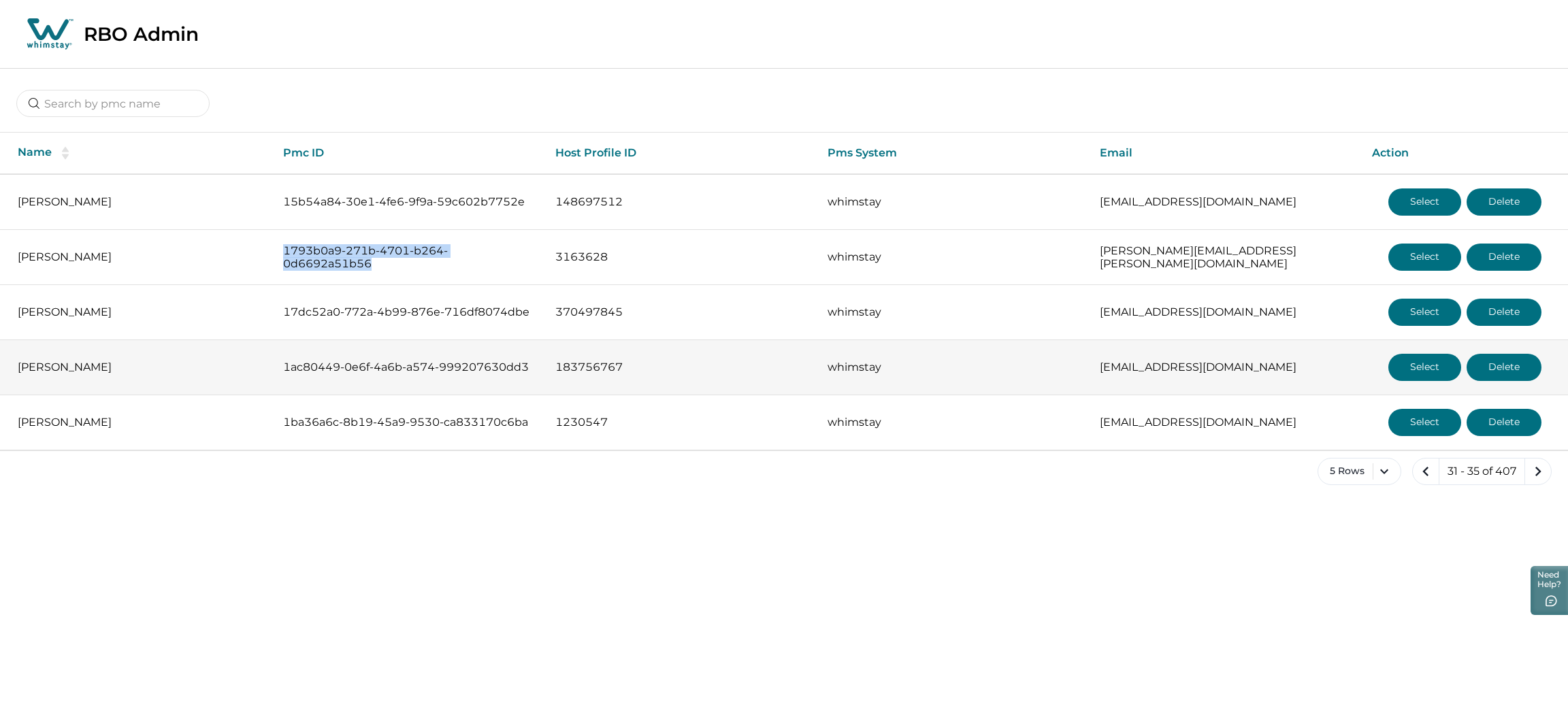
copy p "1793b0a9-271b-4701-b264-0d6692a51b56"
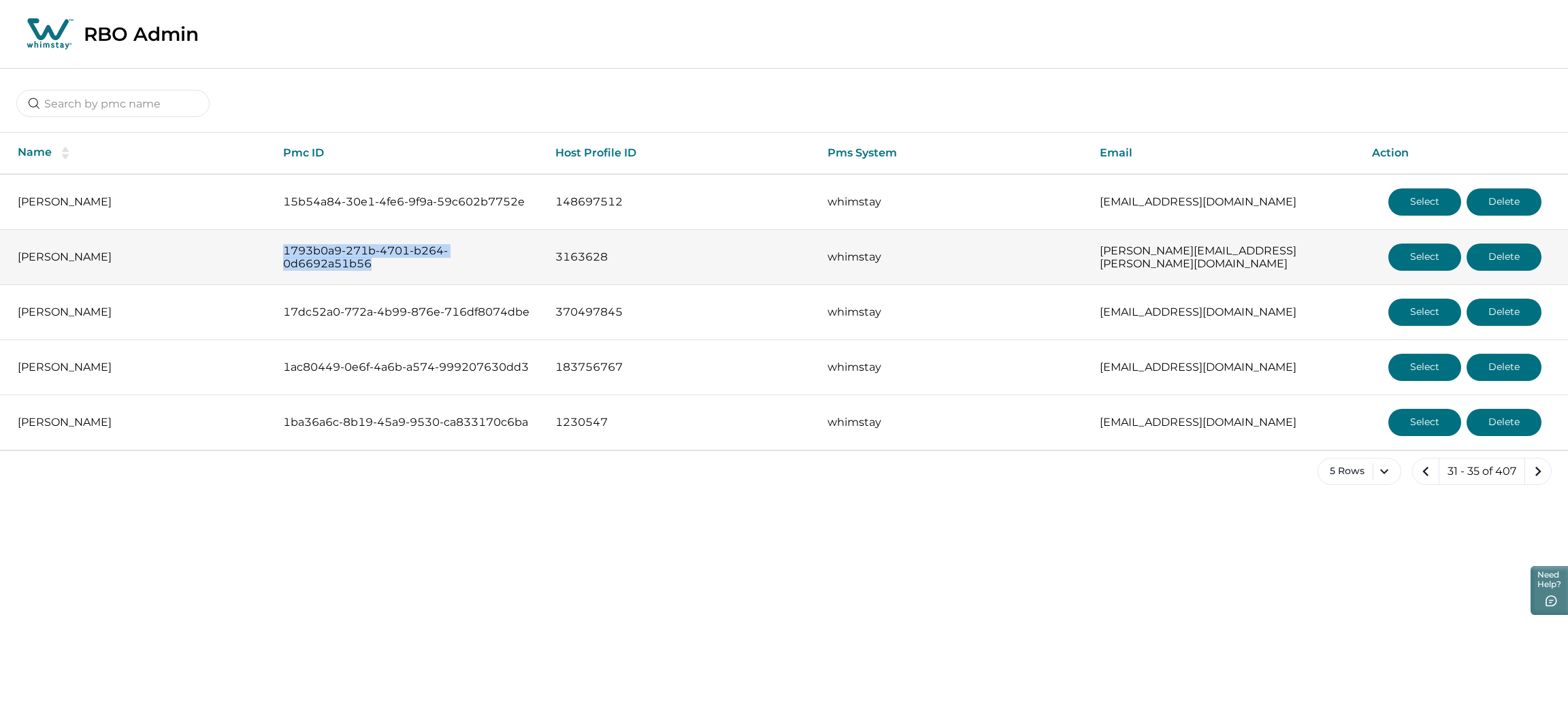
click at [1306, 253] on button "Select" at bounding box center [1424, 257] width 73 height 27
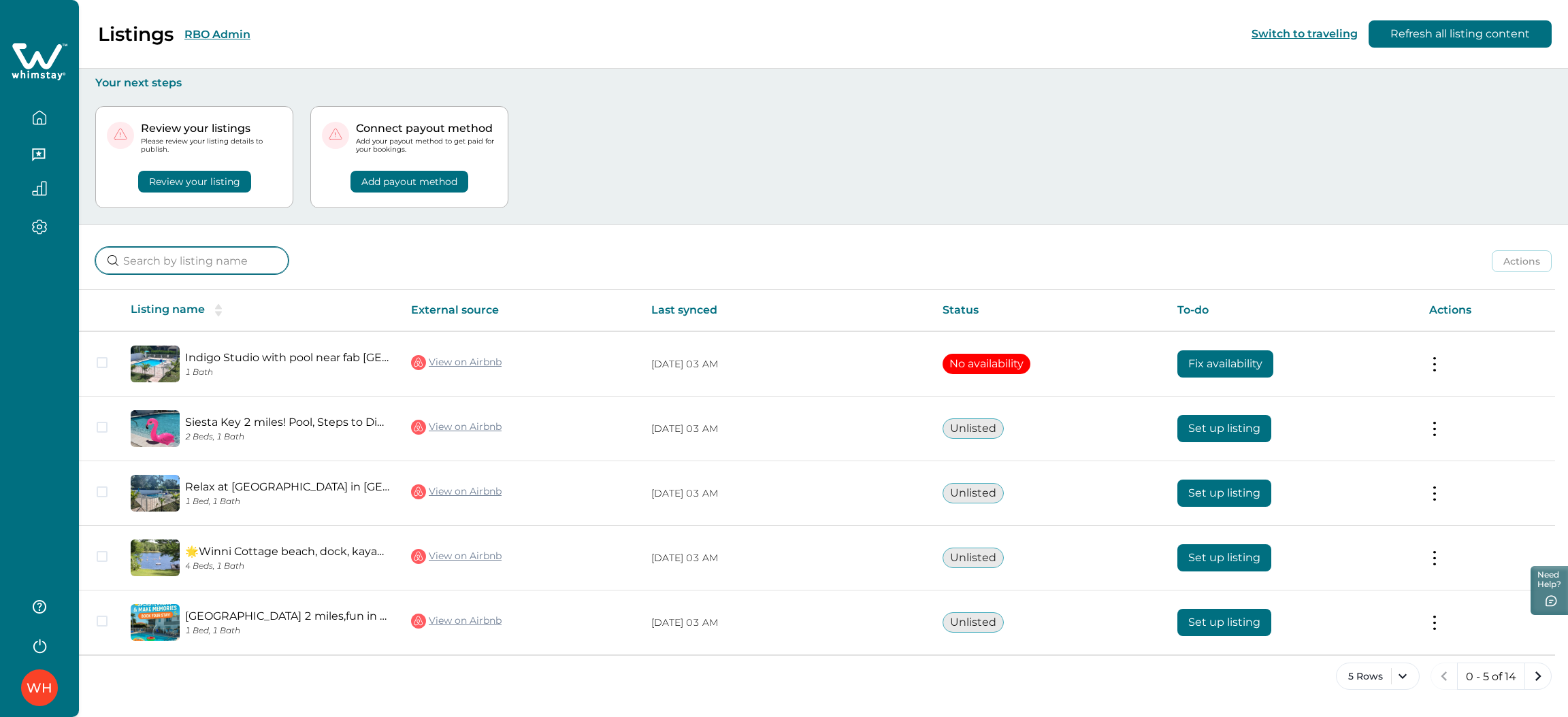
click at [179, 273] on input at bounding box center [191, 260] width 193 height 27
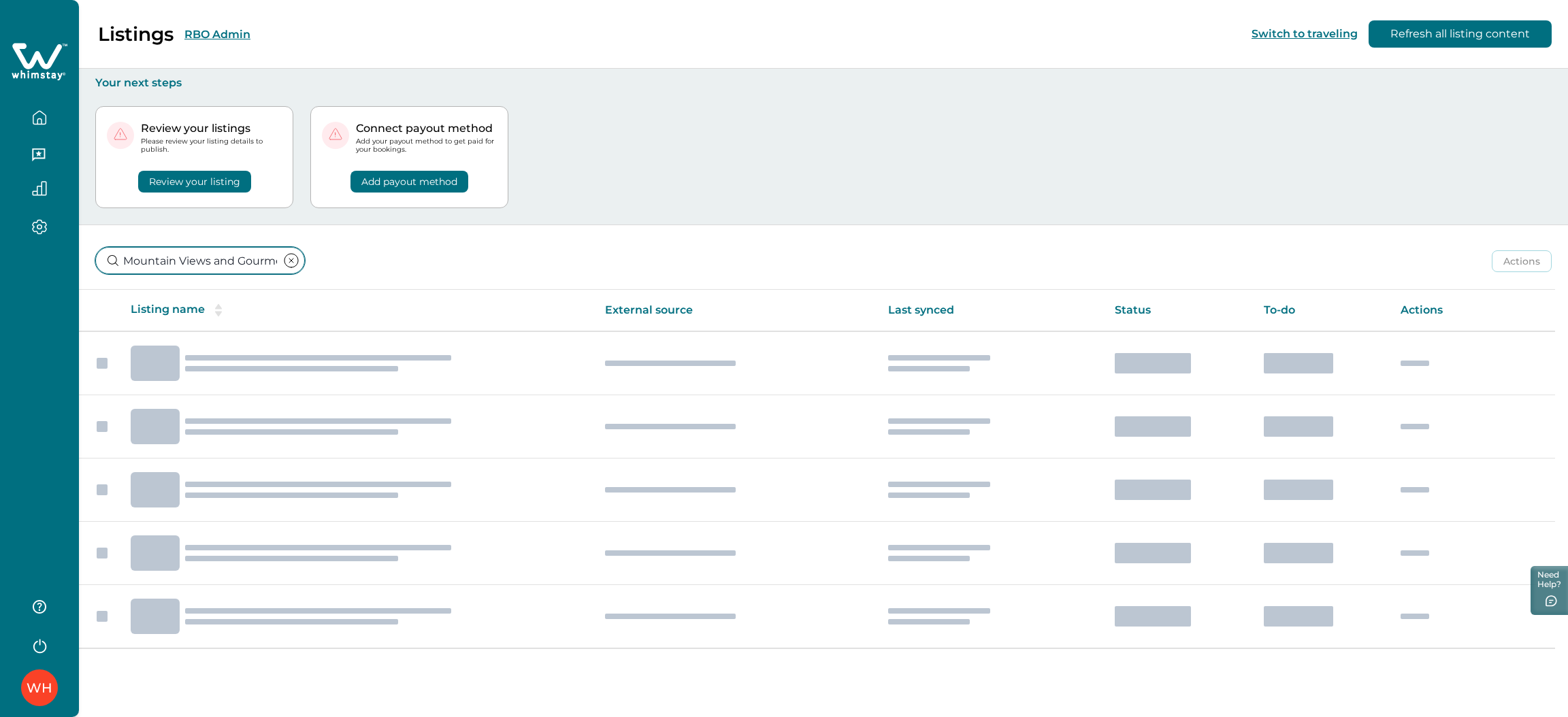
scroll to position [0, 227]
type input "M"
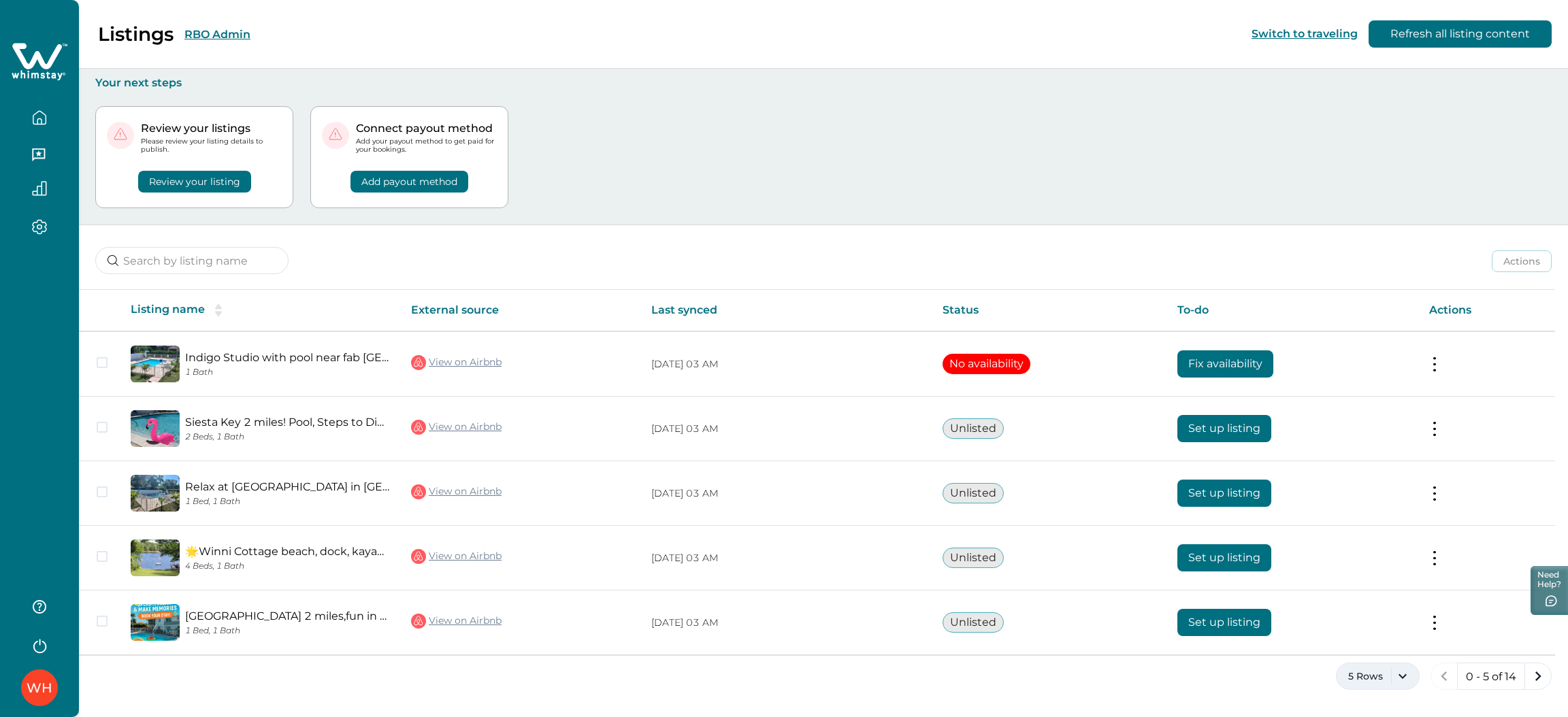
click at [1306, 535] on button "5 Rows" at bounding box center [1378, 675] width 84 height 27
click at [1306, 535] on div "5 Rows 10 Rows 20 Rows 50 Rows 100 Rows" at bounding box center [1377, 569] width 84 height 176
click at [1306, 535] on button "100 Rows" at bounding box center [1377, 637] width 72 height 27
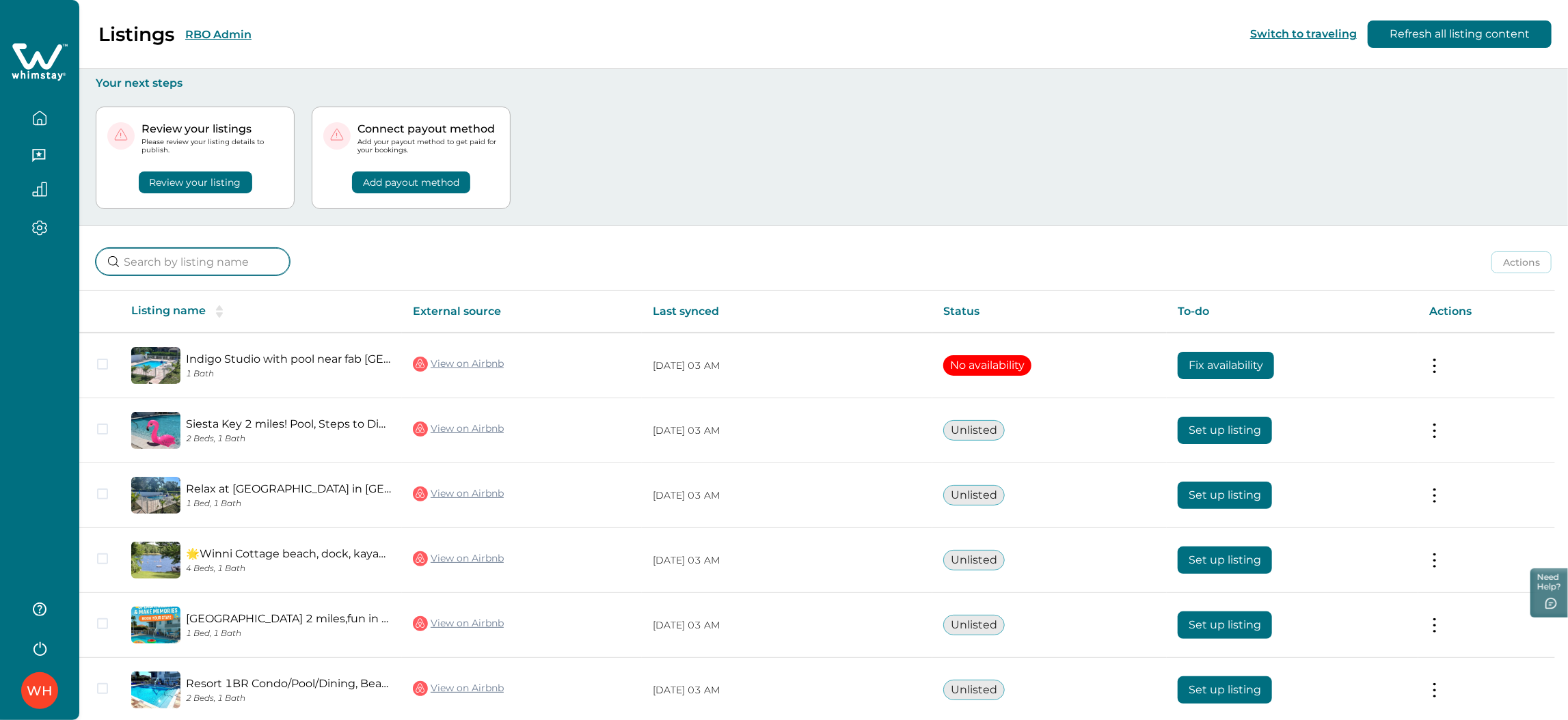
click at [188, 253] on input at bounding box center [192, 261] width 194 height 27
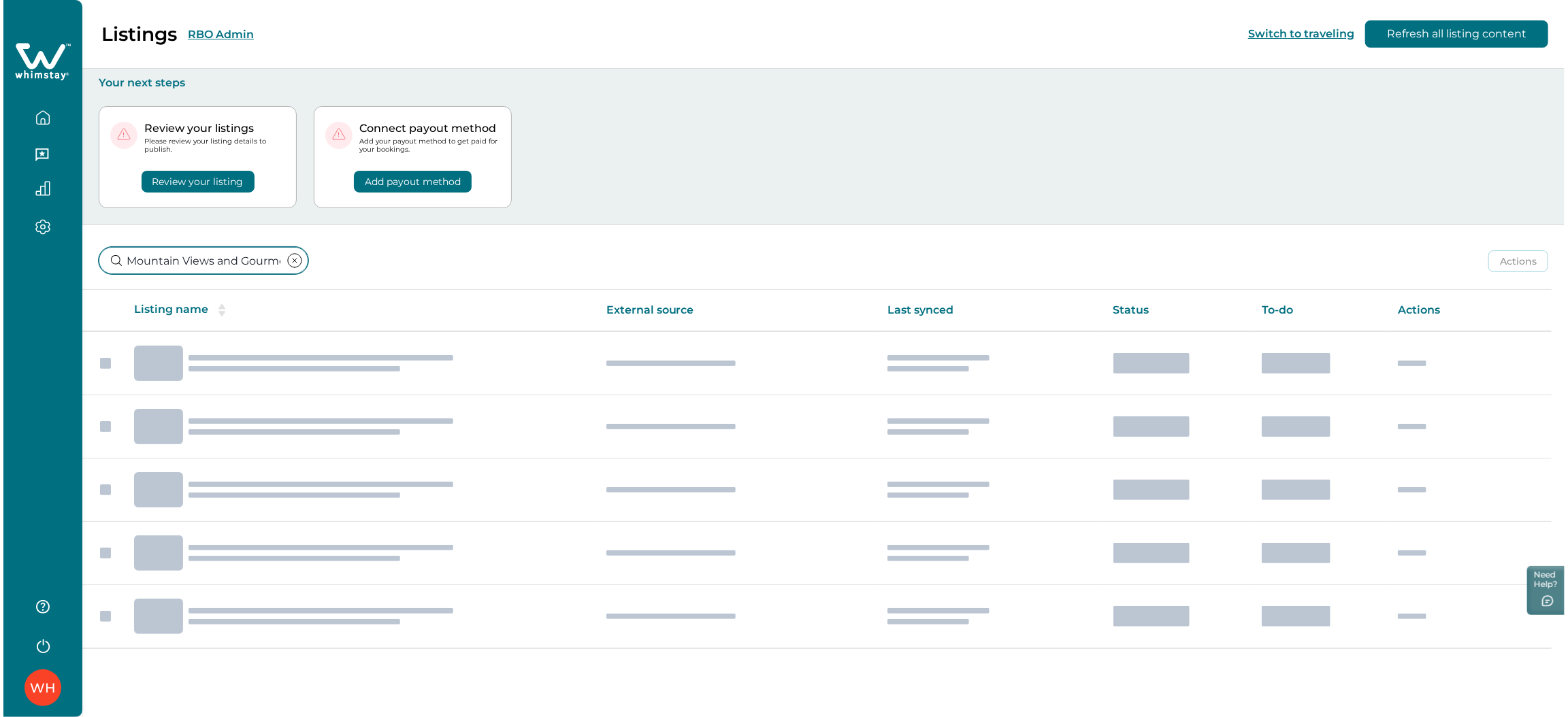
scroll to position [0, 227]
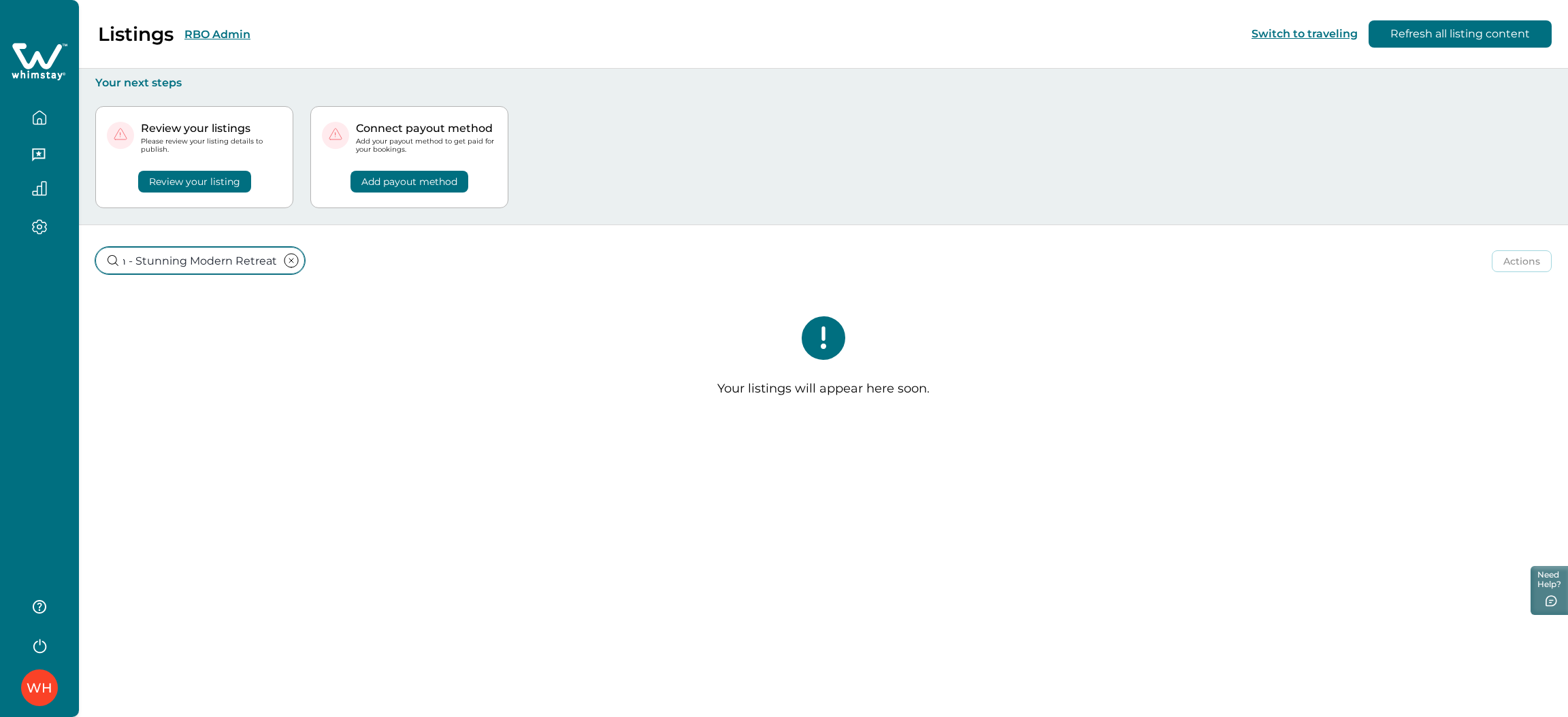
type input "Mountain Views and Gourmet Kitchen - Stunning Modern Retreat"
click at [283, 256] on icon "clear input" at bounding box center [291, 260] width 16 height 16
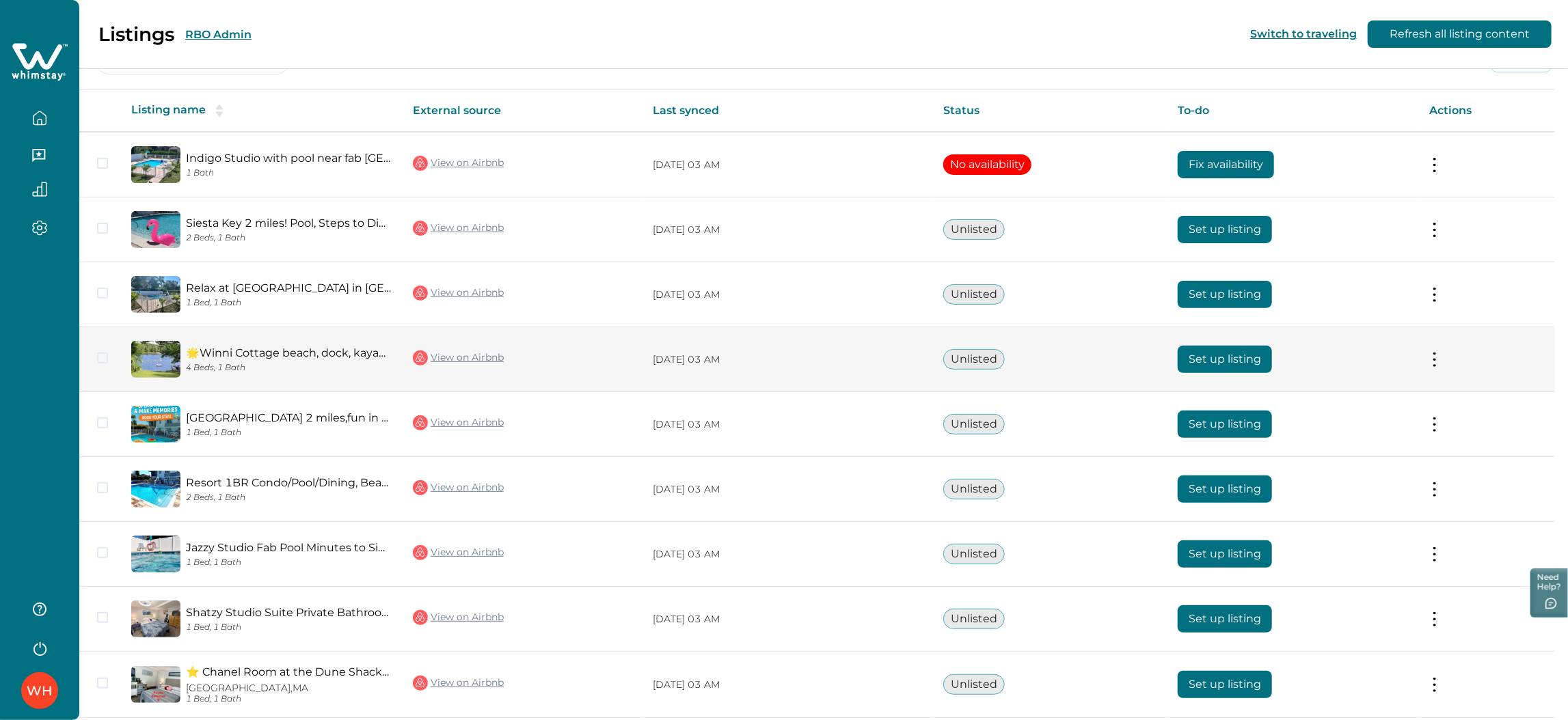
scroll to position [205, 0]
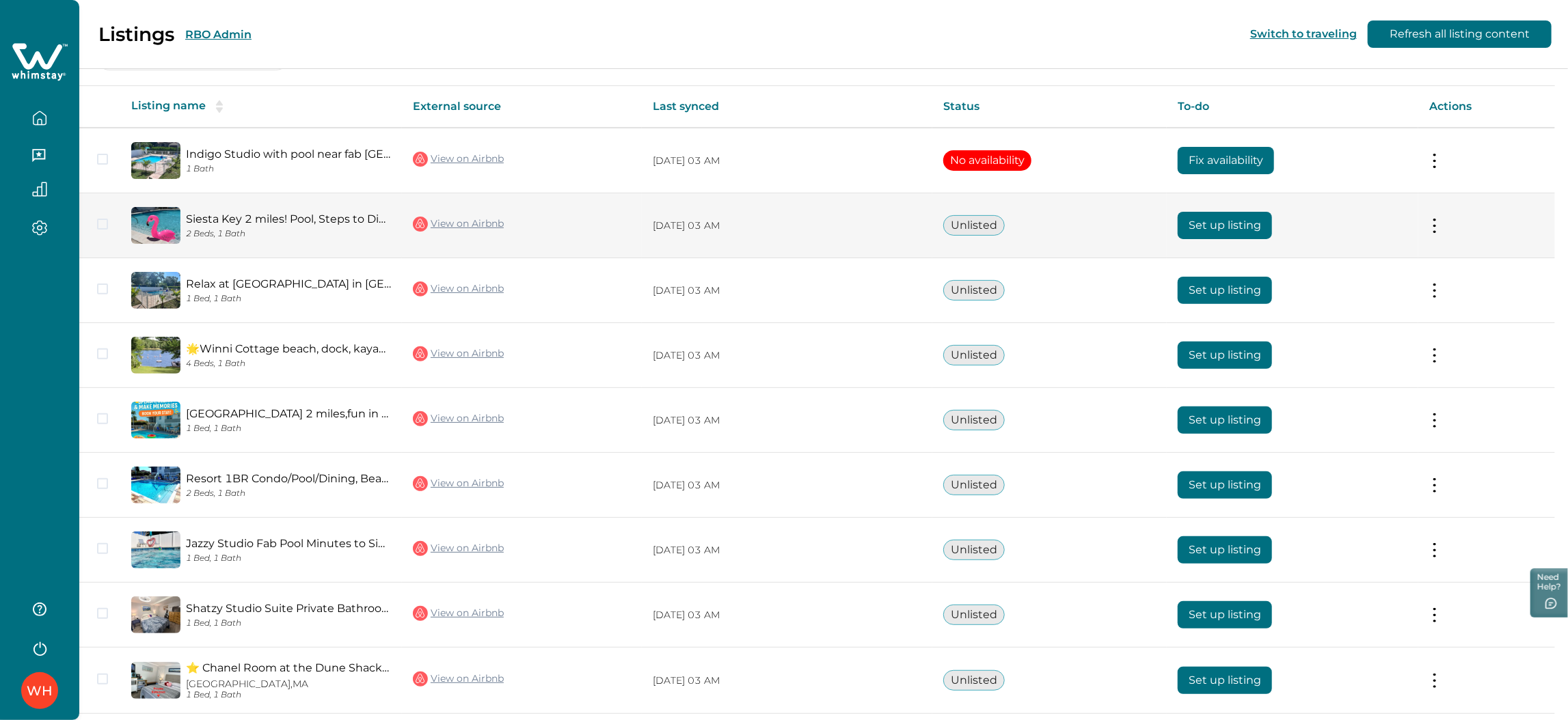
click at [485, 223] on link "View on Airbnb" at bounding box center [458, 224] width 91 height 17
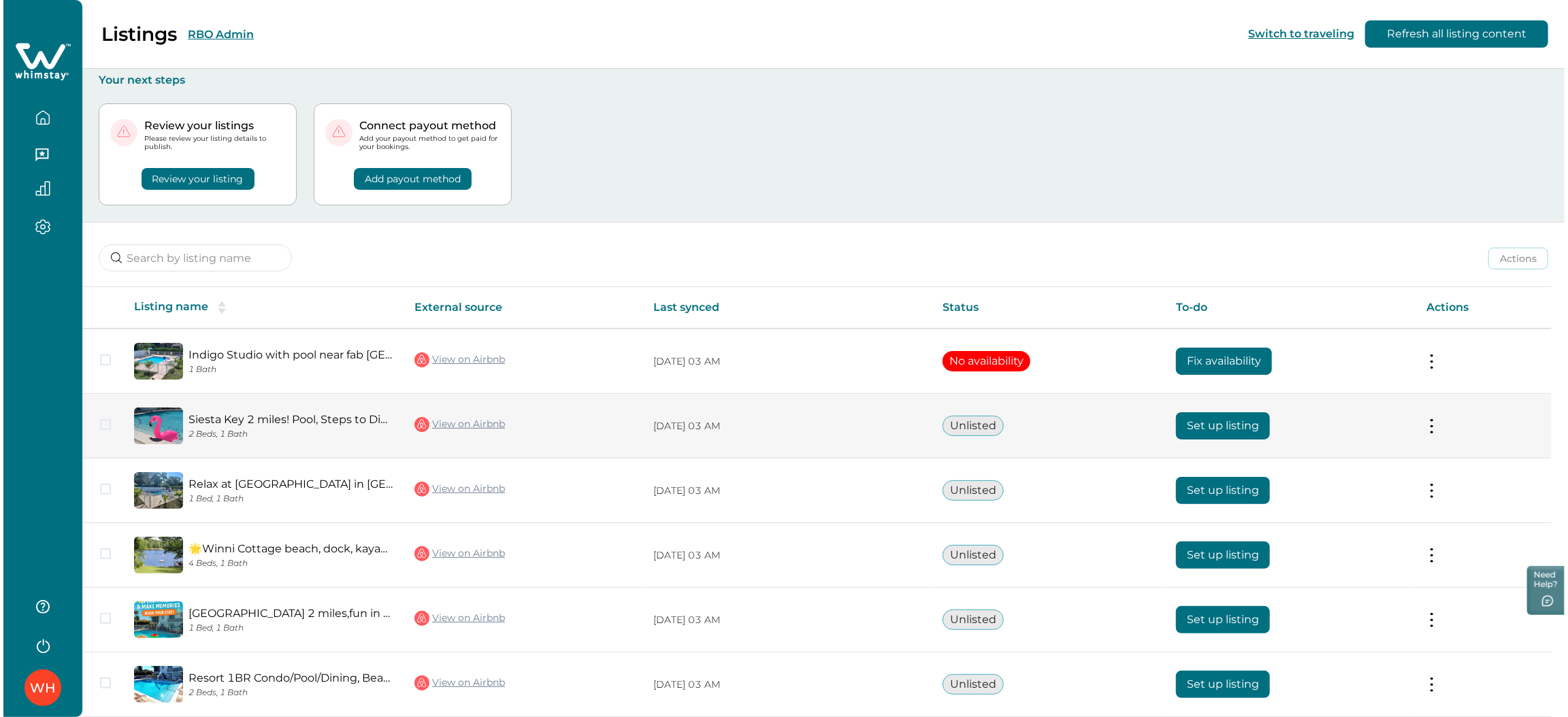
scroll to position [0, 0]
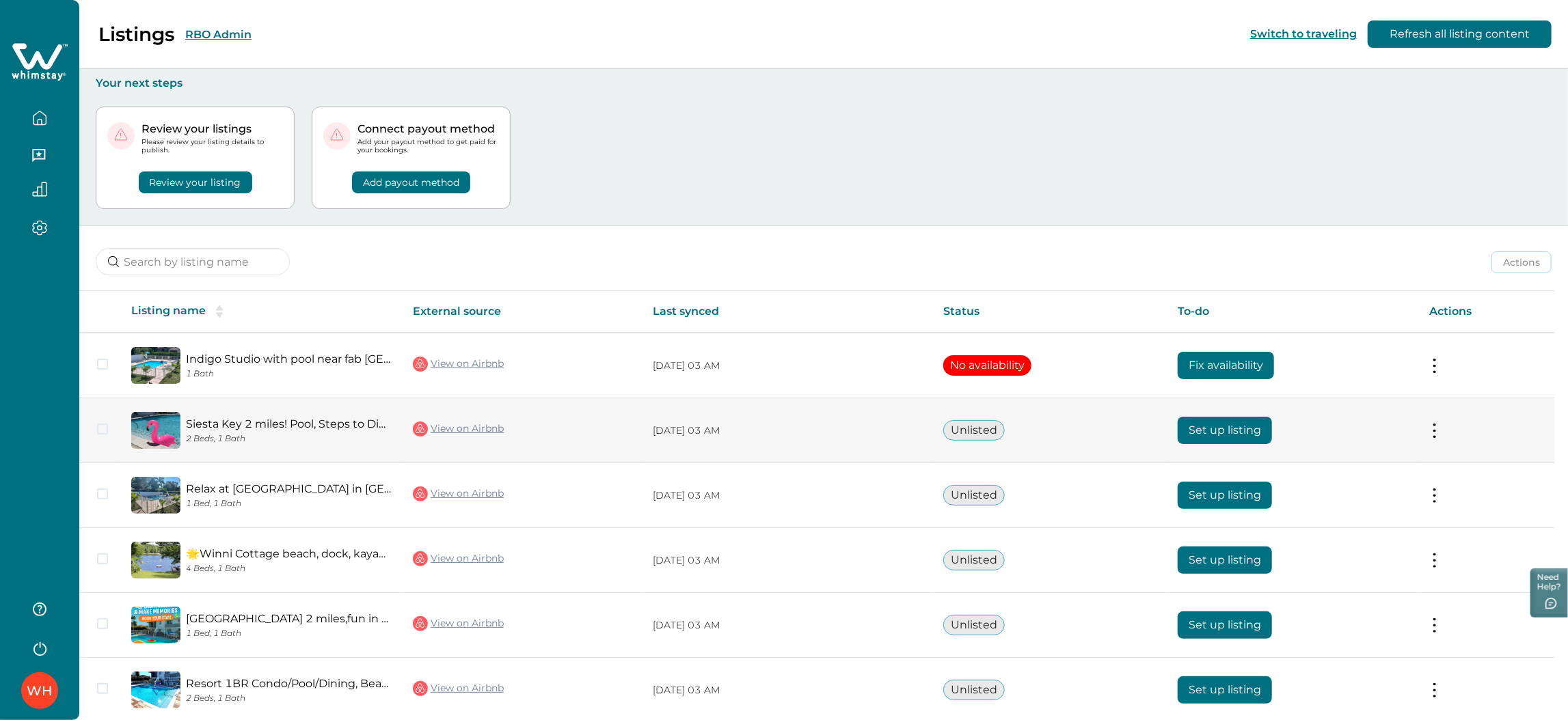
click at [1240, 430] on button "Set up listing" at bounding box center [1225, 430] width 95 height 27
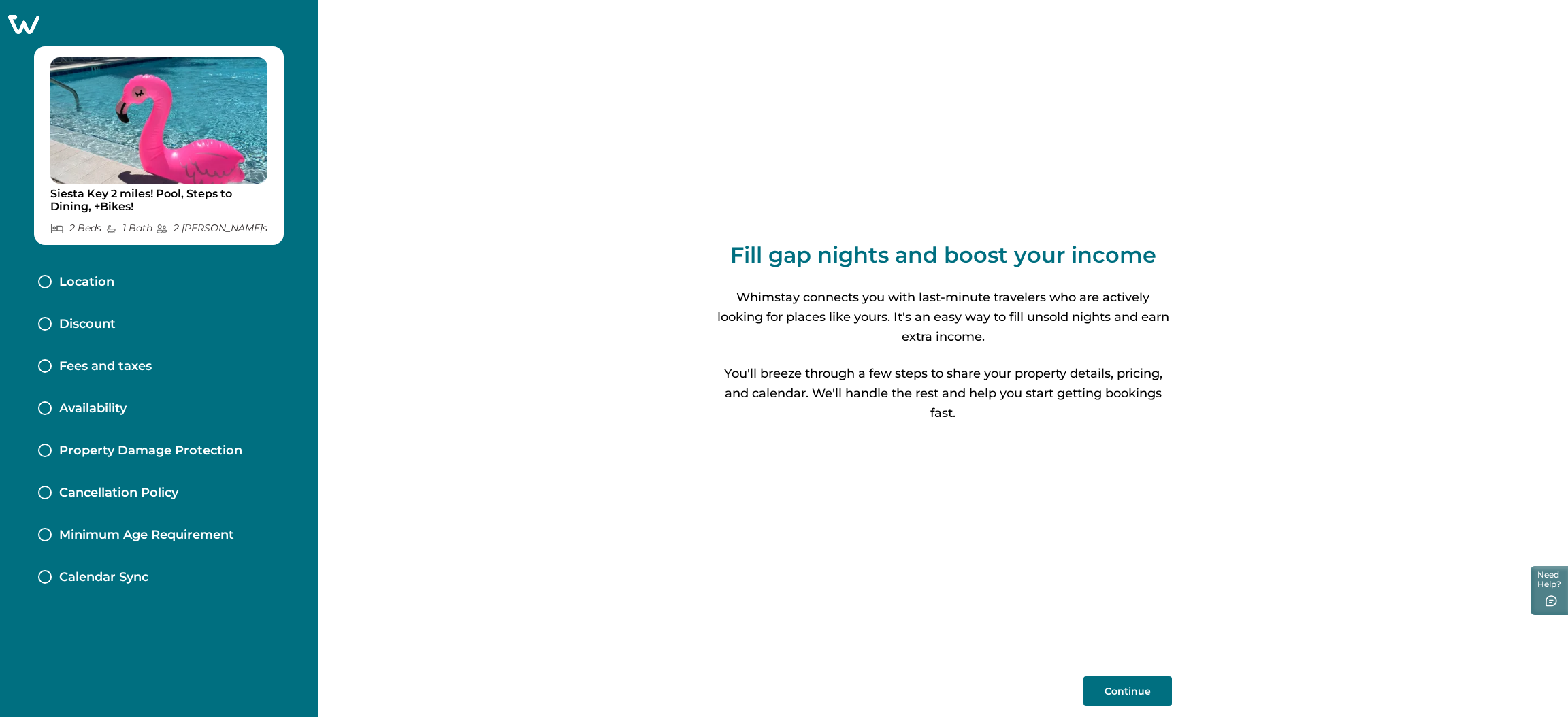
click at [1107, 535] on button "Continue" at bounding box center [1128, 691] width 88 height 30
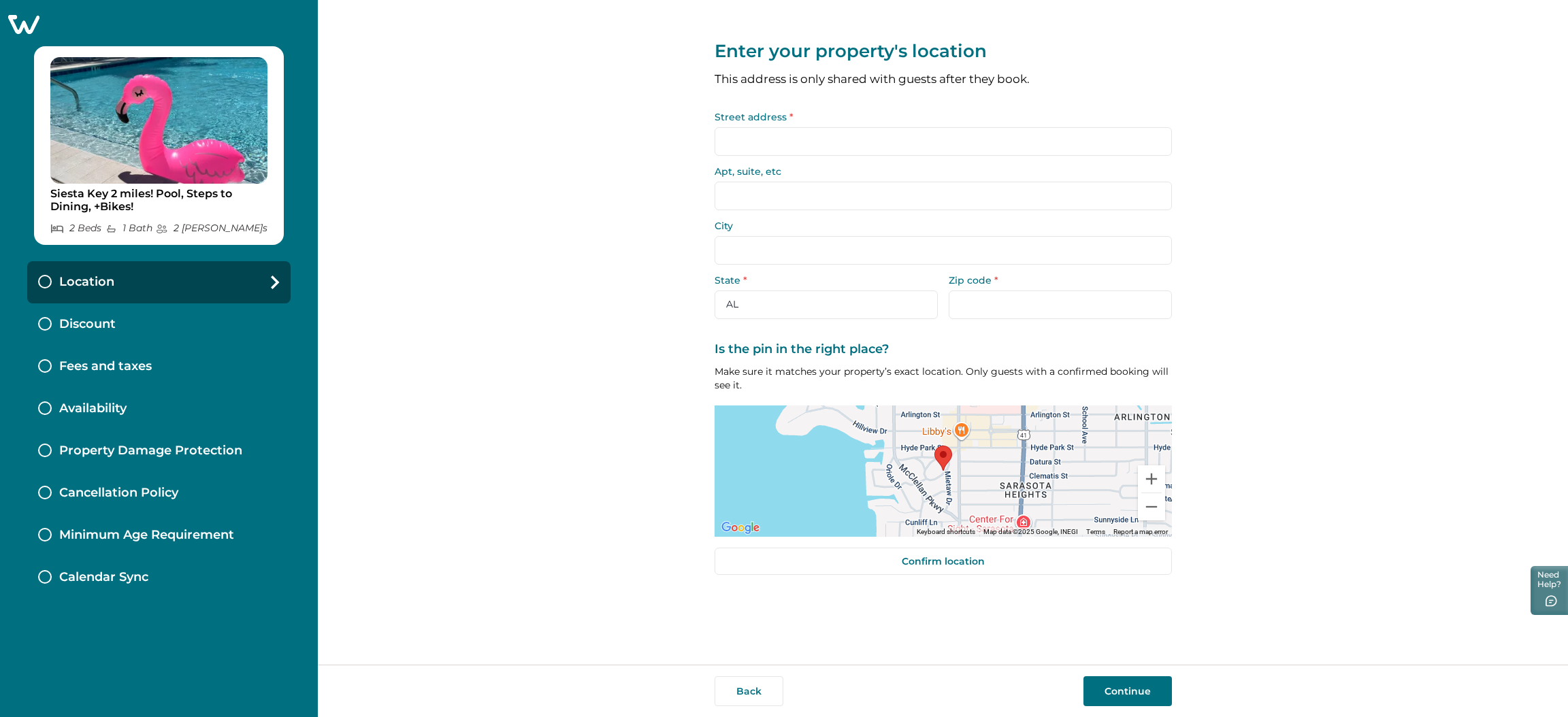
click at [1107, 535] on button "Continue" at bounding box center [1128, 691] width 88 height 30
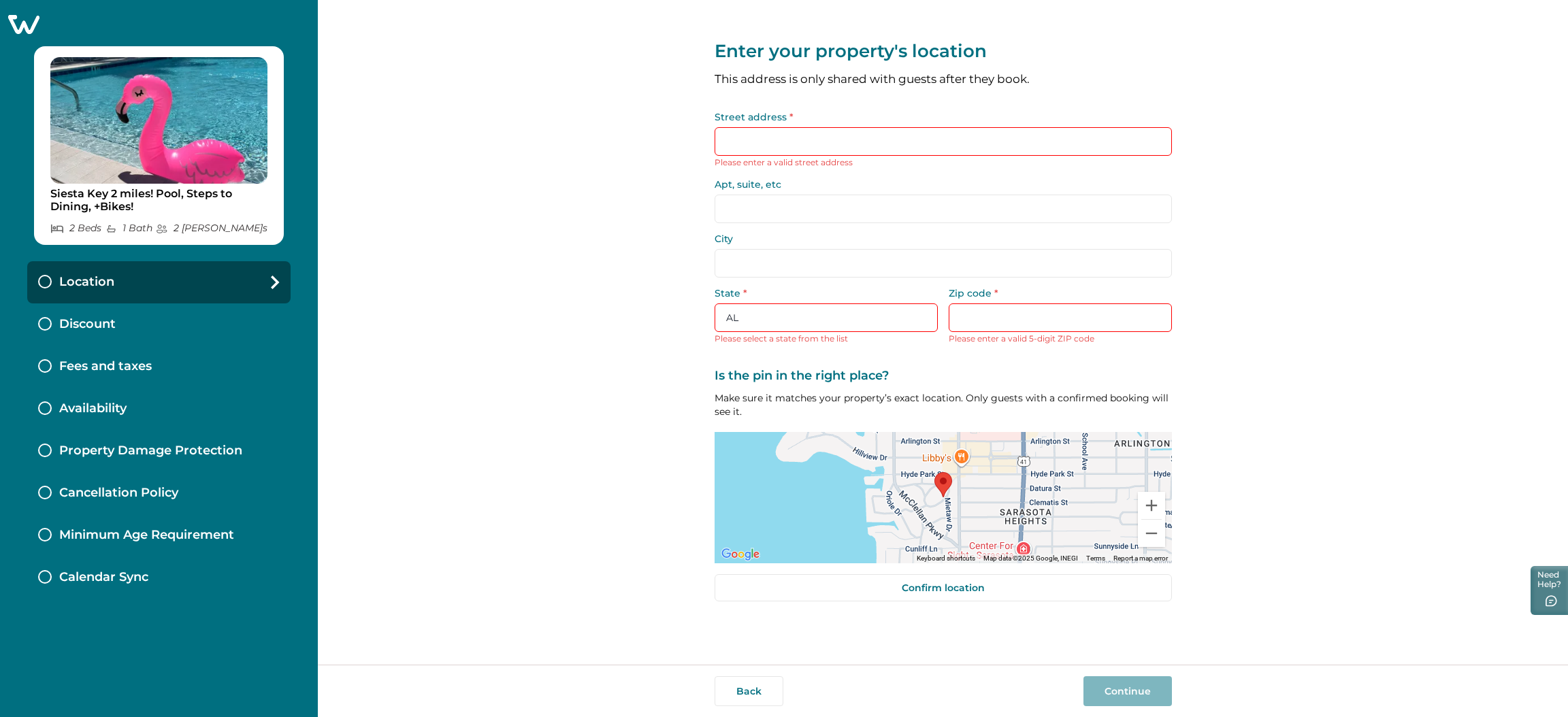
click at [144, 322] on div "Discount" at bounding box center [158, 324] width 264 height 42
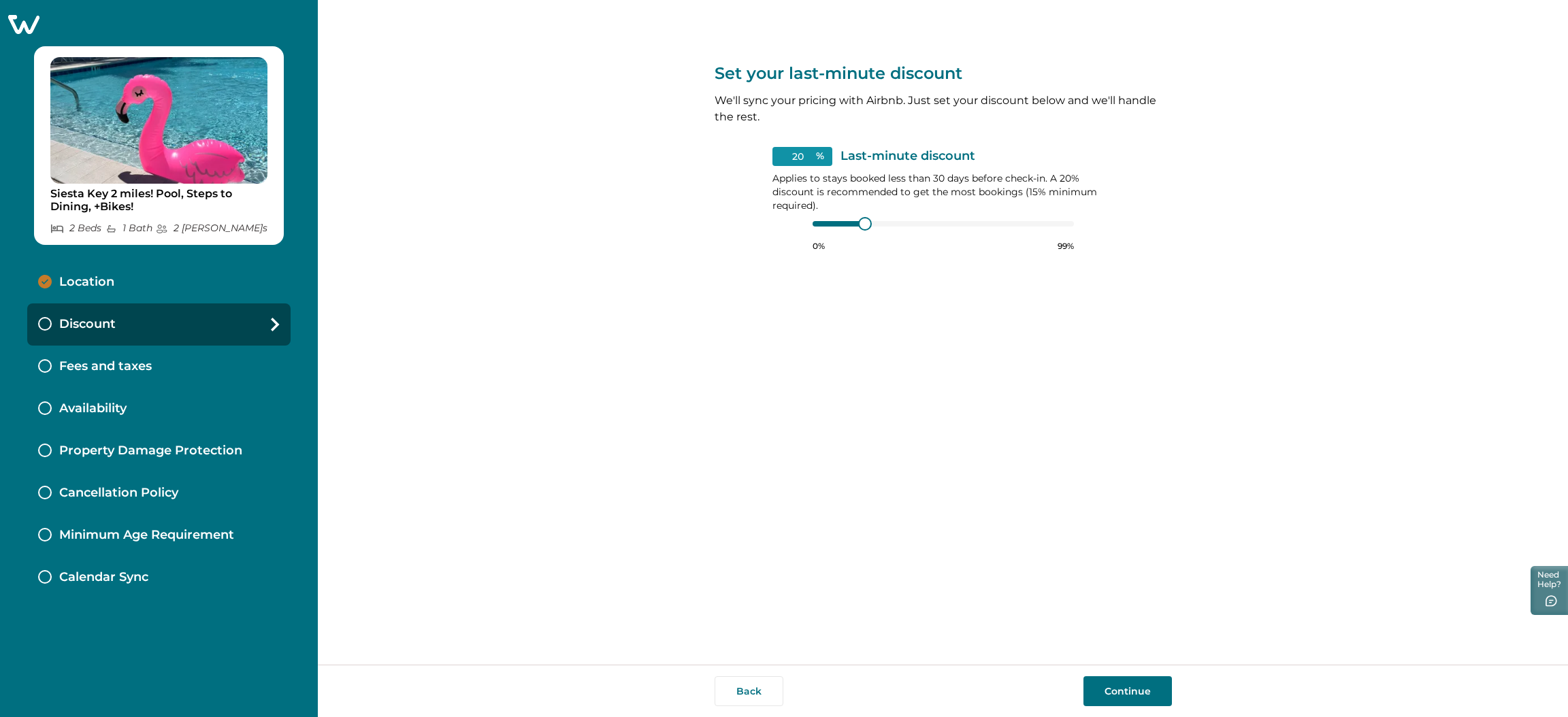
click at [157, 362] on div "Fees and taxes" at bounding box center [158, 367] width 264 height 42
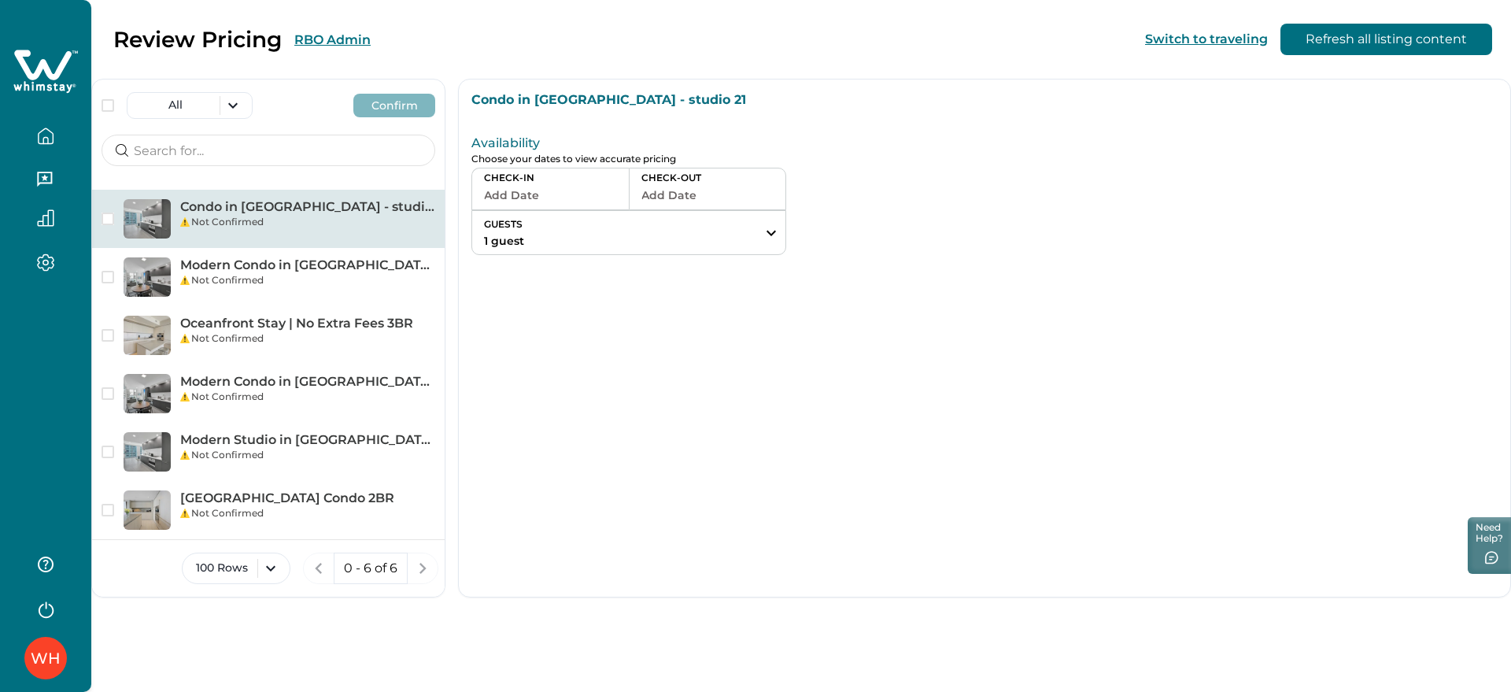
click at [337, 34] on button "RBO Admin" at bounding box center [332, 39] width 76 height 15
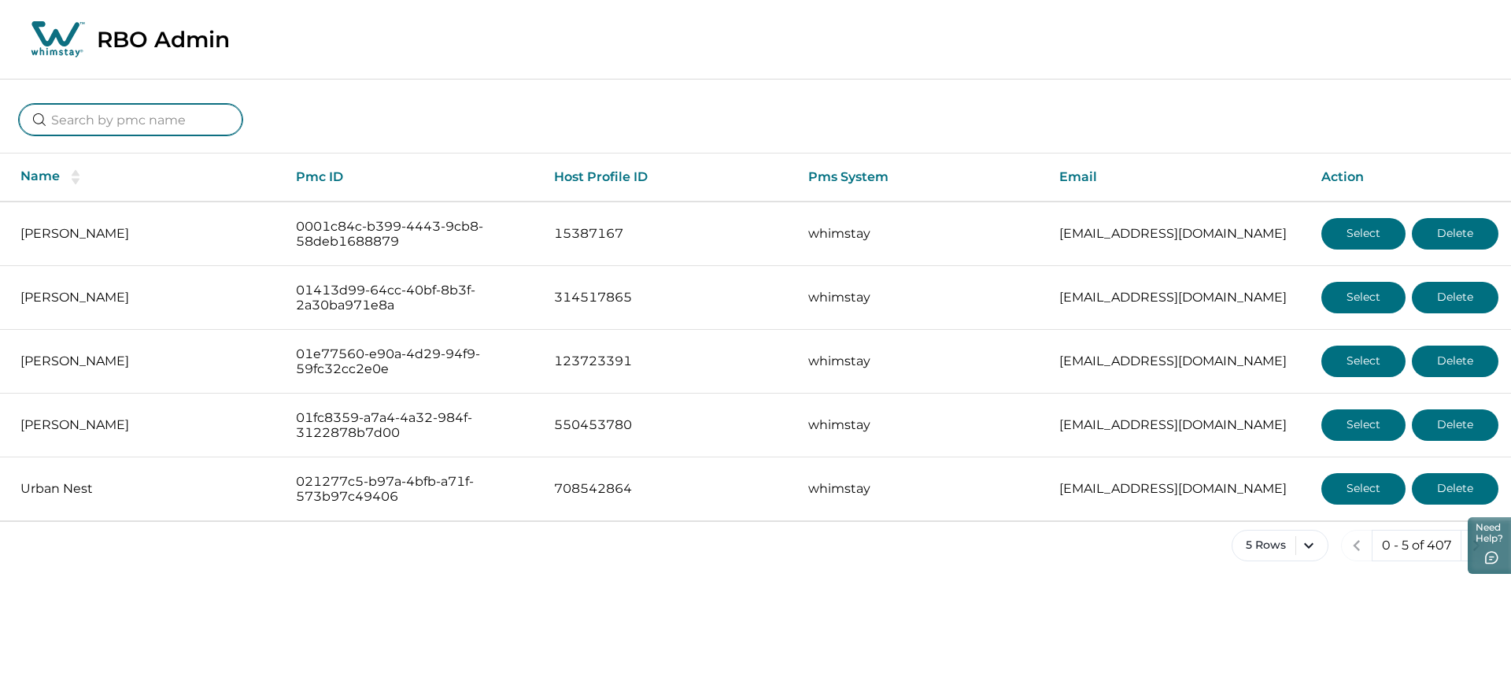
click at [84, 129] on input at bounding box center [130, 119] width 223 height 31
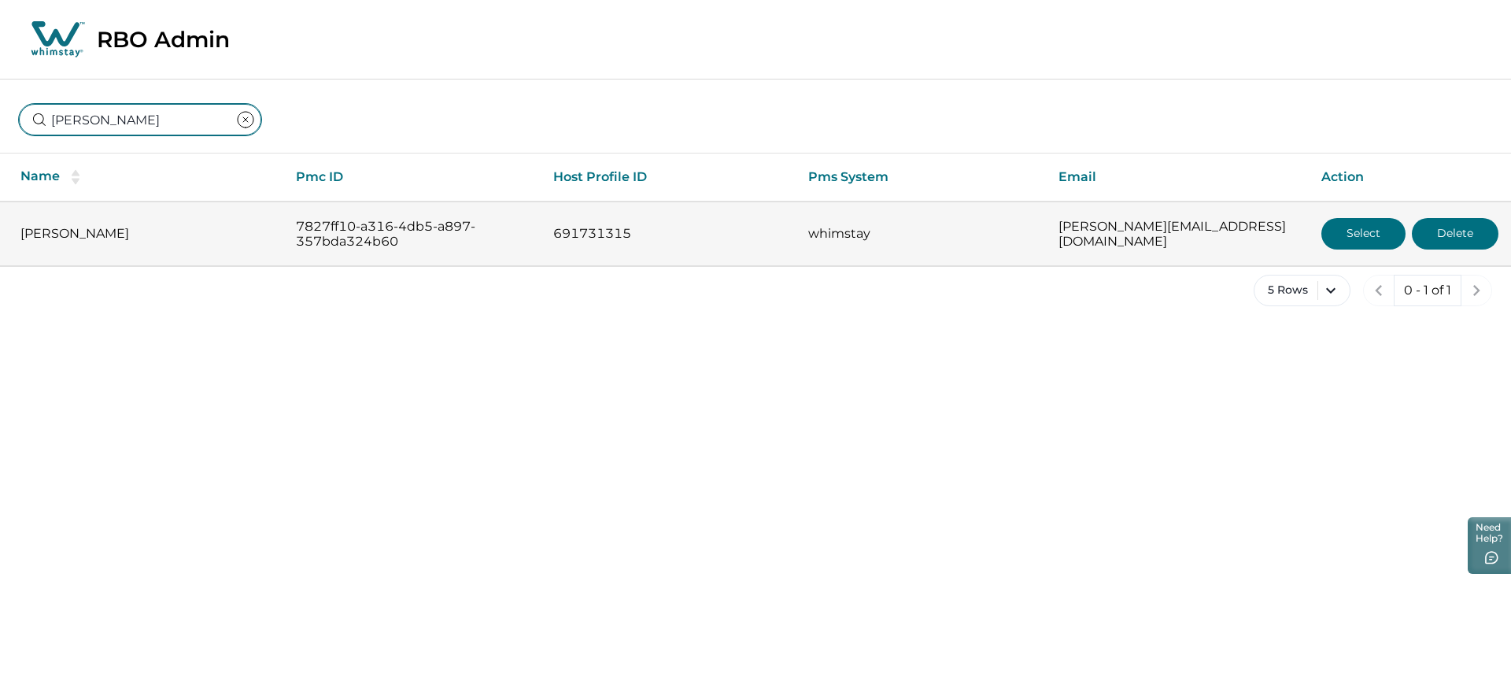
type input "rutvik"
click at [1367, 218] on button "Select" at bounding box center [1363, 233] width 84 height 31
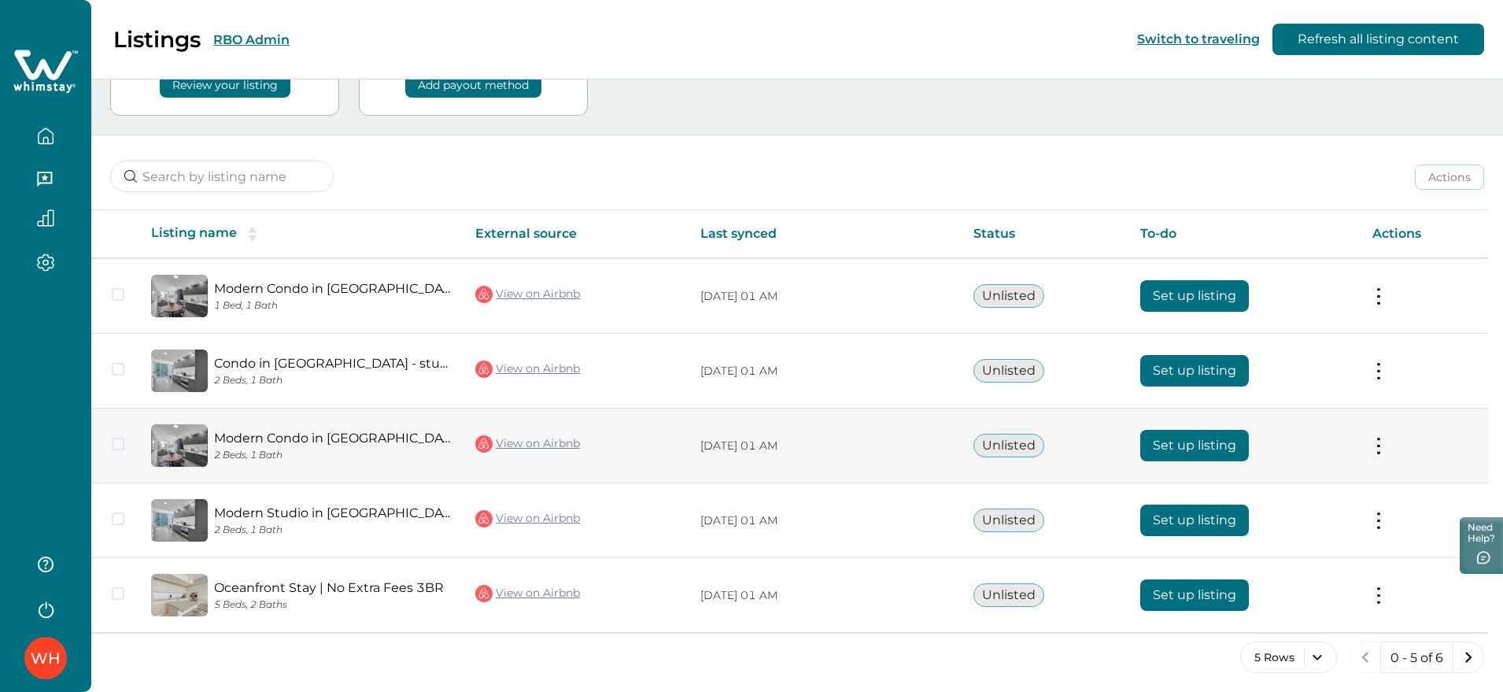
scroll to position [131, 0]
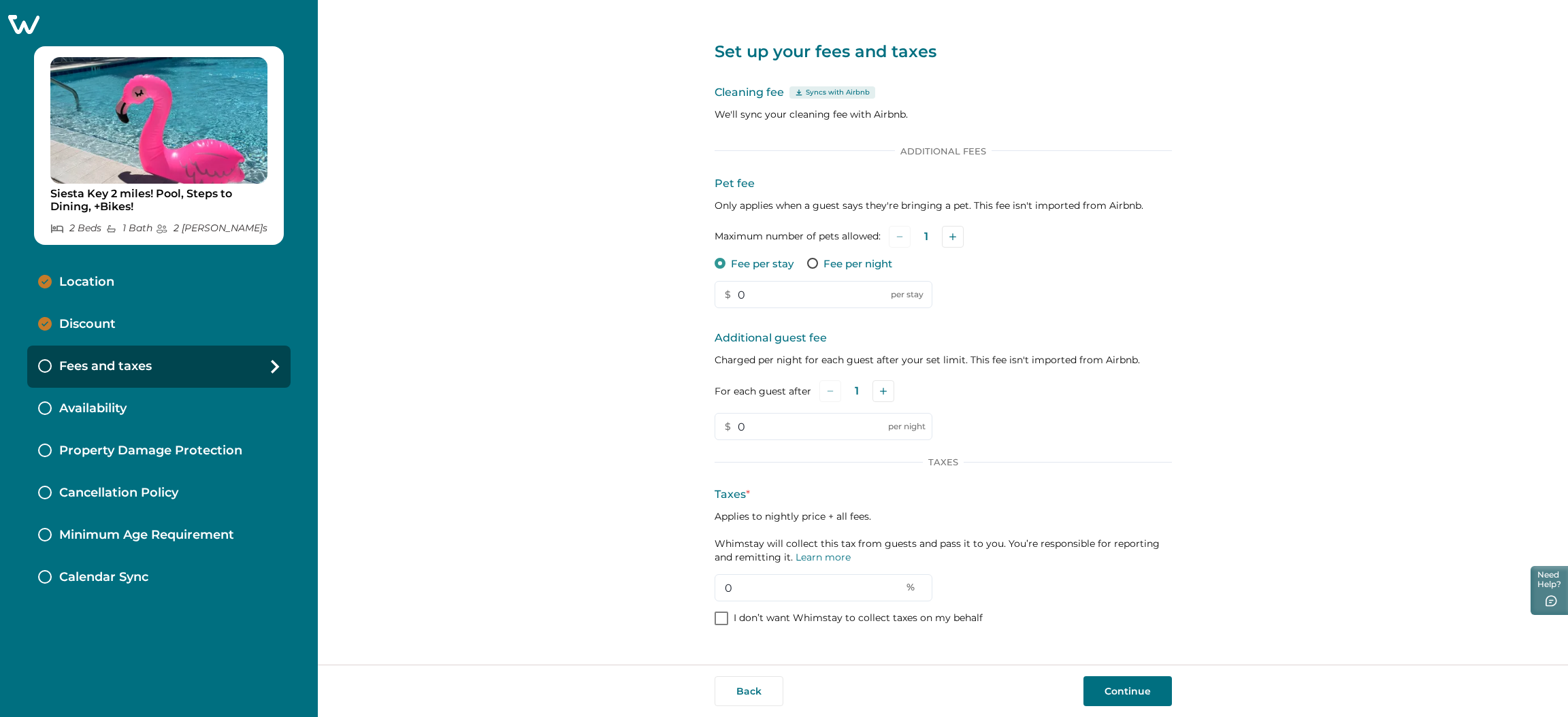
click at [32, 14] on div "Siesta Key 2 miles! Pool, Steps to Dining, +Bikes! 2 Bed s 1 Bath 2 Max Guest s…" at bounding box center [159, 358] width 318 height 717
click at [27, 28] on icon at bounding box center [23, 24] width 31 height 19
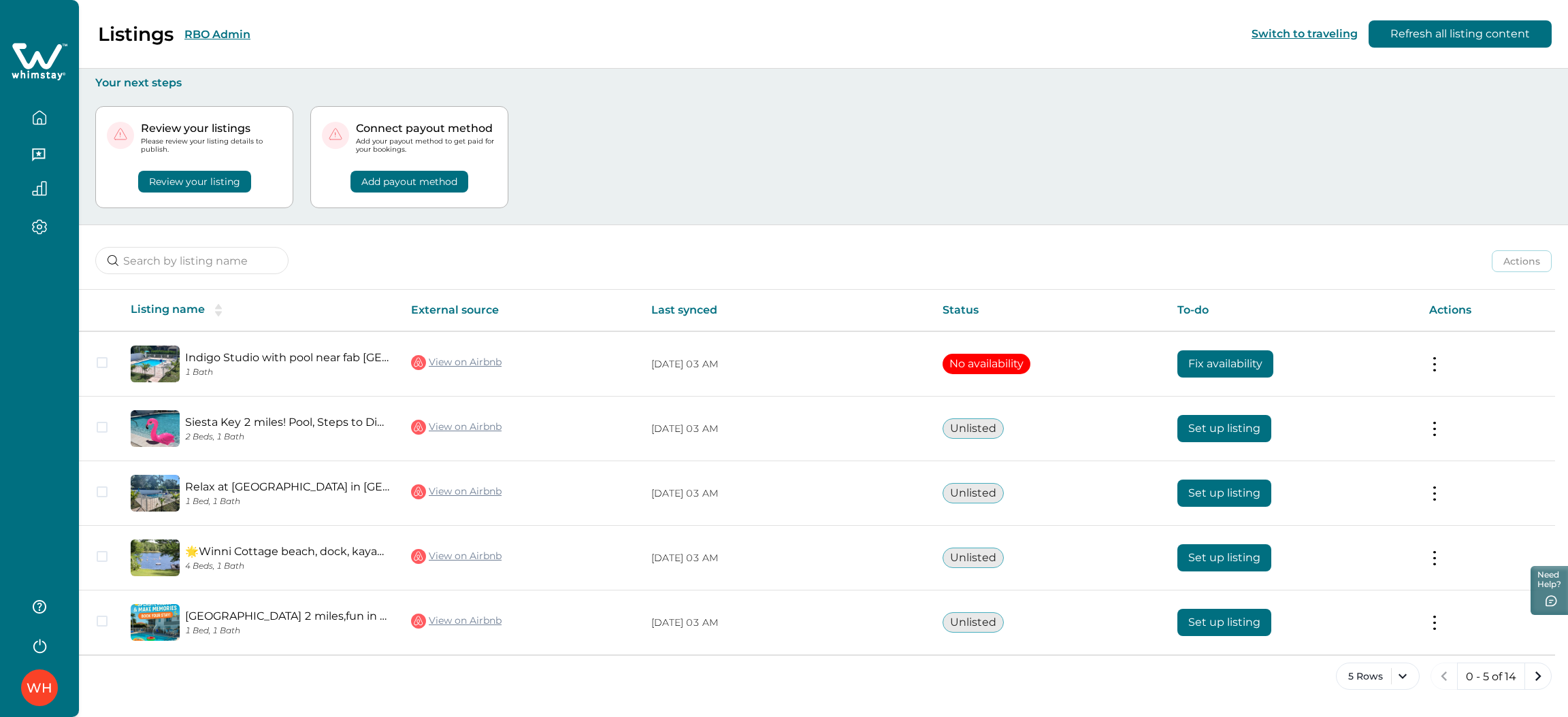
click at [977, 136] on div "Review your listings Please review your listing details to publish. Review your…" at bounding box center [823, 157] width 1456 height 136
